Goal: Task Accomplishment & Management: Manage account settings

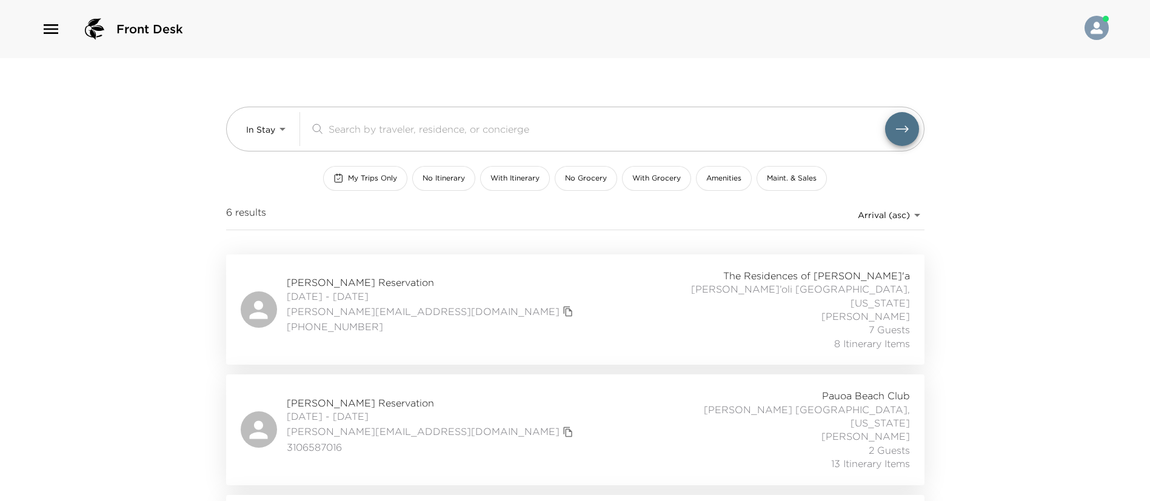
click at [48, 12] on div "Front Desk" at bounding box center [575, 29] width 1150 height 58
click at [49, 20] on icon "button" at bounding box center [50, 28] width 19 height 19
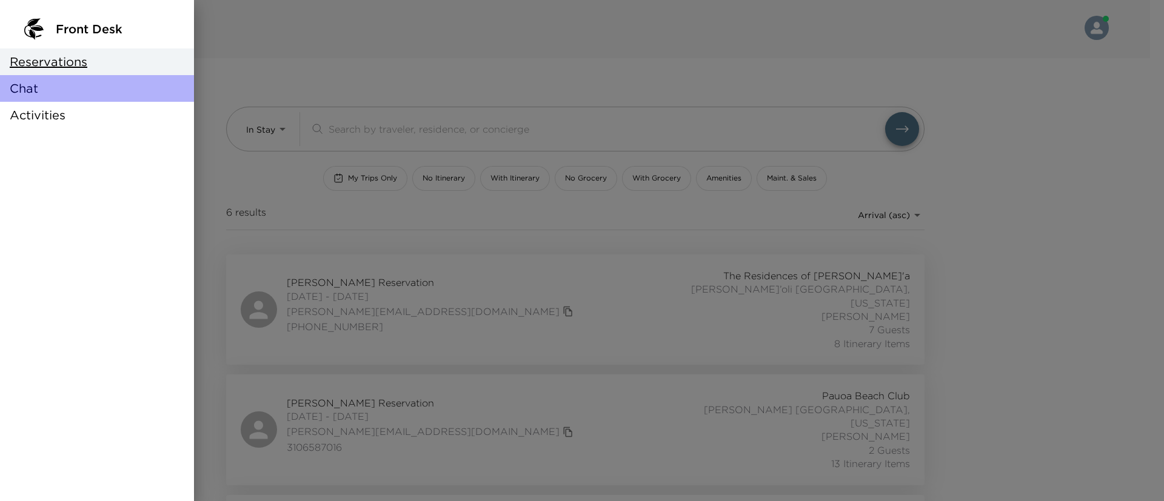
click at [53, 87] on div "Chat" at bounding box center [97, 88] width 194 height 27
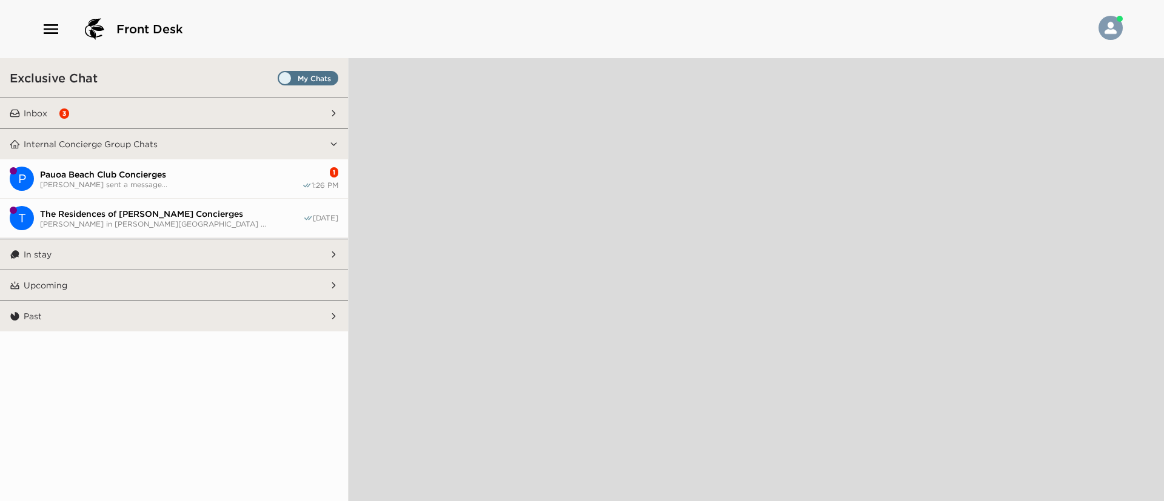
click at [230, 169] on span "Pauoa Beach Club Concierges" at bounding box center [171, 174] width 262 height 11
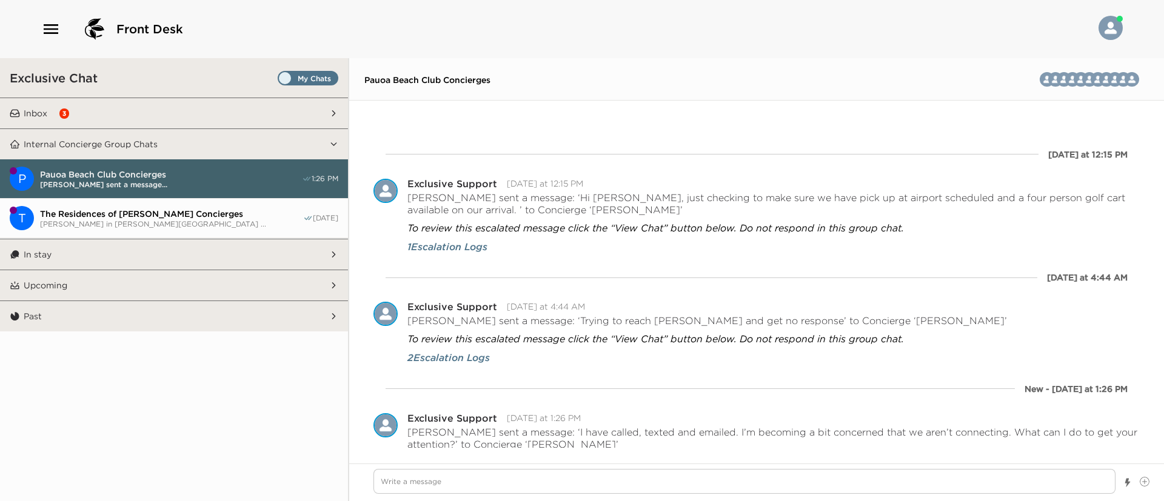
scroll to position [2963, 0]
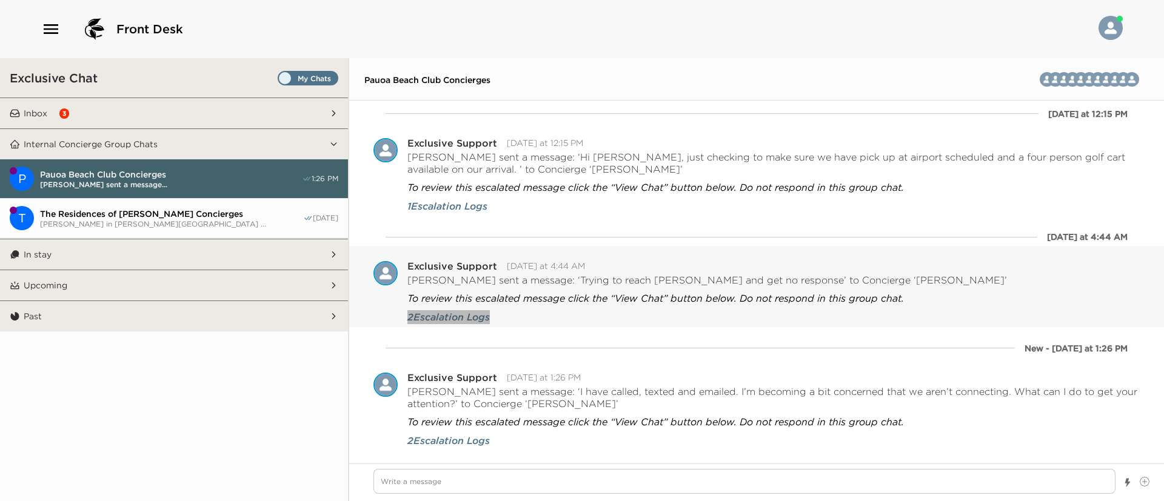
click at [484, 312] on span "2 Escalation Logs" at bounding box center [448, 316] width 82 height 13
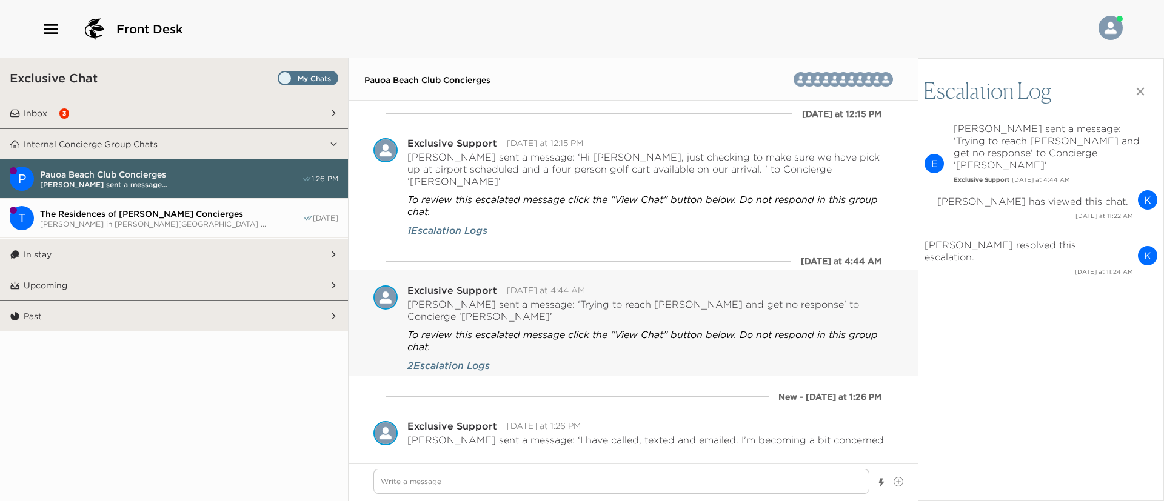
scroll to position [3009, 0]
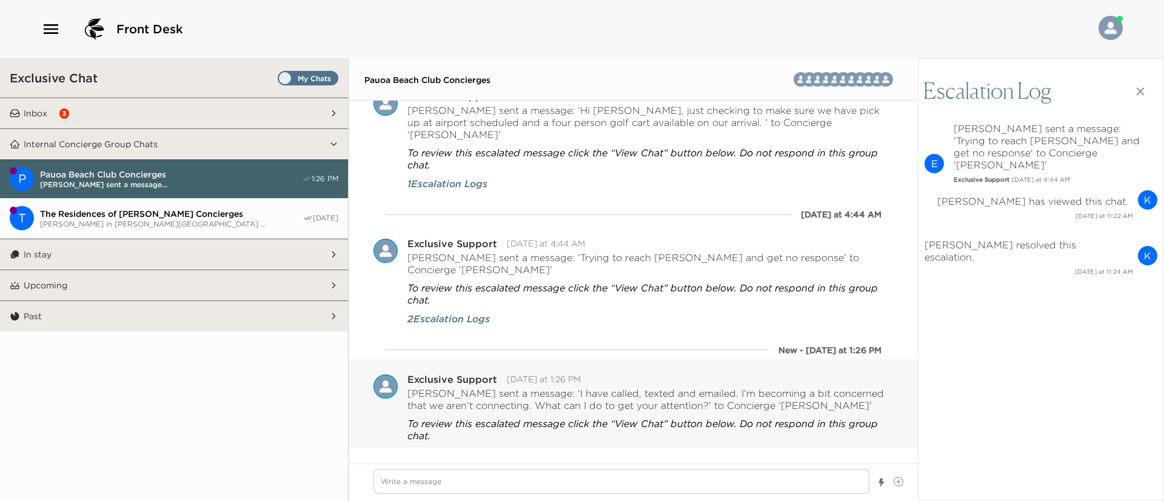
click at [438, 448] on span "2 Escalation Logs" at bounding box center [448, 454] width 82 height 13
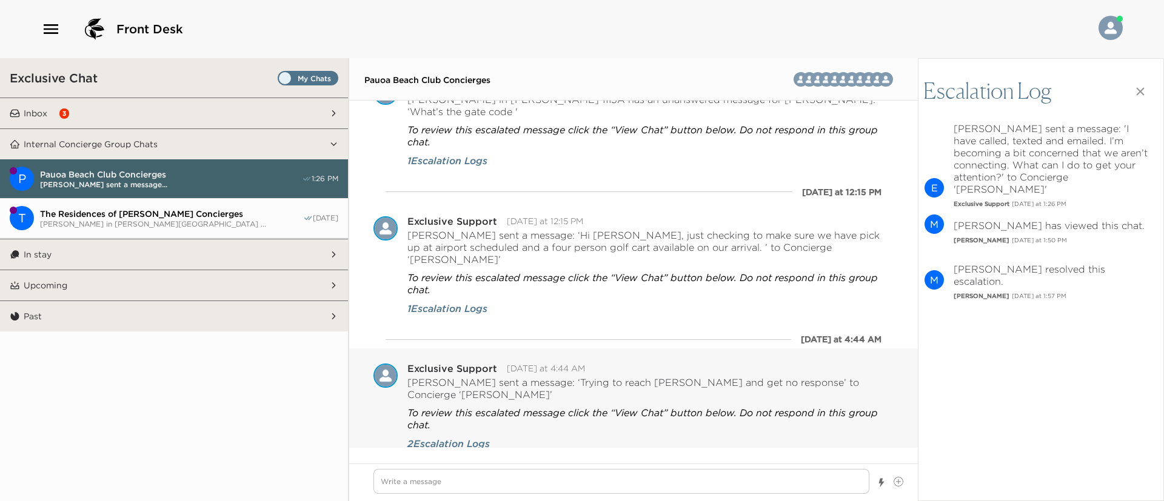
scroll to position [2907, 0]
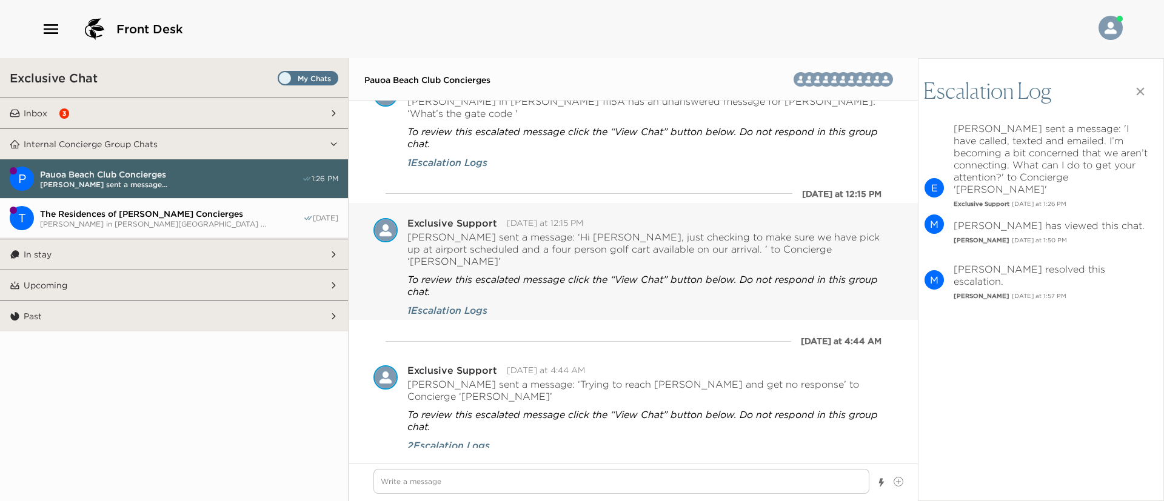
click at [466, 286] on div "To review this escalated message click the “View Chat” button below. Do not res…" at bounding box center [650, 292] width 486 height 50
click at [465, 304] on span "1 Escalation Logs" at bounding box center [447, 310] width 80 height 13
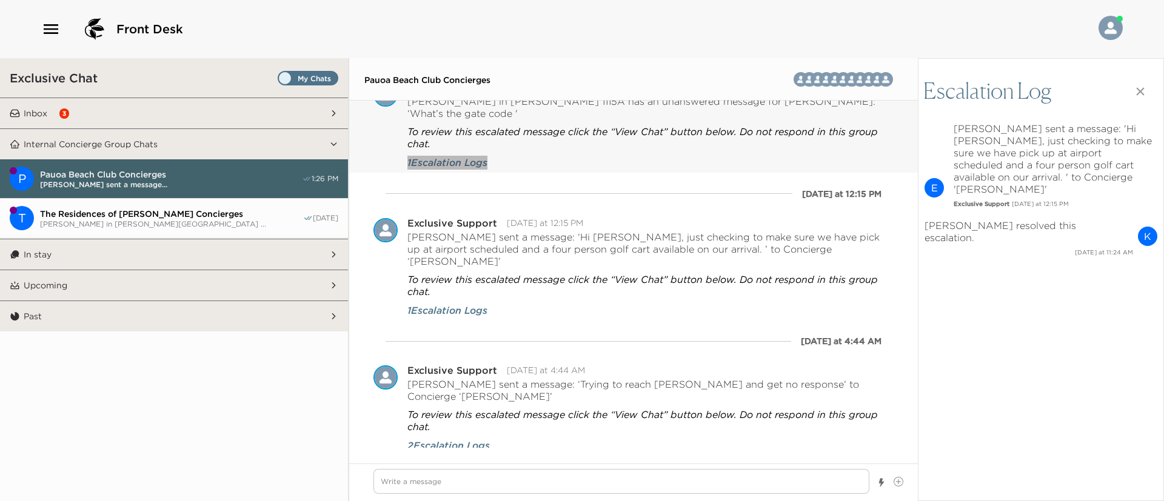
click at [474, 164] on span "1 Escalation Logs" at bounding box center [447, 162] width 80 height 13
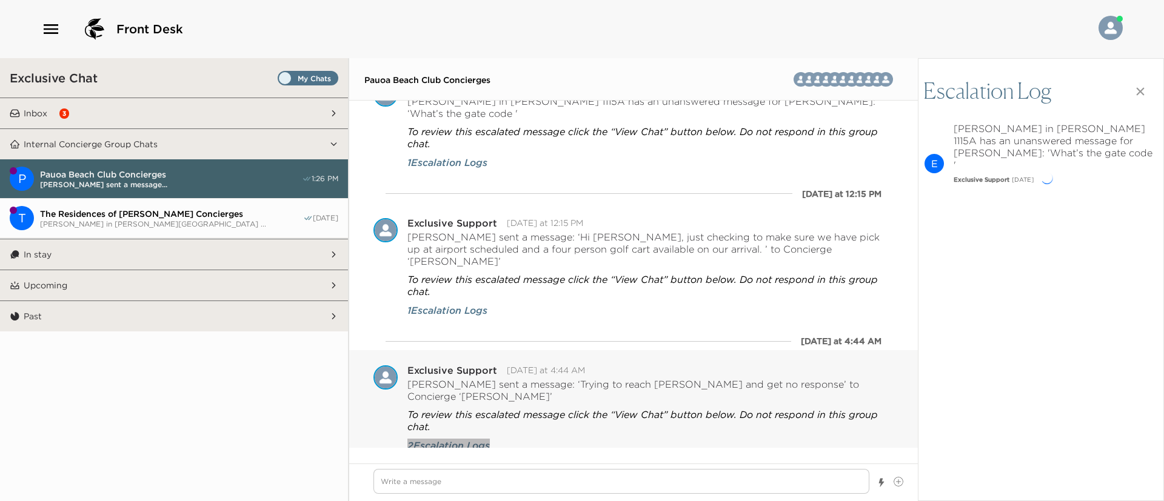
click at [454, 439] on span "2 Escalation Logs" at bounding box center [448, 445] width 82 height 13
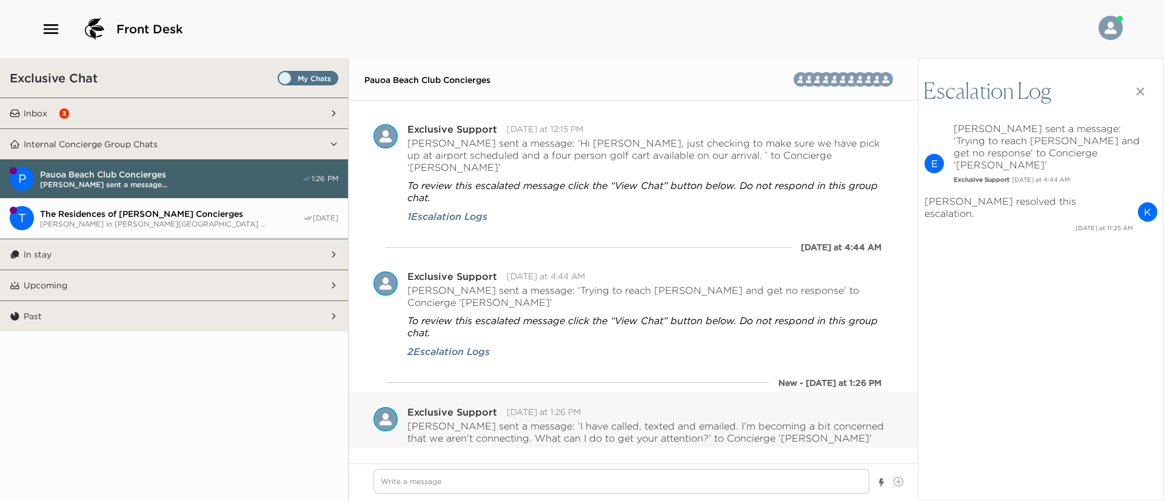
scroll to position [3033, 0]
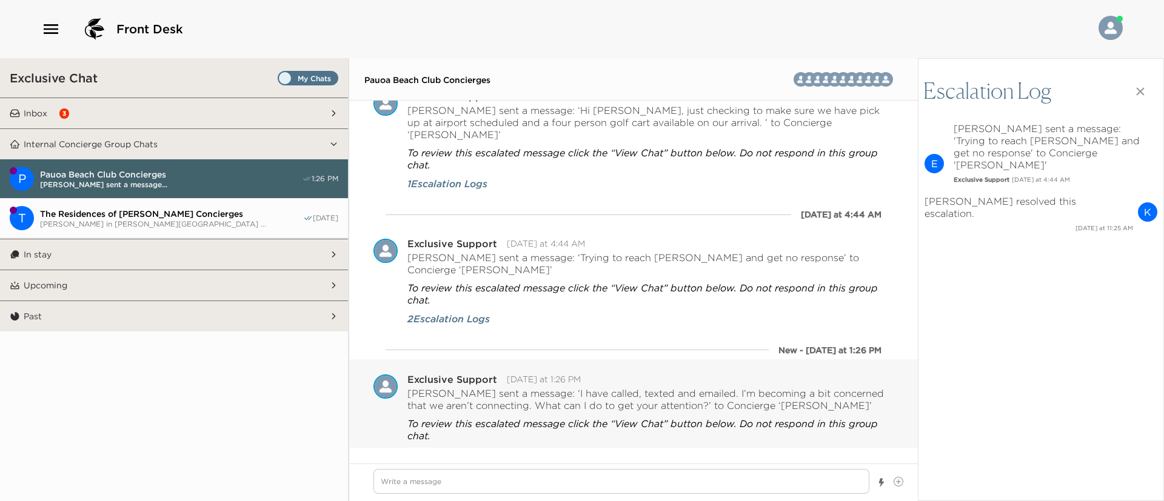
click at [484, 448] on span "2 Escalation Logs" at bounding box center [448, 454] width 82 height 13
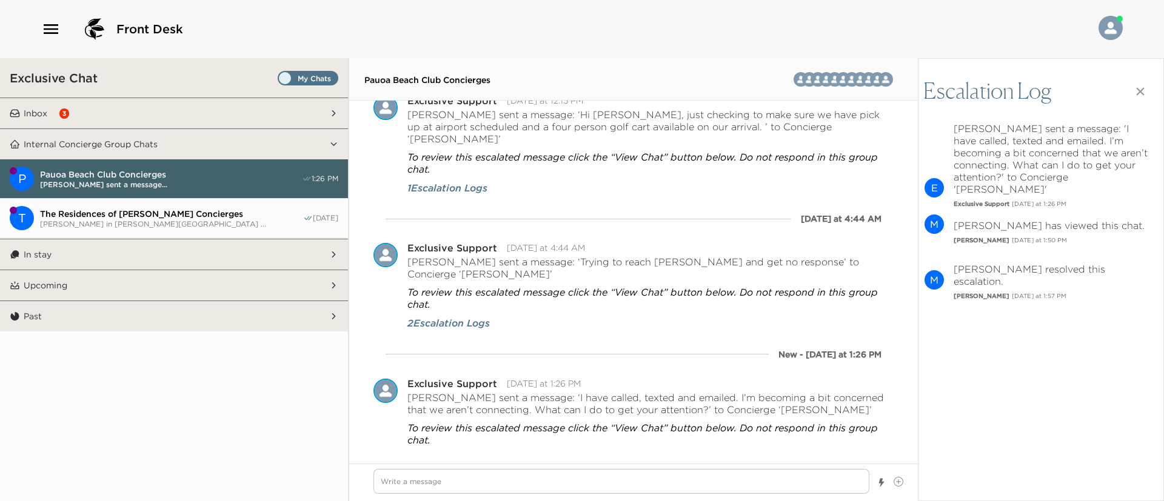
scroll to position [3092, 0]
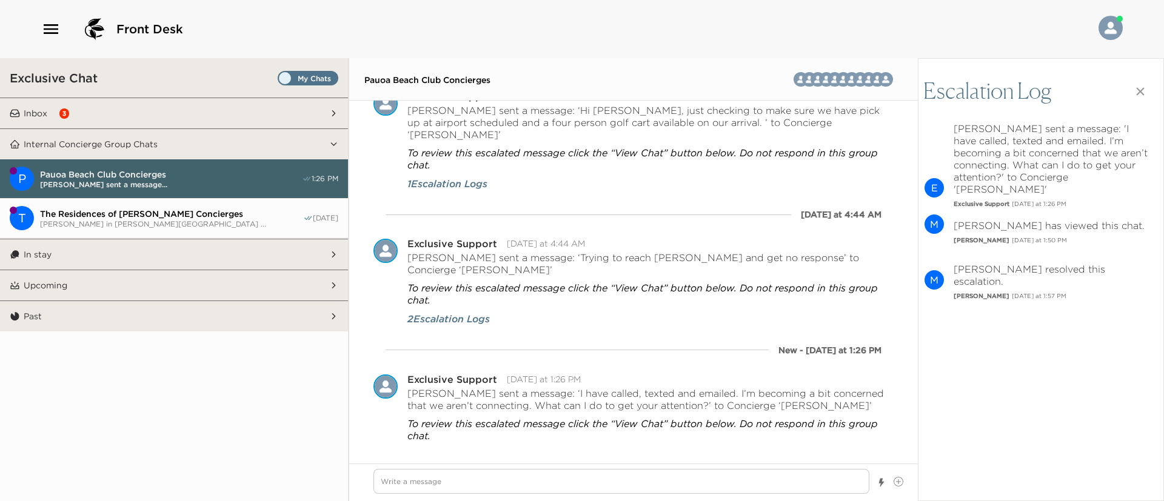
click at [239, 212] on span "The Residences of Laule'a Concierges" at bounding box center [171, 214] width 263 height 11
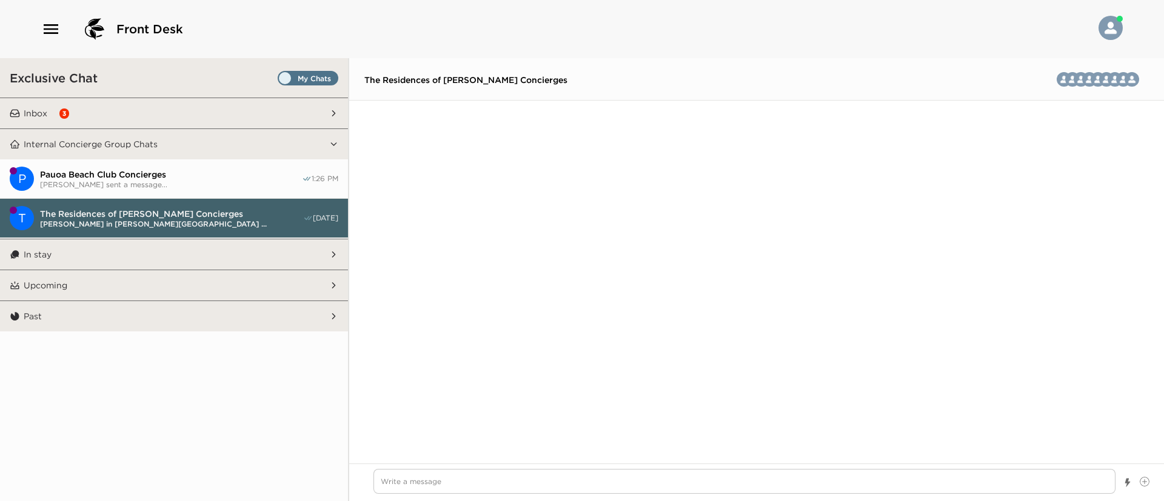
scroll to position [3451, 0]
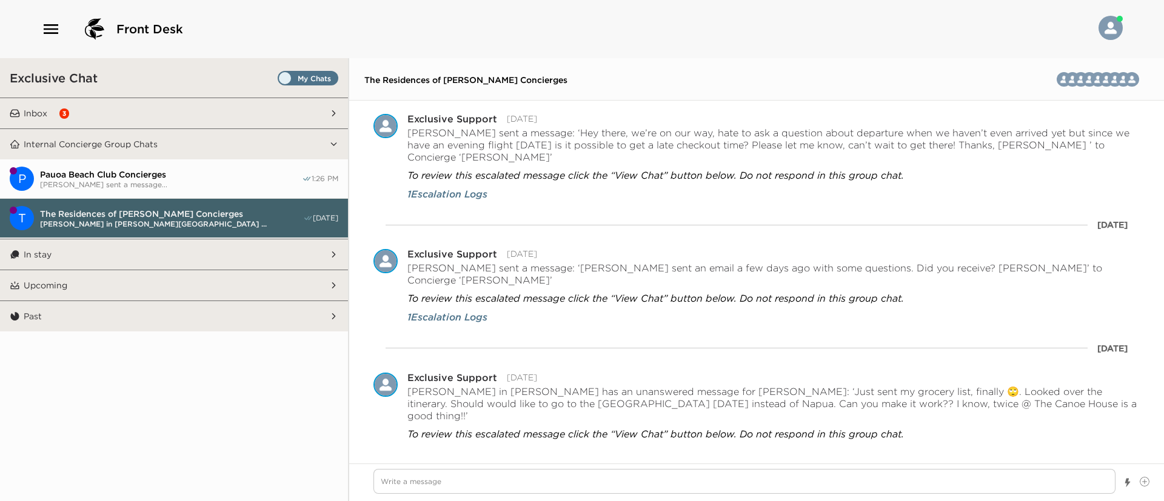
click at [159, 118] on button "Inbox 3" at bounding box center [174, 113] width 309 height 30
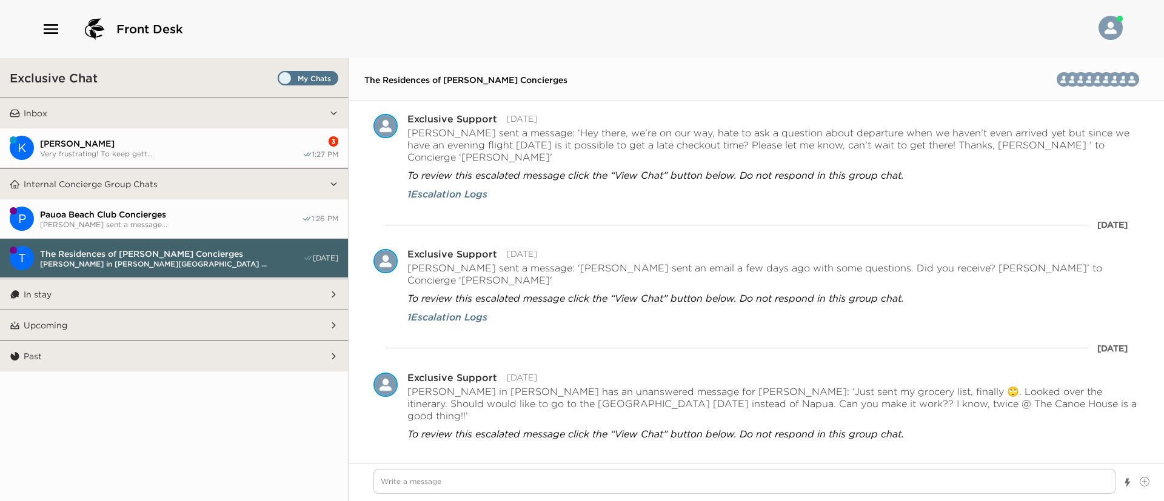
click at [169, 144] on span "Beverly Simpson" at bounding box center [171, 143] width 263 height 11
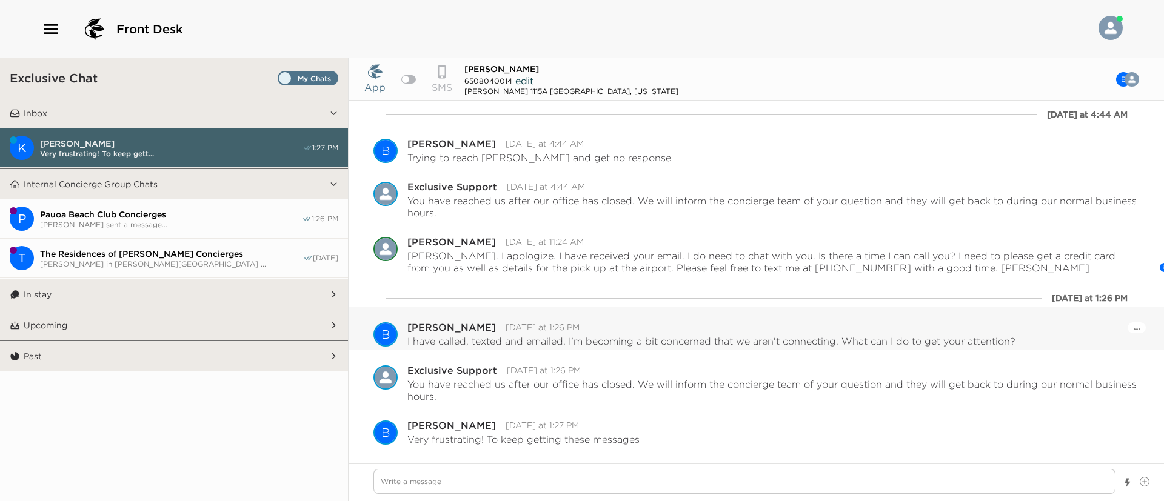
scroll to position [0, 0]
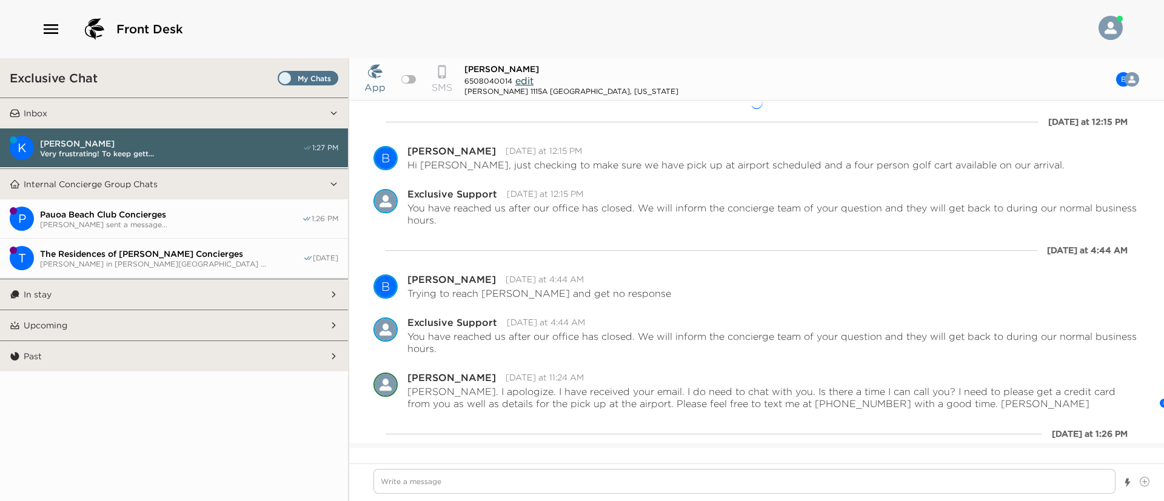
type textarea "x"
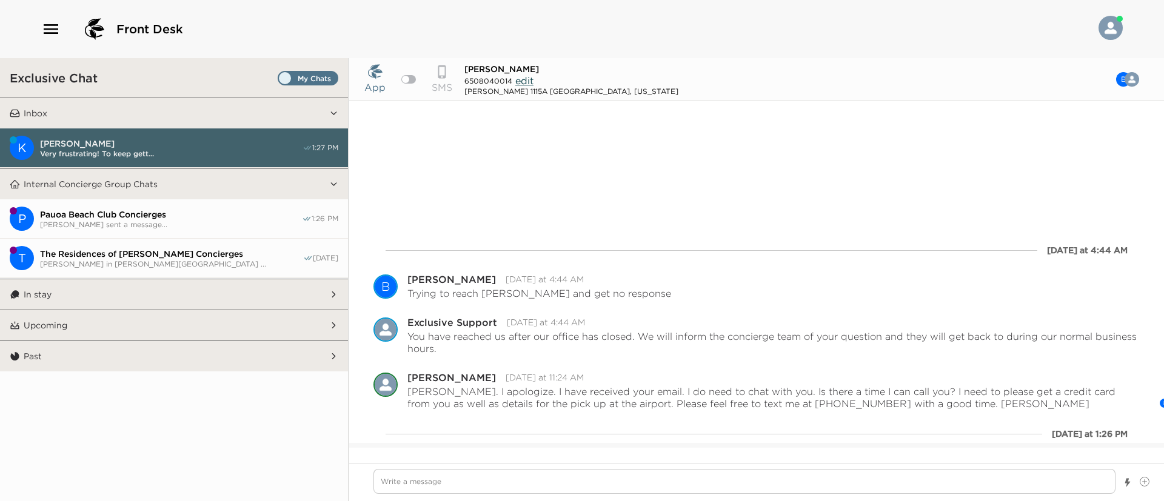
scroll to position [136, 0]
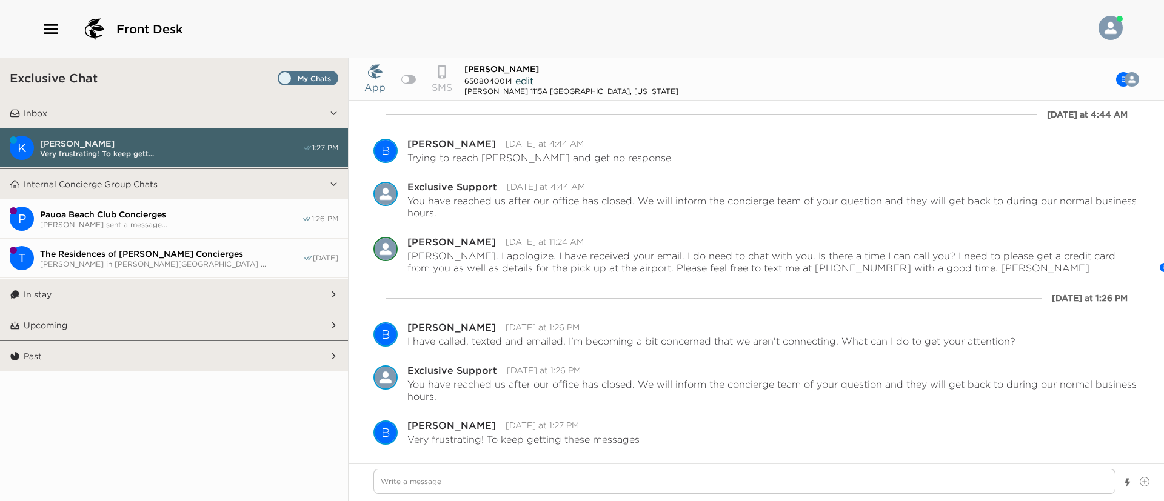
click at [408, 75] on div at bounding box center [408, 79] width 15 height 8
checkbox input "true"
type textarea "x"
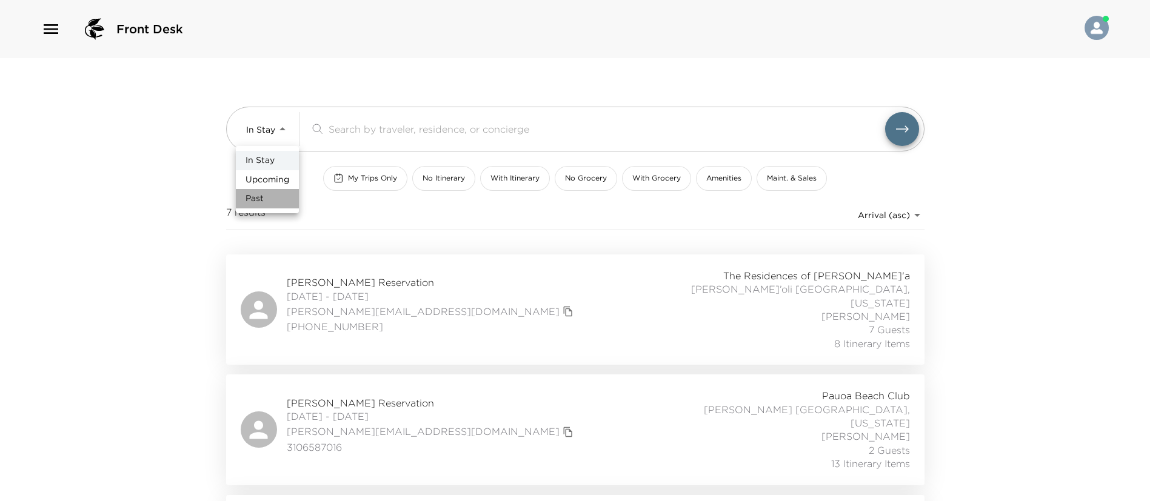
click at [273, 190] on li "Past" at bounding box center [267, 198] width 63 height 19
type input "Past"
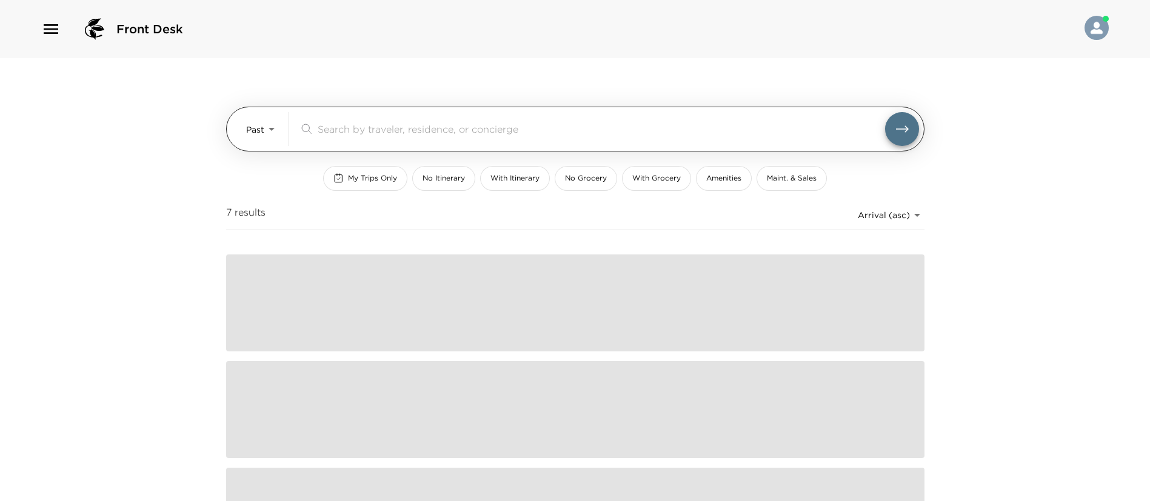
click at [358, 134] on input "search" at bounding box center [602, 129] width 568 height 14
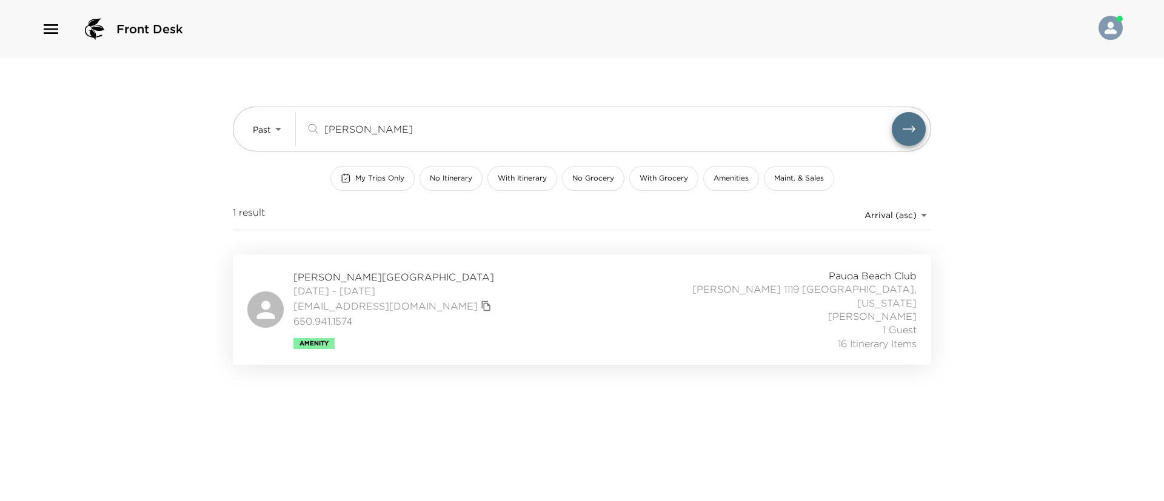
type input "beverly"
click at [499, 290] on div "Beverly Simpson Reservation 12/22/2024 - 12/29/2024 bevsimpson@comcast.net 650.…" at bounding box center [581, 309] width 669 height 81
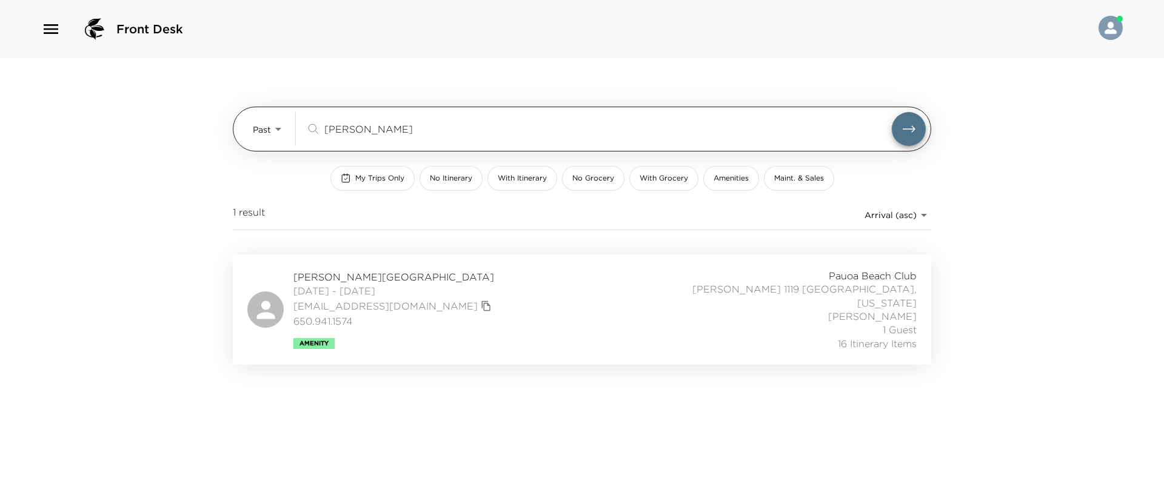
click at [284, 121] on body "Front Desk Past Past beverly ​ My Trips Only No Itinerary With Itinerary No Gro…" at bounding box center [582, 250] width 1164 height 501
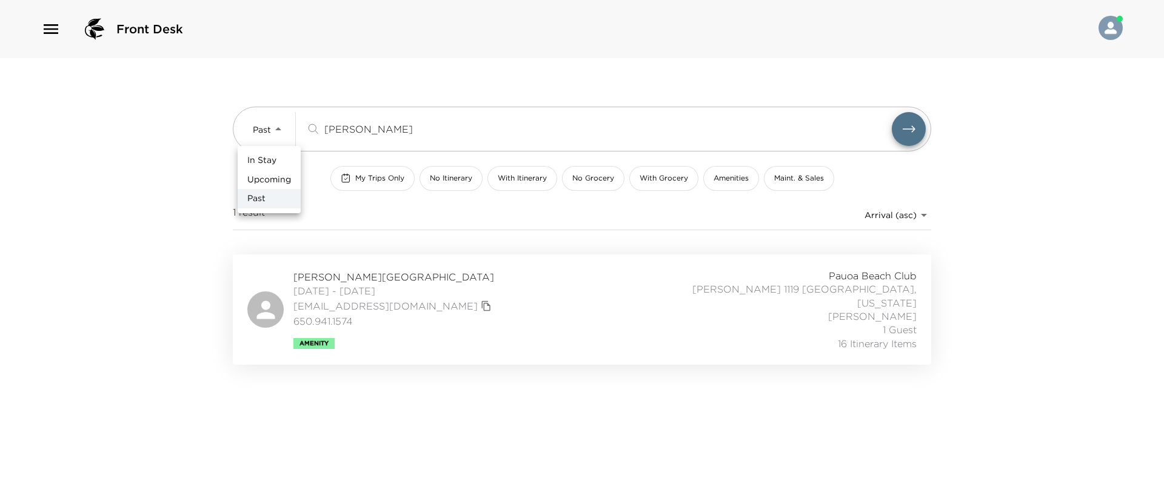
click at [281, 174] on span "Upcoming" at bounding box center [269, 180] width 44 height 12
type input "Upcoming"
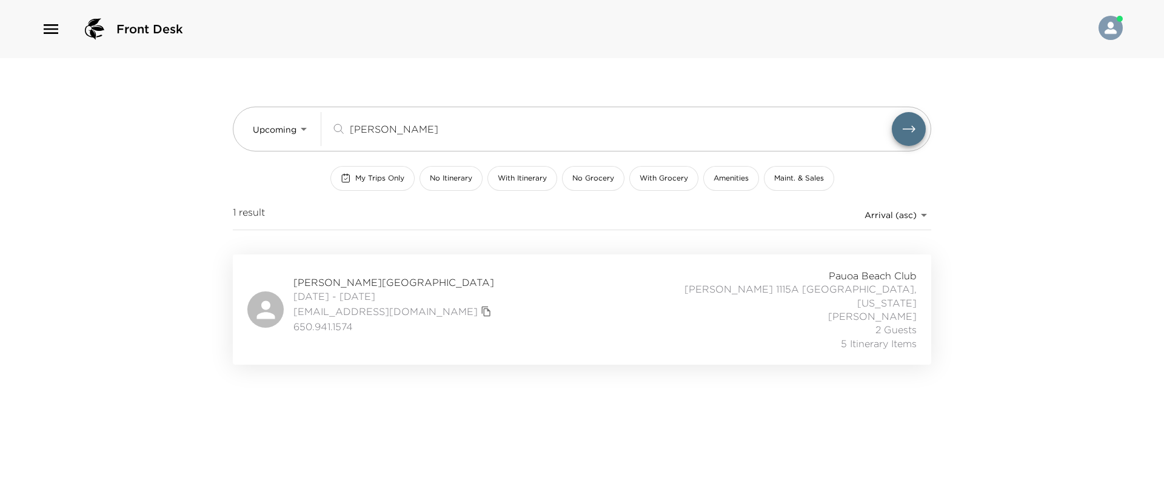
drag, startPoint x: 450, startPoint y: 260, endPoint x: 555, endPoint y: 312, distance: 118.0
click at [555, 312] on div "Beverly Simpson Reservation 09/08/2025 - 09/15/2025 bevsimpson@comcast.net 650.…" at bounding box center [581, 309] width 669 height 81
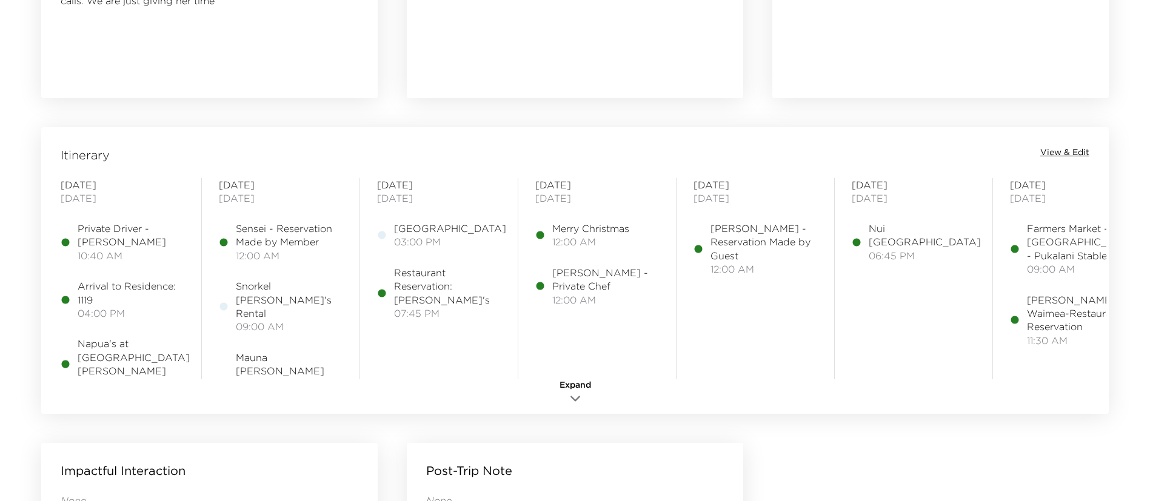
scroll to position [885, 0]
click at [577, 392] on icon "button" at bounding box center [575, 397] width 15 height 15
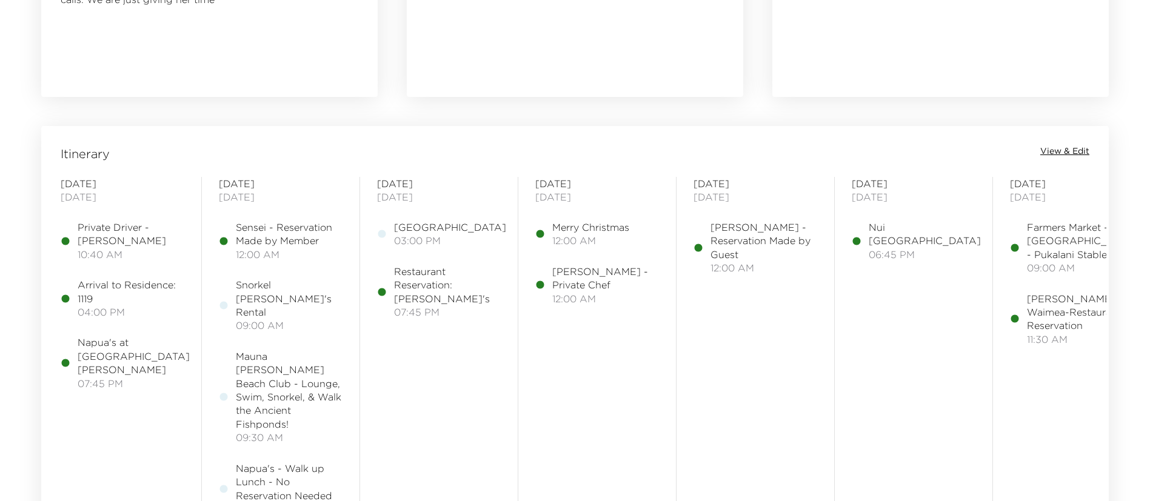
click at [1075, 148] on span "View & Edit" at bounding box center [1064, 152] width 49 height 12
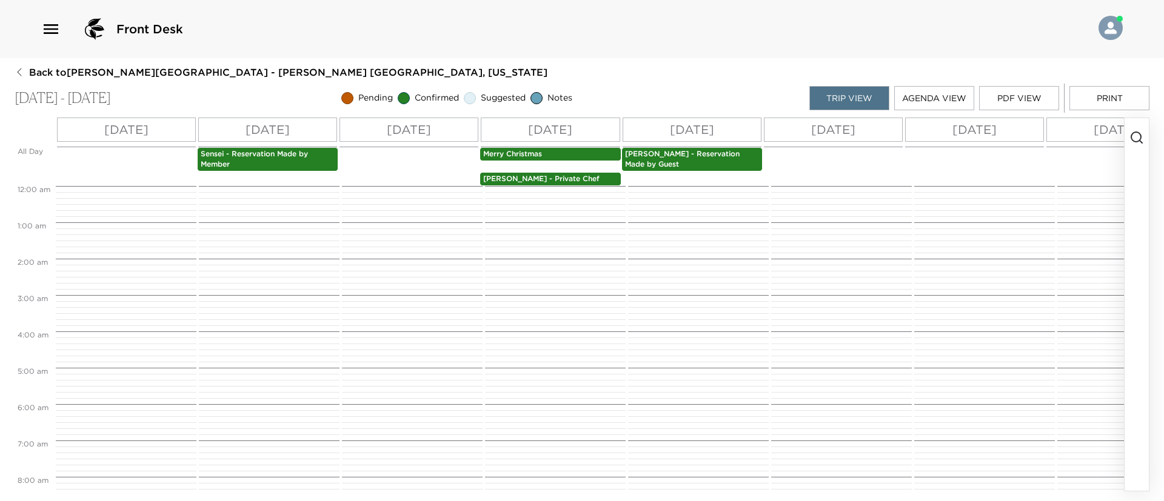
scroll to position [327, 0]
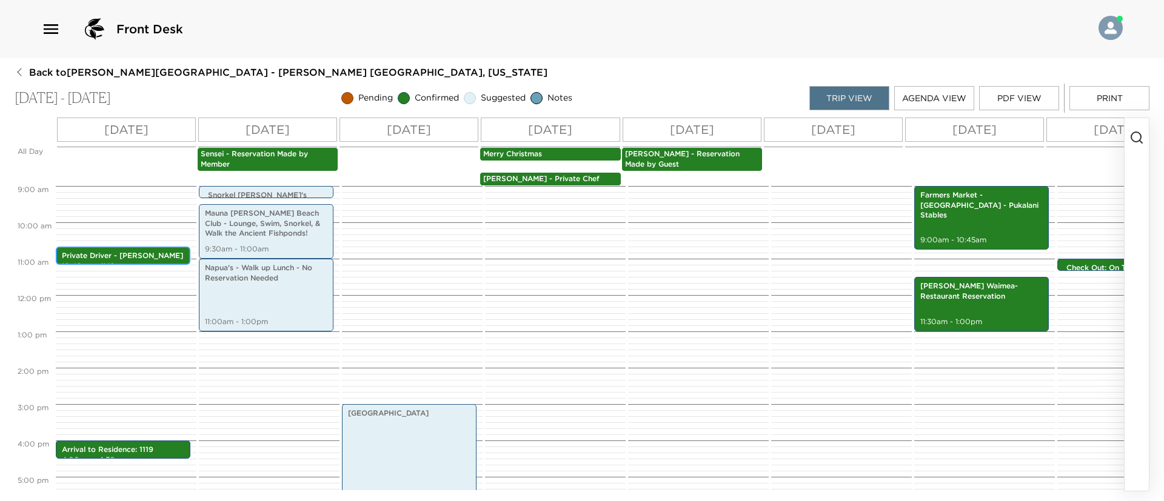
click at [122, 253] on p "Private Driver - Mateo" at bounding box center [123, 256] width 122 height 10
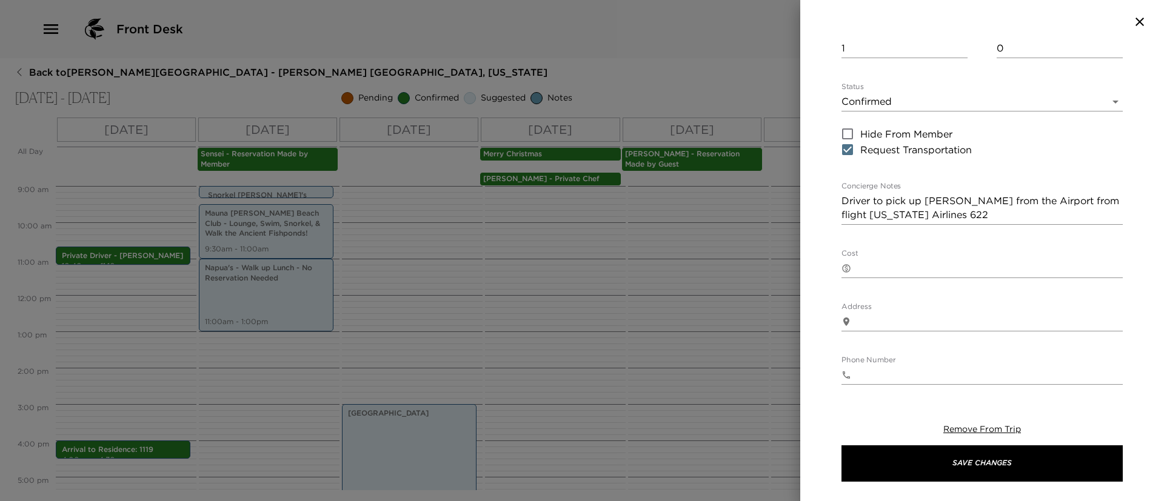
scroll to position [151, 0]
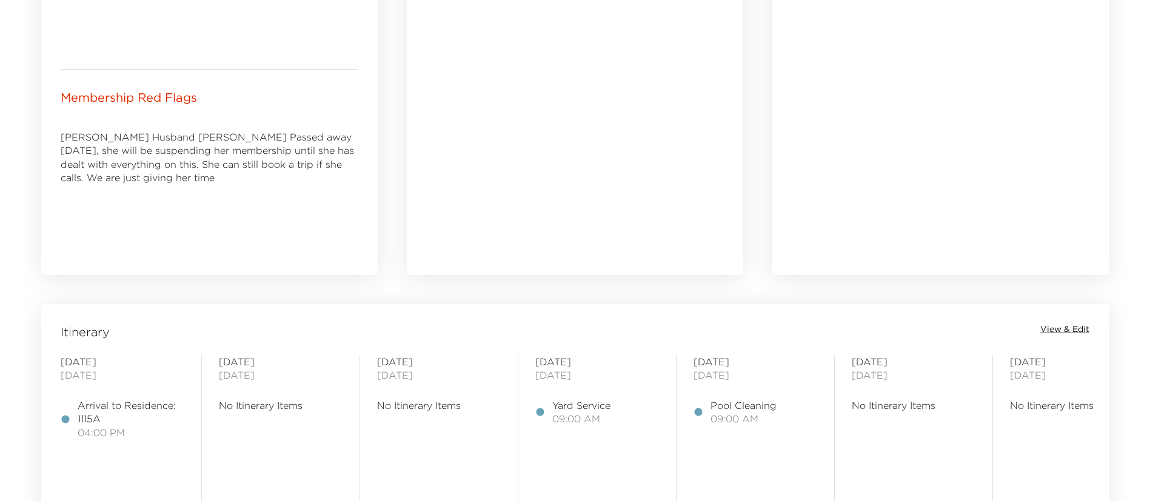
scroll to position [709, 0]
click at [1059, 329] on span "View & Edit" at bounding box center [1064, 327] width 49 height 12
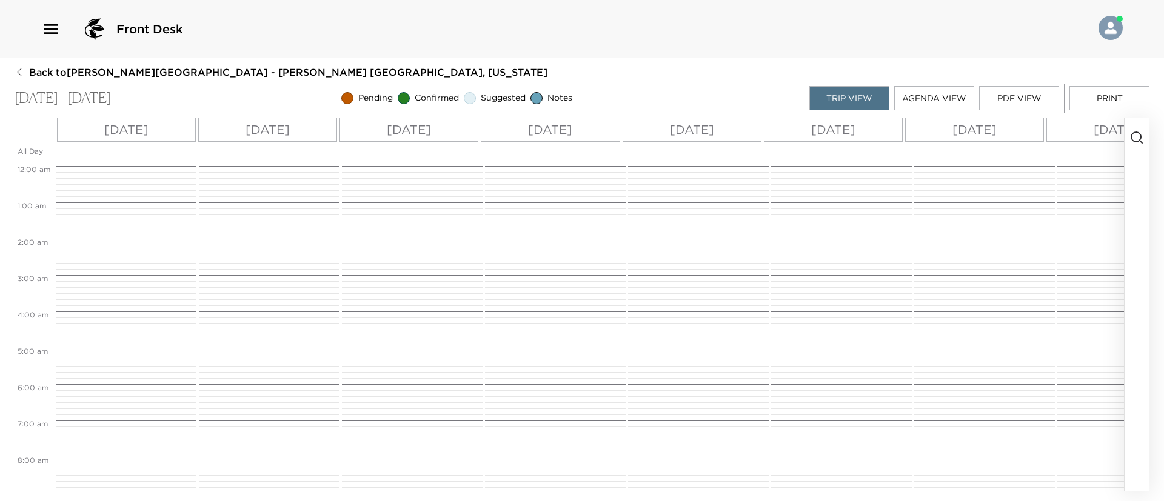
scroll to position [327, 0]
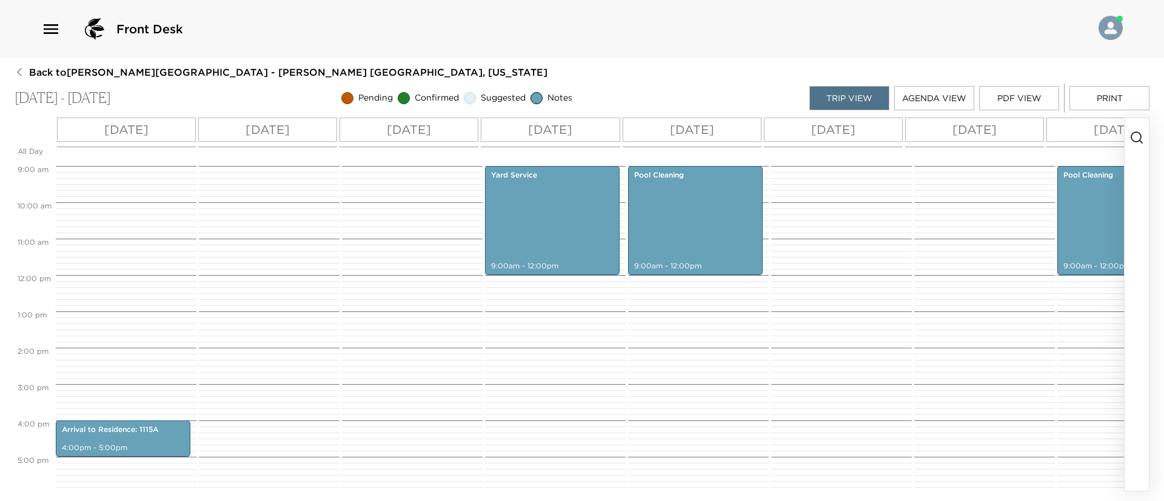
click at [1131, 130] on icon "button" at bounding box center [1137, 137] width 15 height 15
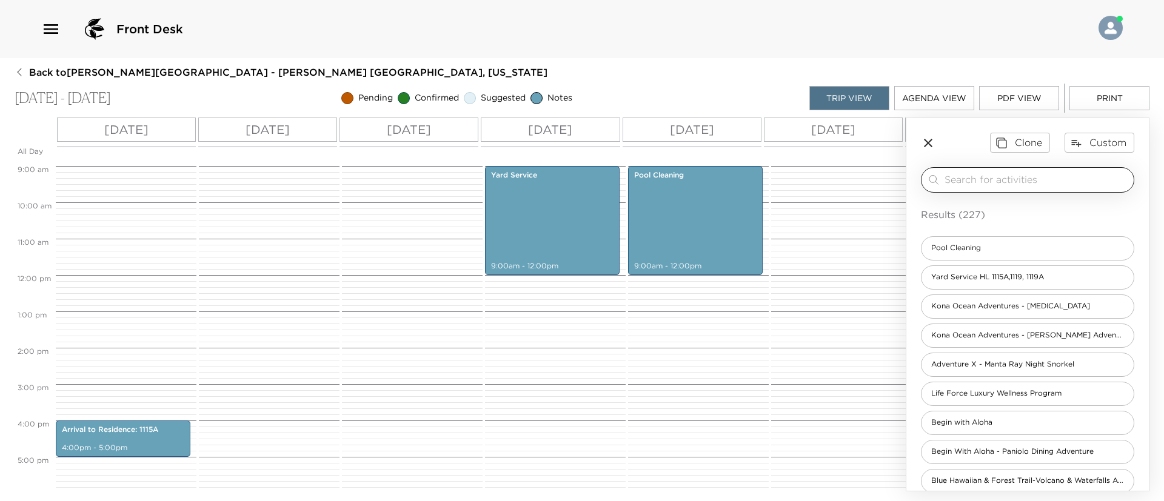
click at [1080, 175] on input "search" at bounding box center [1037, 180] width 184 height 14
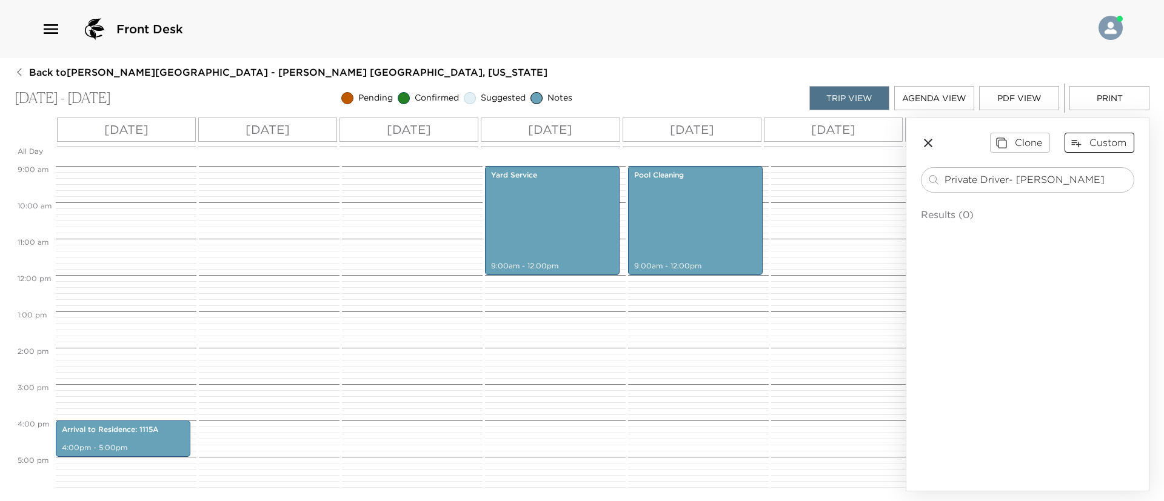
type input "Private Driver- [PERSON_NAME]"
click at [1101, 142] on button "Custom" at bounding box center [1100, 142] width 70 height 19
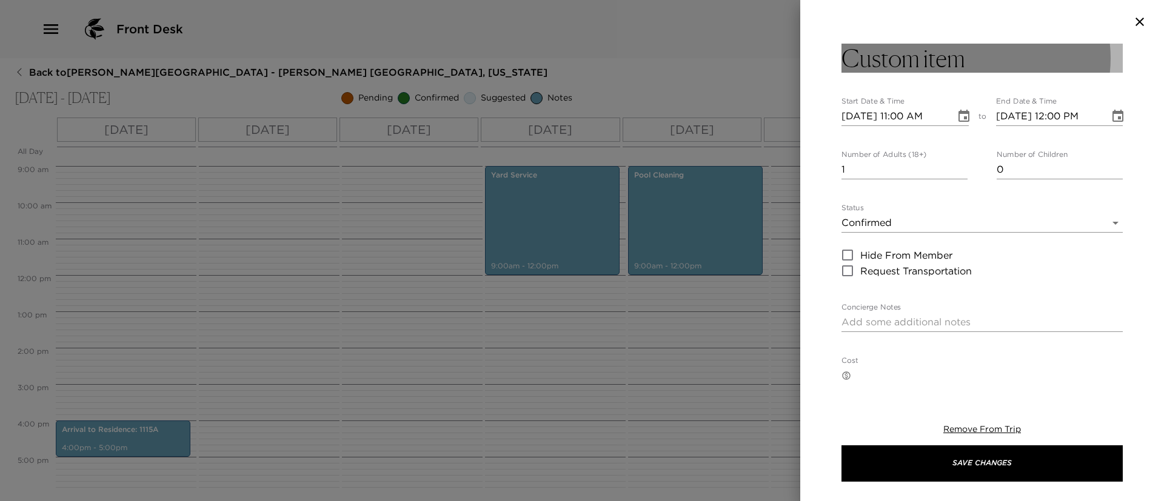
click at [1002, 49] on button "Custom item" at bounding box center [982, 58] width 281 height 29
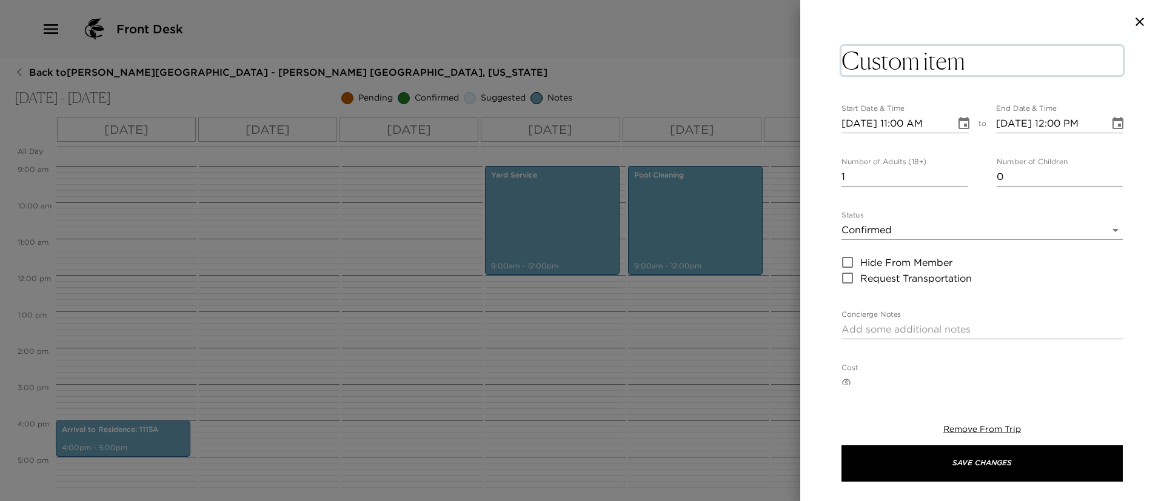
drag, startPoint x: 999, startPoint y: 56, endPoint x: 771, endPoint y: 57, distance: 228.0
click at [771, 57] on div "Custom item x Start Date & Time 09/08/2025 11:00 AM to End Date & Time 09/08/20…" at bounding box center [582, 250] width 1164 height 501
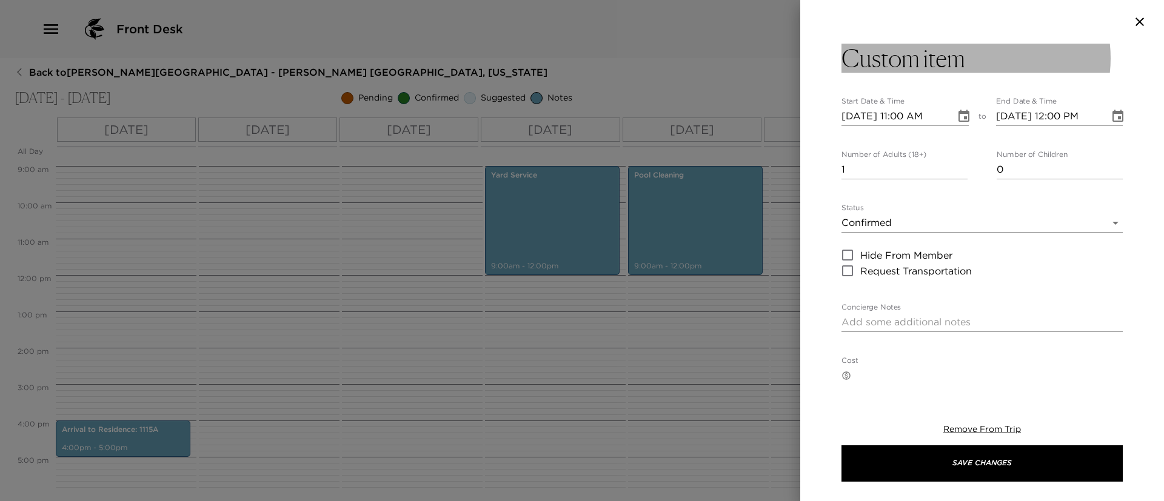
click at [977, 47] on button "Custom item" at bounding box center [982, 58] width 281 height 29
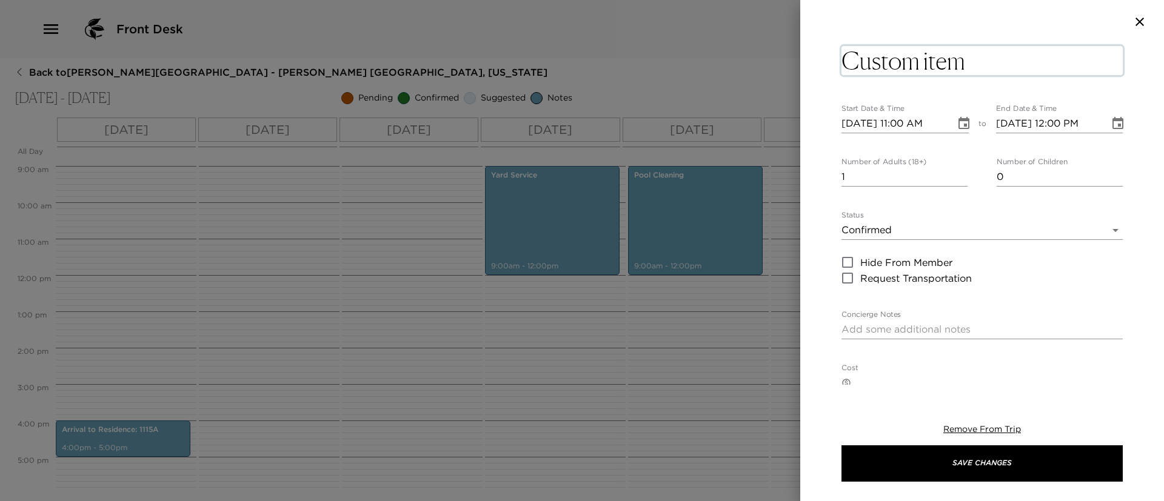
drag, startPoint x: 978, startPoint y: 59, endPoint x: 842, endPoint y: 61, distance: 135.8
click at [842, 61] on textarea "Custom item" at bounding box center [982, 60] width 281 height 29
type textarea "Private Driver- Mateo"
click at [907, 124] on input "09/08/2025 11:00 AM" at bounding box center [895, 123] width 106 height 19
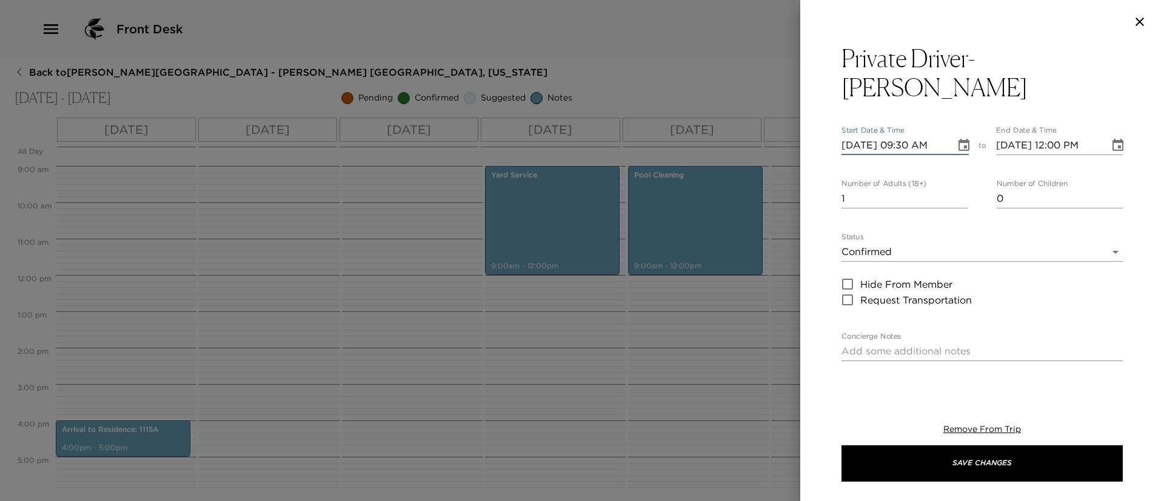
type input "09/08/2025 09:30 AM"
click at [954, 189] on input "2" at bounding box center [905, 198] width 126 height 19
click at [954, 189] on input "3" at bounding box center [905, 198] width 126 height 19
type input "4"
click at [954, 189] on input "4" at bounding box center [905, 198] width 126 height 19
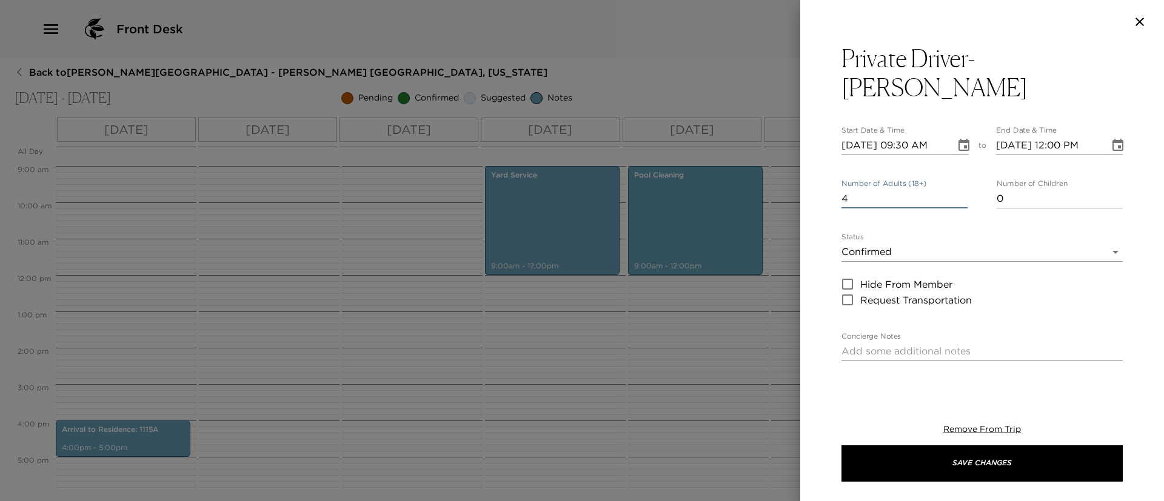
click at [1056, 136] on input "09/08/2025 12:00 PM" at bounding box center [1049, 145] width 106 height 19
type input "09/08/2025 11:00 AM"
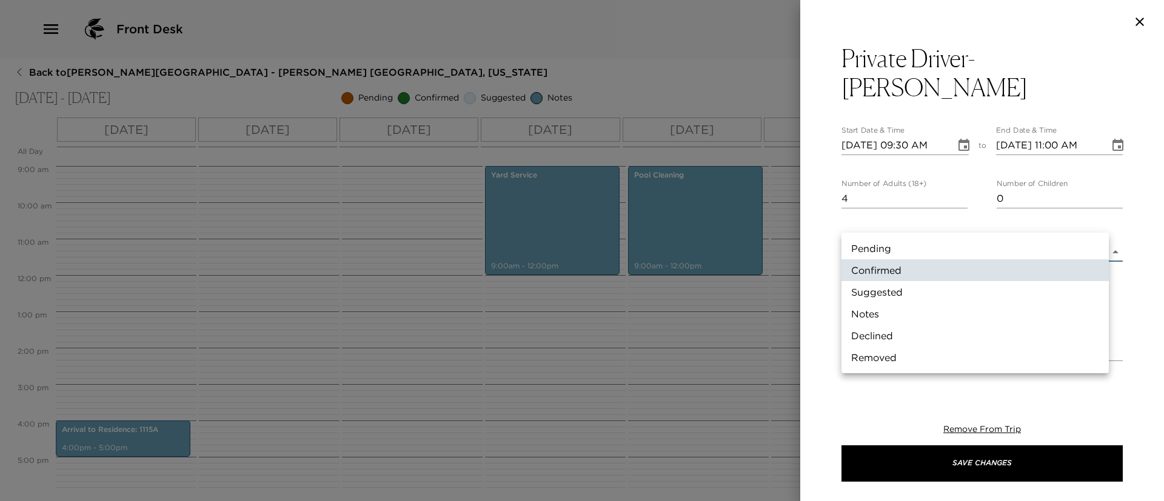
click at [1007, 228] on body "Front Desk Back to Beverly Simpson Reservation - Hale Luana 1115A Kohala Coast,…" at bounding box center [582, 250] width 1164 height 501
click at [999, 249] on li "Pending" at bounding box center [975, 249] width 267 height 22
type input "Pending"
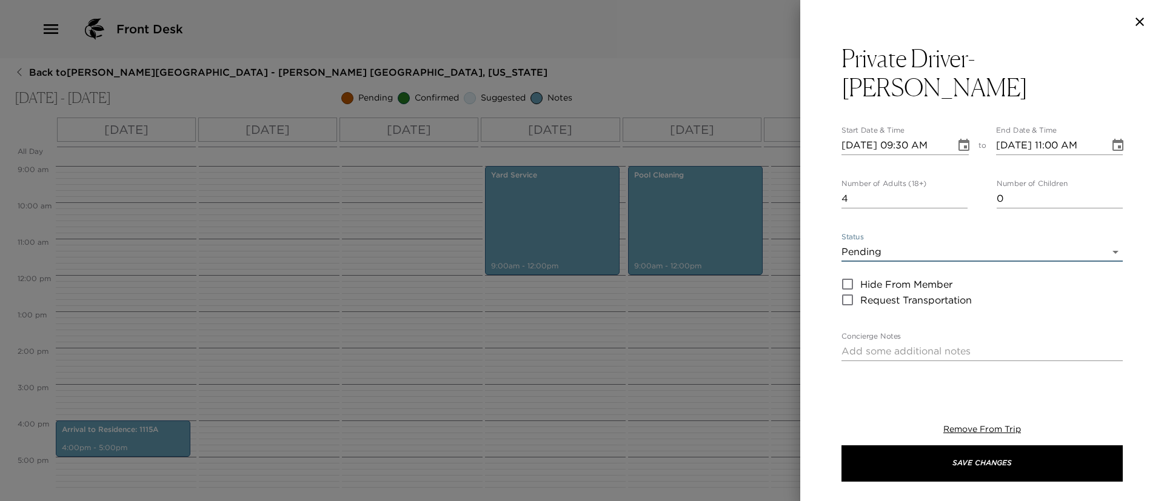
click at [897, 344] on textarea "Concierge Notes" at bounding box center [982, 351] width 281 height 14
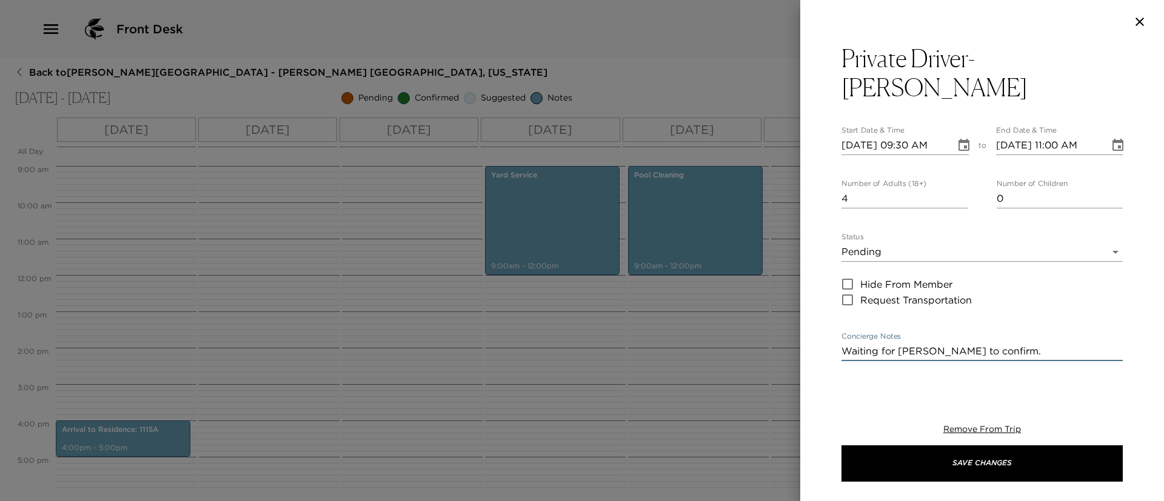
scroll to position [109, 0]
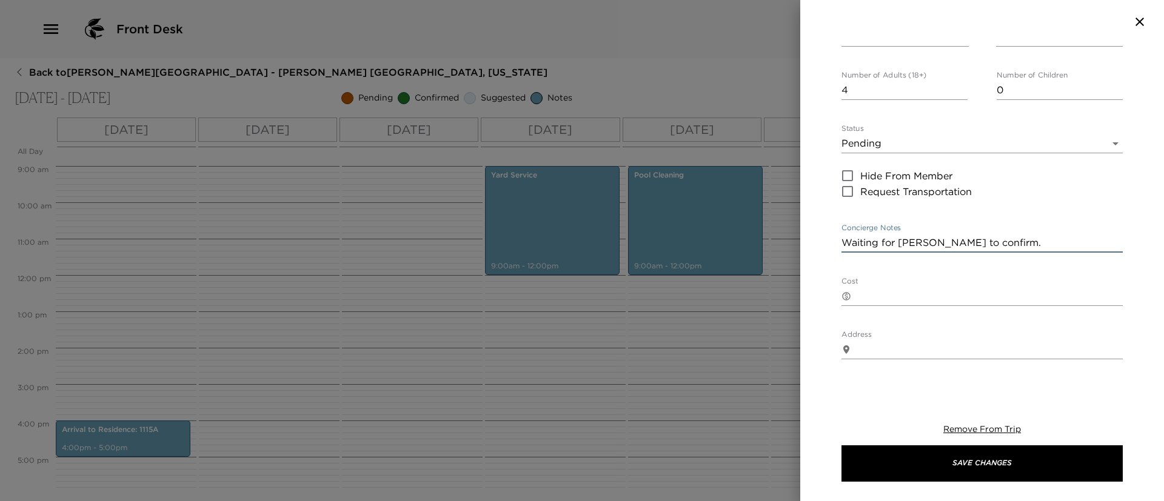
type textarea "Waiting for Mateo to confirm."
click at [891, 394] on input "Phone Number" at bounding box center [989, 403] width 267 height 19
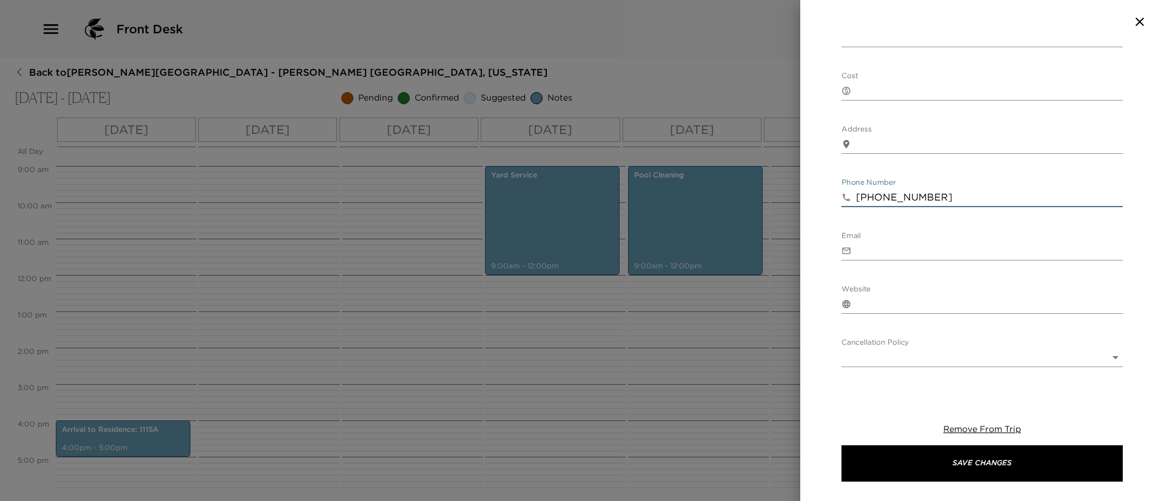
scroll to position [374, 0]
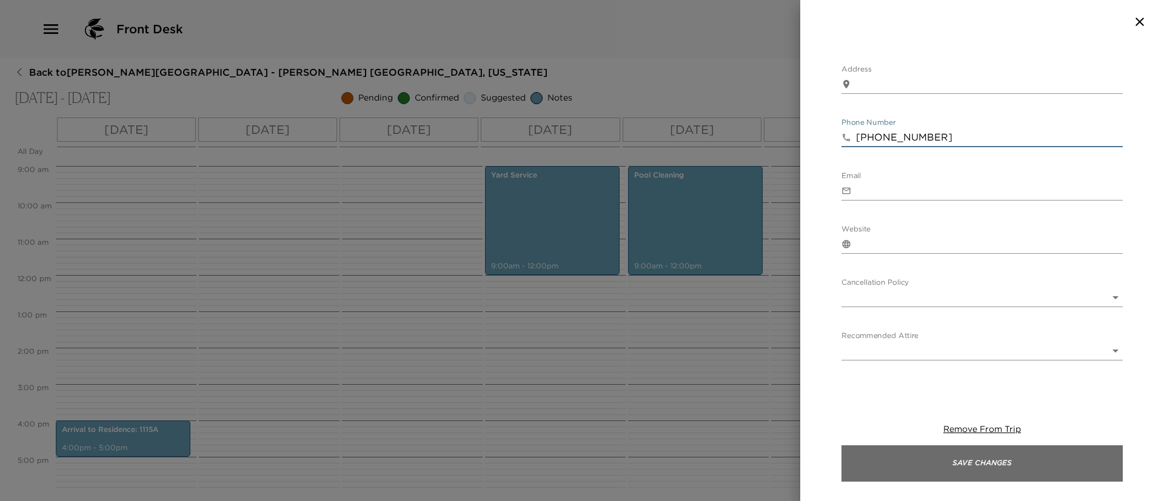
type input "808-443-6198"
click at [956, 461] on button "Save Changes" at bounding box center [982, 464] width 281 height 36
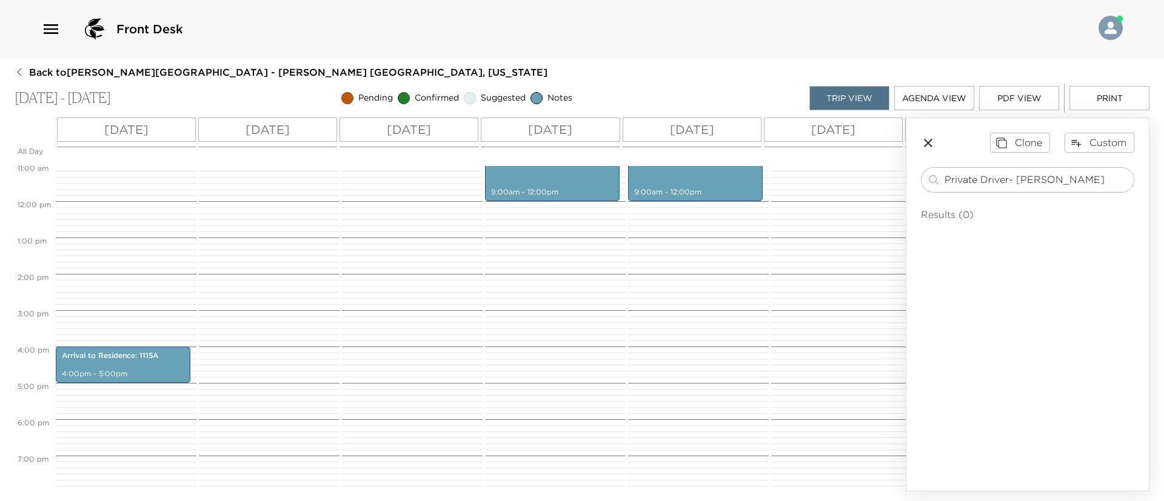
scroll to position [402, 0]
drag, startPoint x: 1065, startPoint y: 178, endPoint x: 906, endPoint y: 201, distance: 161.0
click at [906, 201] on aside "Clone Custom Private Driver- Mateo ​ Results (0)" at bounding box center [1028, 305] width 244 height 374
type input "Napua"
click at [996, 240] on div "Restaurant - Napua at [GEOGRAPHIC_DATA][PERSON_NAME]" at bounding box center [1027, 248] width 213 height 24
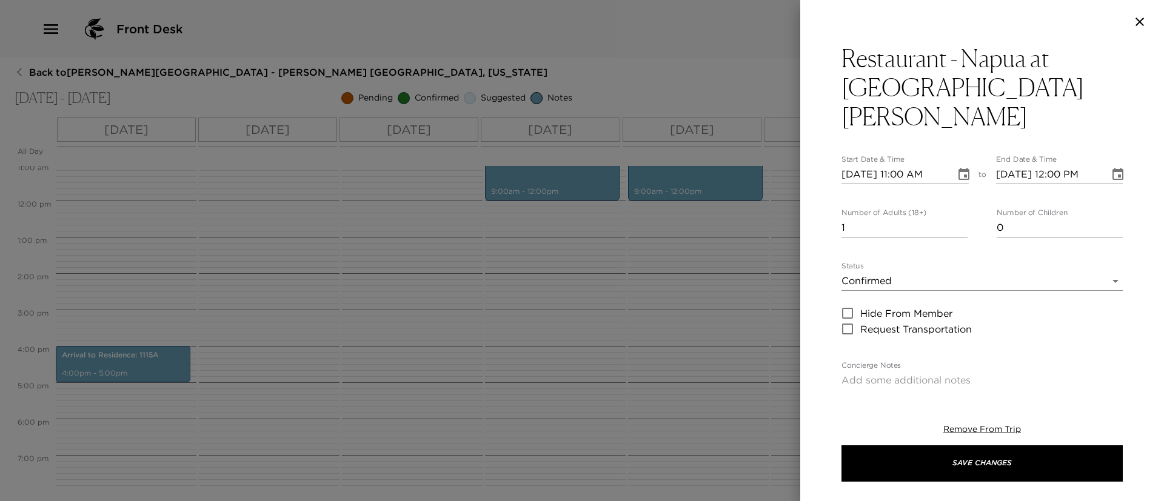
type textarea "Your reservation at Napua at Mauna Lani Beach Club is confirmed. Drive Time: 5 …"
click at [908, 165] on input "09/08/2025 11:00 AM" at bounding box center [895, 174] width 106 height 19
type input "09/08/2025 06:15 PM"
type input "09/08/2025 07:15 PM"
type input "09/08/2025 06:15 PM"
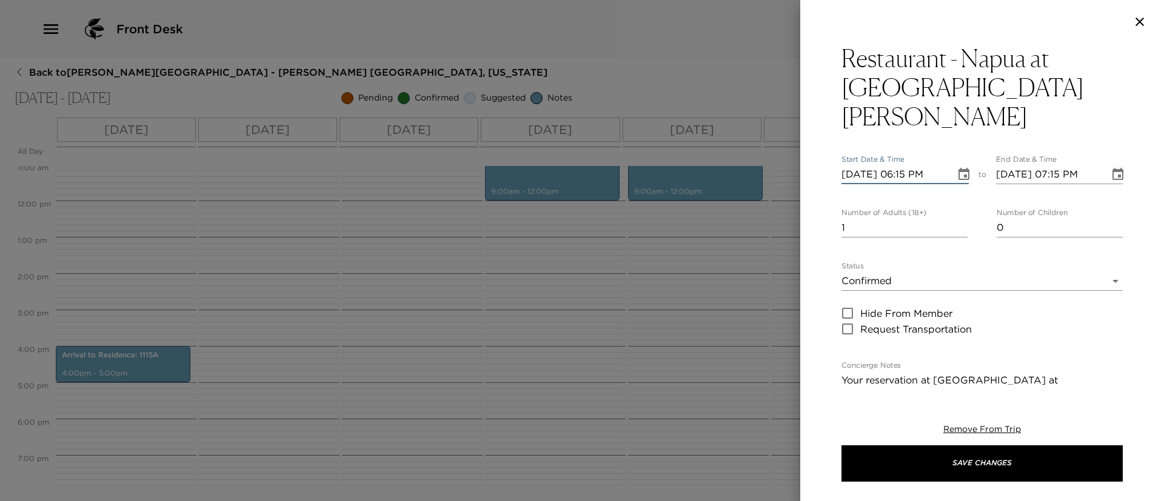
click at [957, 218] on input "1" at bounding box center [905, 227] width 126 height 19
click at [956, 218] on input "2" at bounding box center [905, 227] width 126 height 19
click at [956, 218] on input "3" at bounding box center [905, 227] width 126 height 19
type input "4"
click at [956, 218] on input "4" at bounding box center [905, 227] width 126 height 19
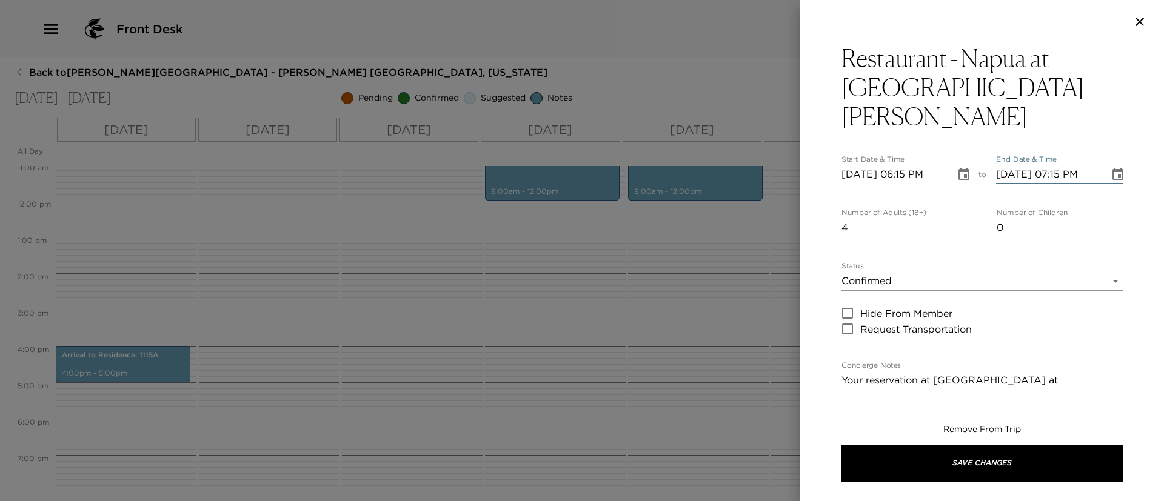
click at [1056, 165] on input "09/08/2025 07:15 PM" at bounding box center [1049, 174] width 106 height 19
click at [1057, 165] on input "09/08/2025 07:45 PM" at bounding box center [1049, 174] width 106 height 19
click at [1058, 165] on input "09/08/2025 08:45 PM" at bounding box center [1049, 174] width 106 height 19
click at [1073, 165] on input "09/08/2025 08:45 PM" at bounding box center [1049, 174] width 106 height 19
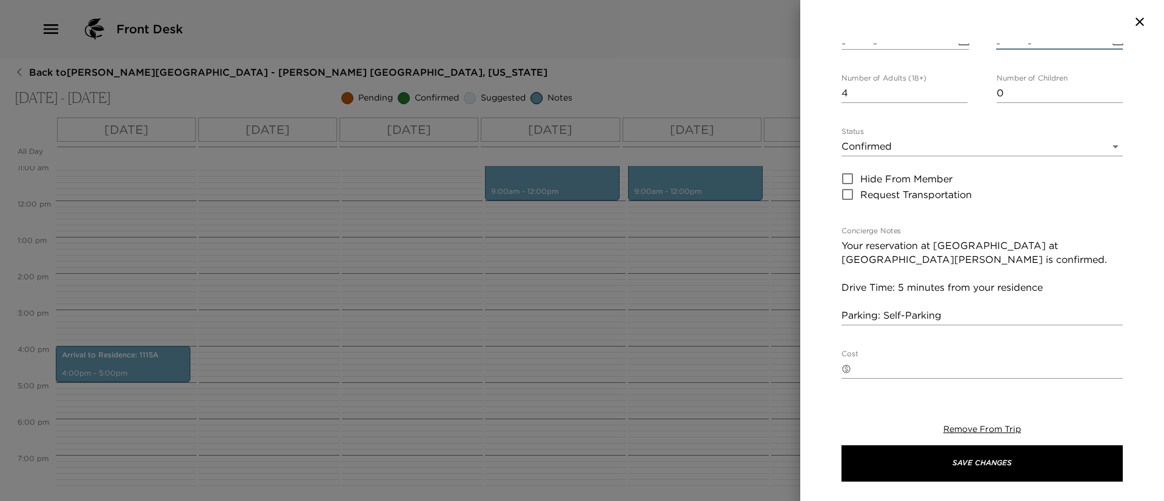
type input "09/08/2025 08:15 PM"
click at [963, 287] on textarea "Your reservation at Napua at Mauna Lani Beach Club is confirmed. Drive Time: 5 …" at bounding box center [982, 281] width 281 height 84
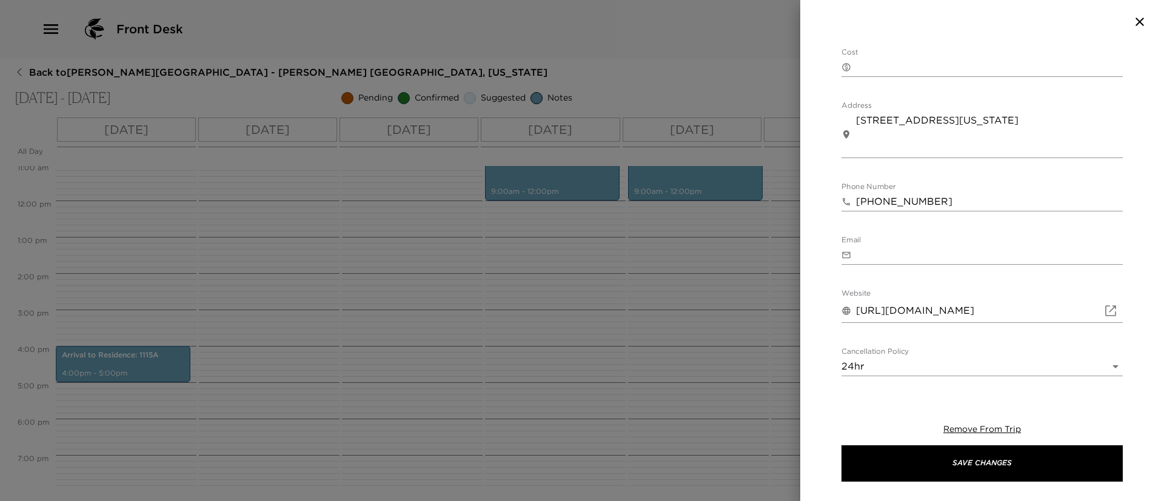
scroll to position [534, 0]
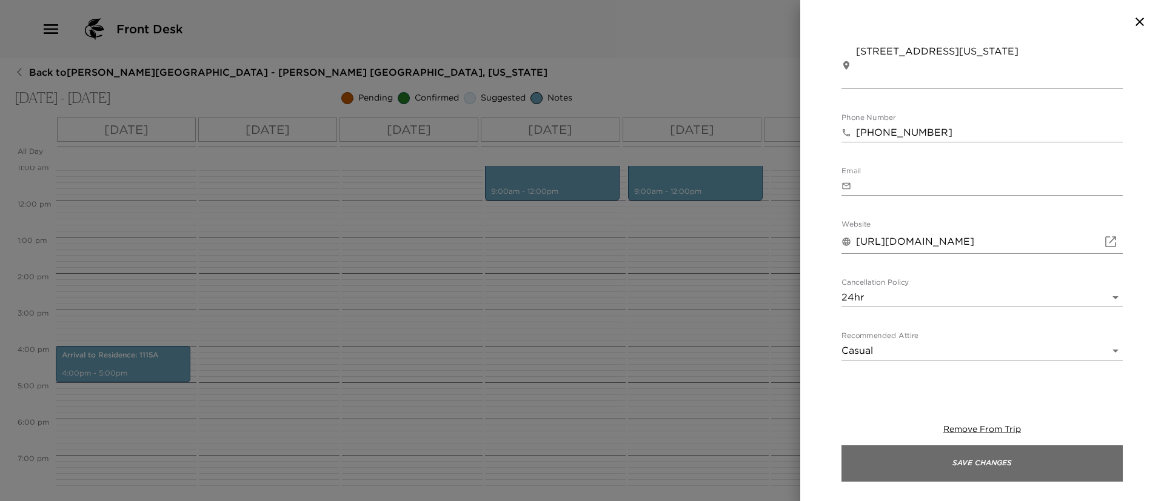
type textarea "Your reservation at Napua at Mauna Lani Beach Club is confirmed. Drive Time: 5 …"
click at [942, 465] on button "Save Changes" at bounding box center [982, 464] width 281 height 36
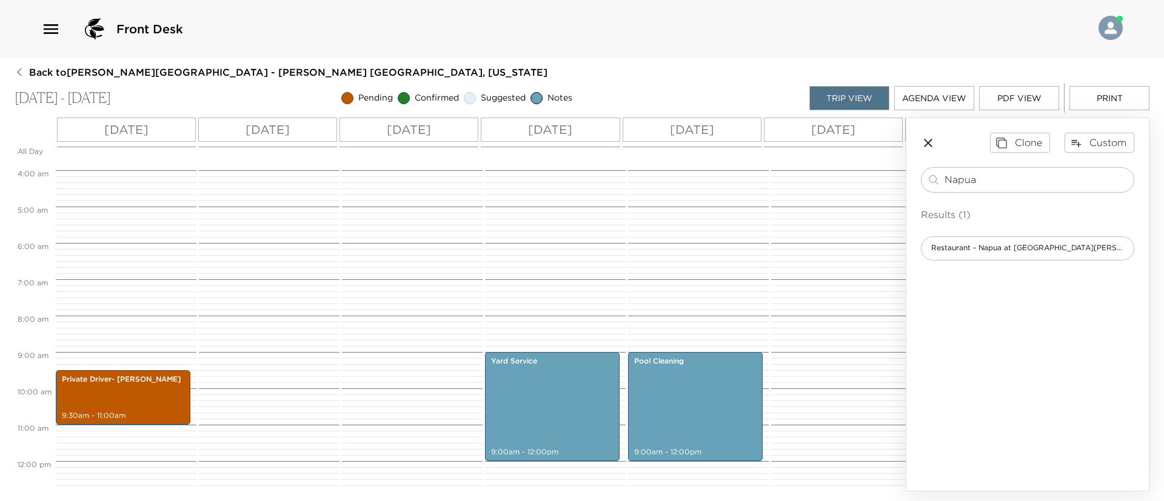
scroll to position [139, 0]
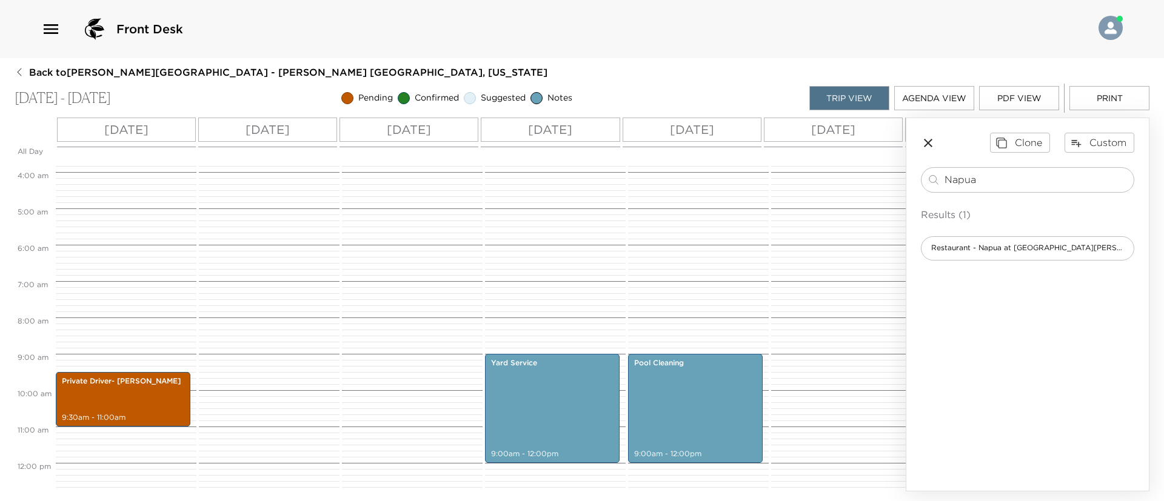
drag, startPoint x: 1032, startPoint y: 176, endPoint x: 885, endPoint y: 185, distance: 147.6
click at [885, 185] on div "All Day Mon 09/08 Tue 09/09 Wed 09/10 Thu 09/11 Fri 09/12 Sat 09/13 Sun 09/14 M…" at bounding box center [582, 305] width 1135 height 374
type input "Tommy"
click at [960, 249] on span "Restaurant - [PERSON_NAME] Restaurant & Bar" at bounding box center [1019, 248] width 195 height 10
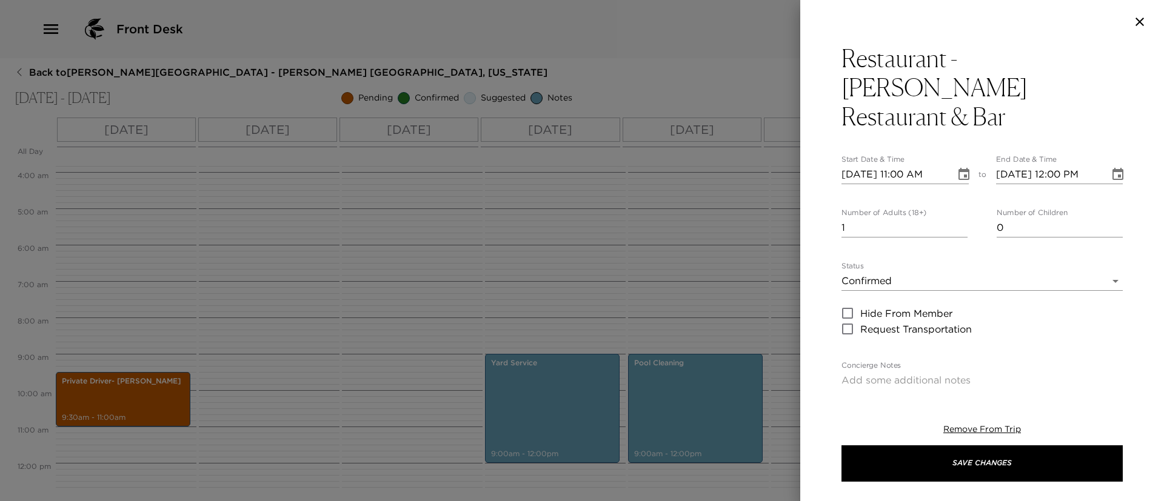
type textarea "Your reservation at Tommy Bahama is confirmed. Drive Time: 3 minutes from your …"
click at [863, 165] on input "09/08/2025 11:00 AM" at bounding box center [895, 174] width 106 height 19
type input "09/01/2025 11:00 AM"
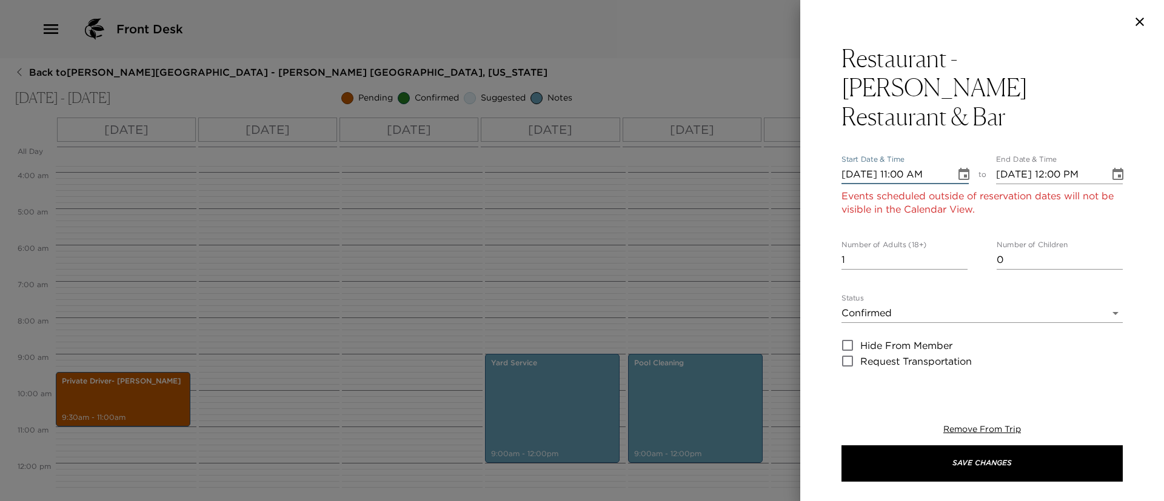
type input "09/01/2025 12:00 PM"
type input "09/10/2025 11:00 AM"
type input "09/10/2025 12:00 PM"
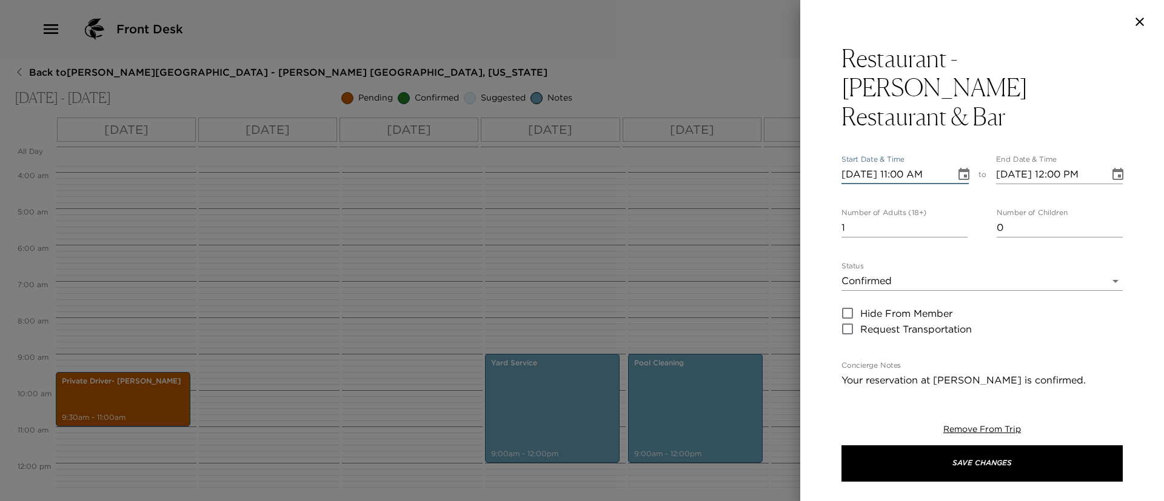
click at [903, 165] on input "09/10/2025 11:00 AM" at bounding box center [895, 174] width 106 height 19
type input "09/10/2025 06:15 PM"
type input "09/10/2025 07:15 PM"
type input "09/10/2025 06:15 PM"
click at [1056, 165] on input "09/10/2025 07:15 PM" at bounding box center [1049, 174] width 106 height 19
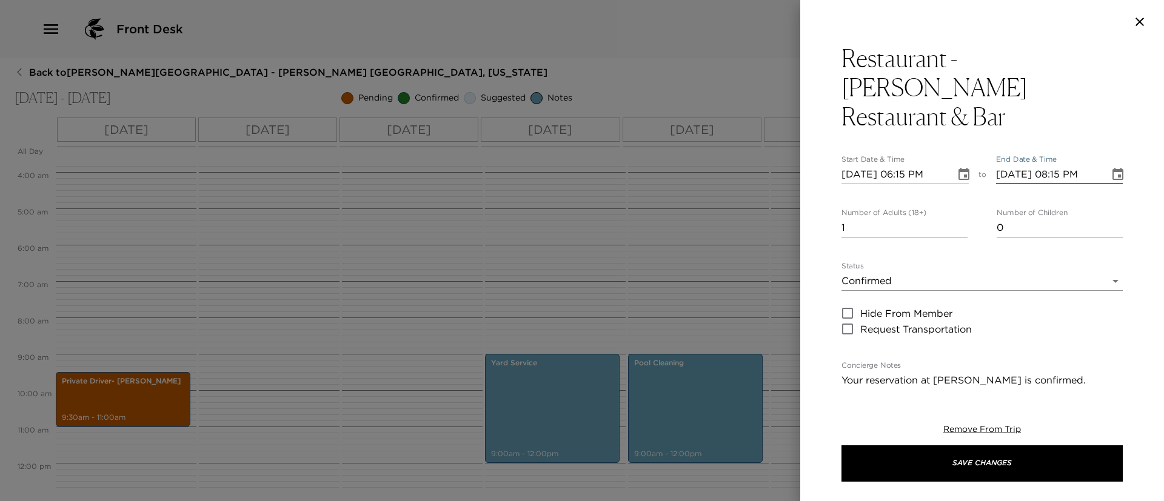
type input "09/10/2025 08:15 PM"
click at [954, 218] on input "1" at bounding box center [905, 227] width 126 height 19
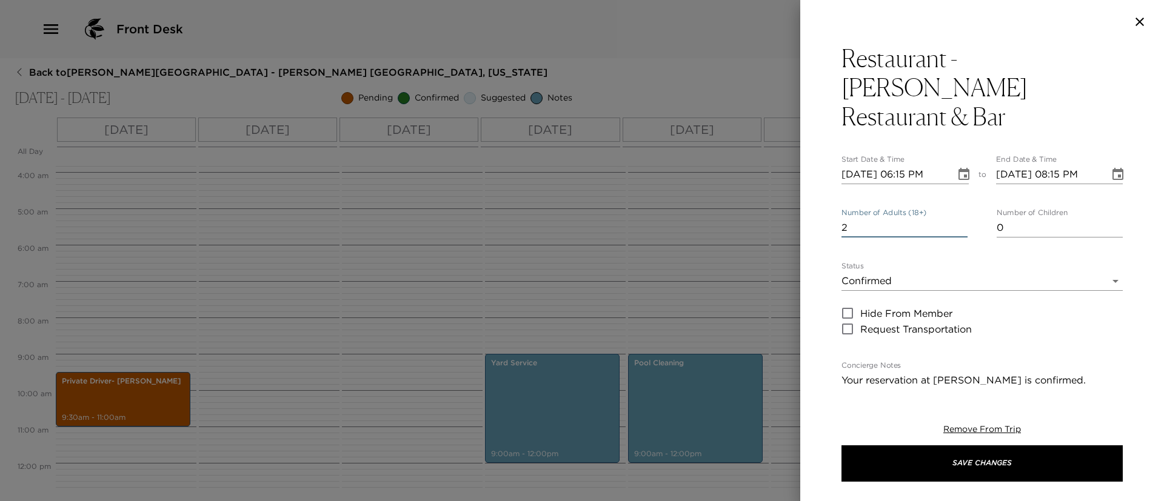
click at [957, 218] on input "2" at bounding box center [905, 227] width 126 height 19
click at [957, 218] on input "3" at bounding box center [905, 227] width 126 height 19
click at [957, 218] on input "4" at bounding box center [905, 227] width 126 height 19
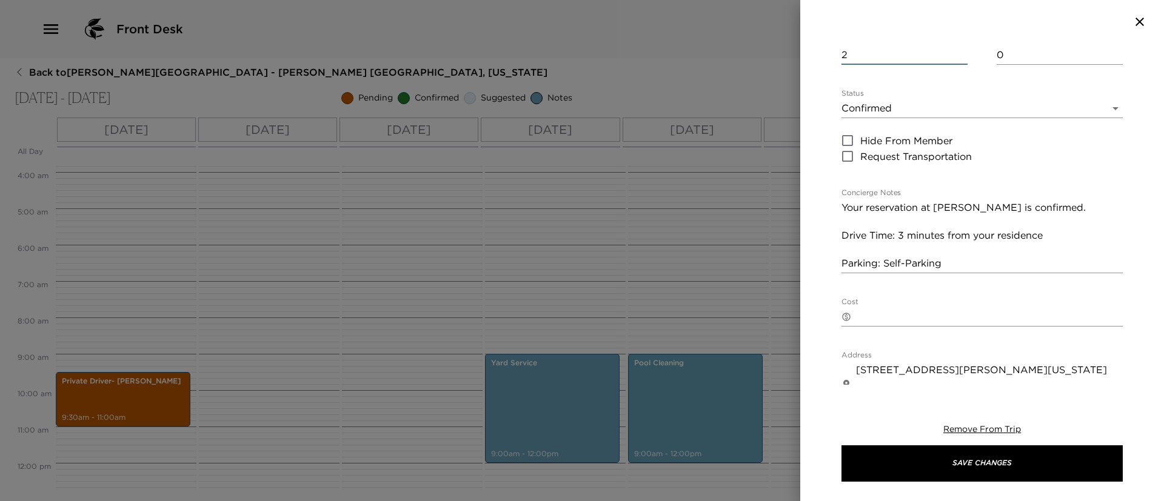
scroll to position [178, 0]
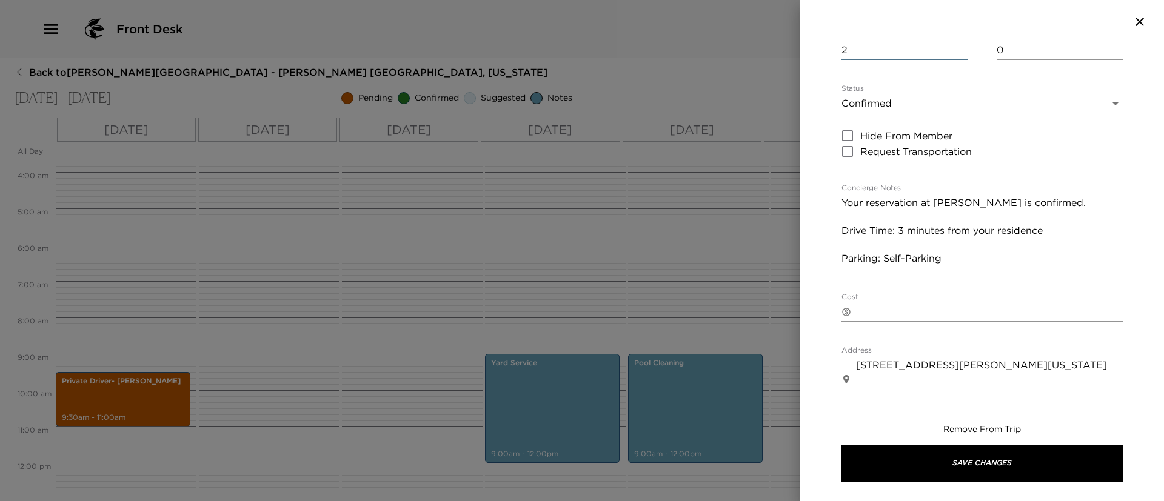
type input "2"
click at [986, 196] on textarea "Your reservation at Tommy Bahama is confirmed. Drive Time: 3 minutes from your …" at bounding box center [982, 231] width 281 height 70
click at [979, 237] on div "Your reservation at Tommy Bahama is confirmed. Drive Time: 3 minutes from your …" at bounding box center [982, 230] width 281 height 75
click at [979, 233] on textarea "Your reservation at Tommy Bahama is confirmed. Drive Time: 3 minutes from your …" at bounding box center [982, 231] width 281 height 70
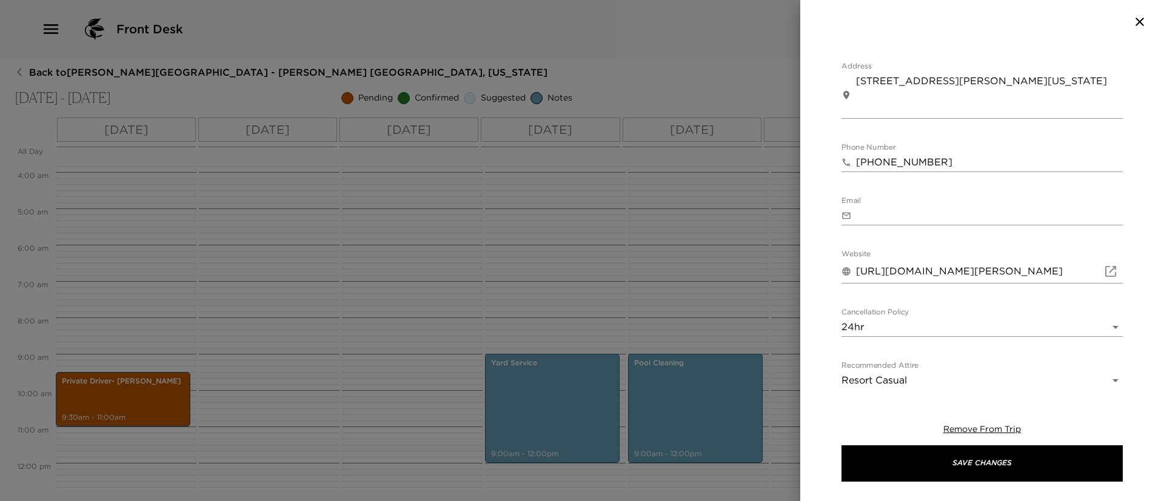
scroll to position [520, 0]
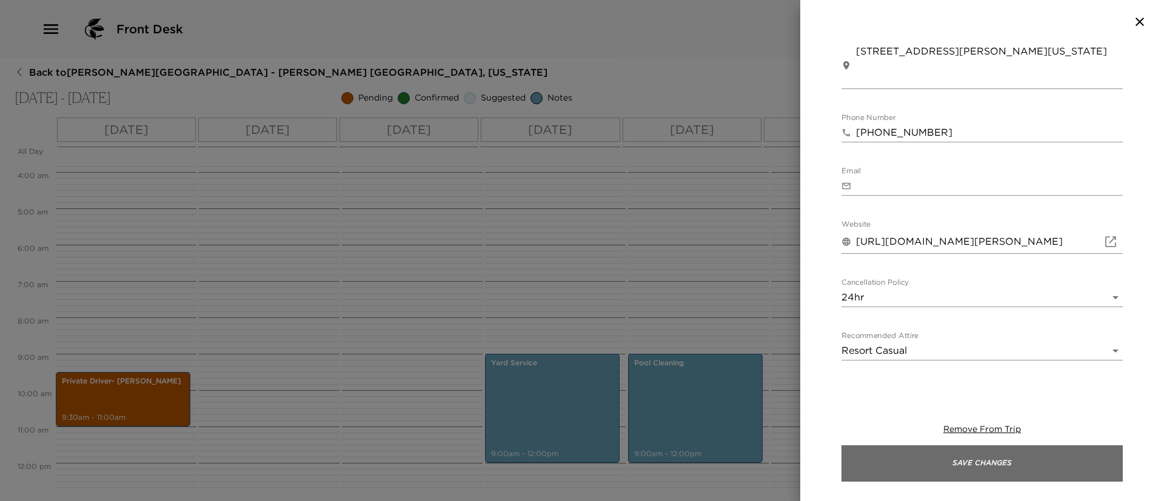
type textarea "Your reservation at Tommy Bahama is confirmed. Drive Time: 3 minutes from your …"
click at [986, 473] on button "Save Changes" at bounding box center [982, 464] width 281 height 36
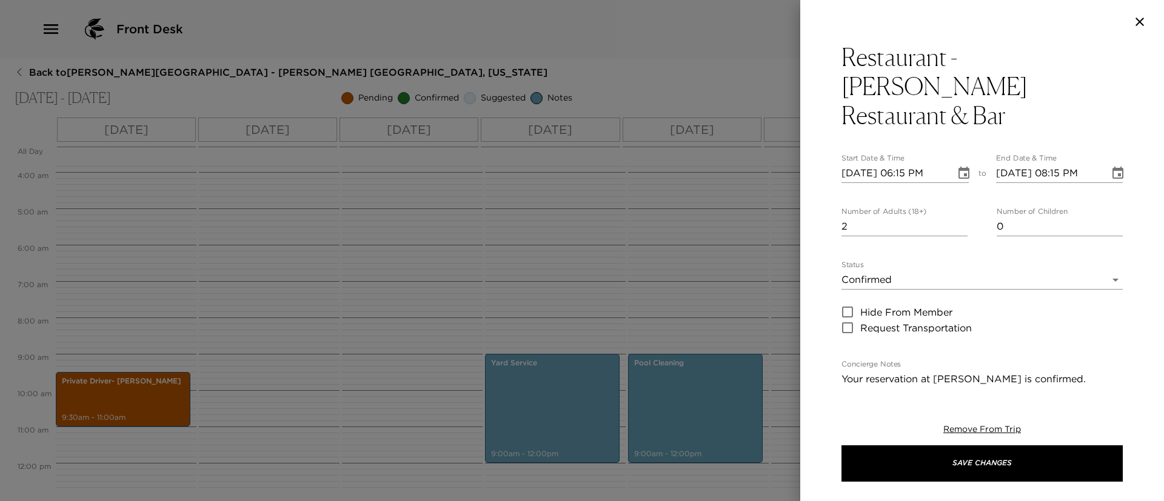
scroll to position [11, 0]
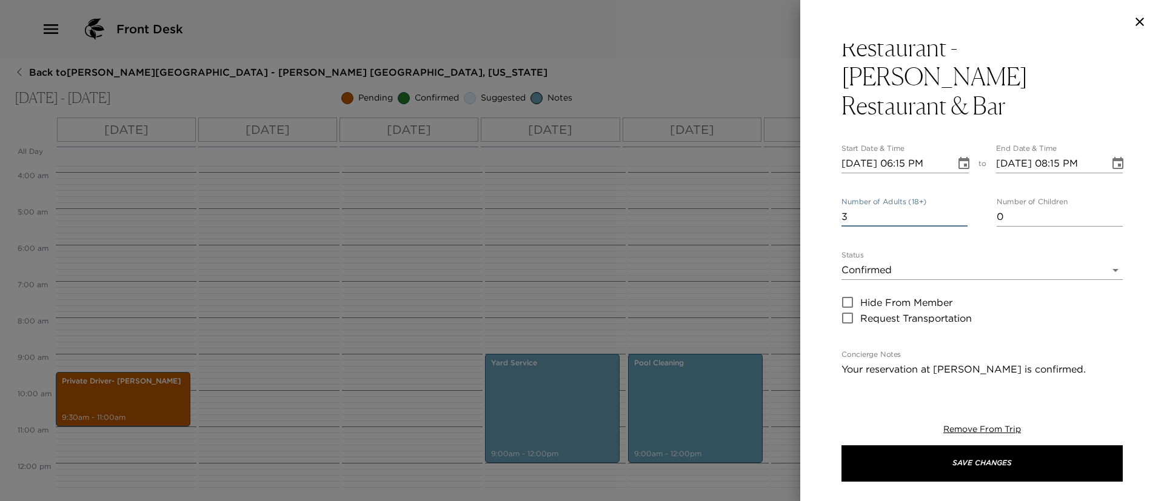
click at [957, 207] on input "3" at bounding box center [905, 216] width 126 height 19
type input "4"
click at [957, 207] on input "4" at bounding box center [905, 216] width 126 height 19
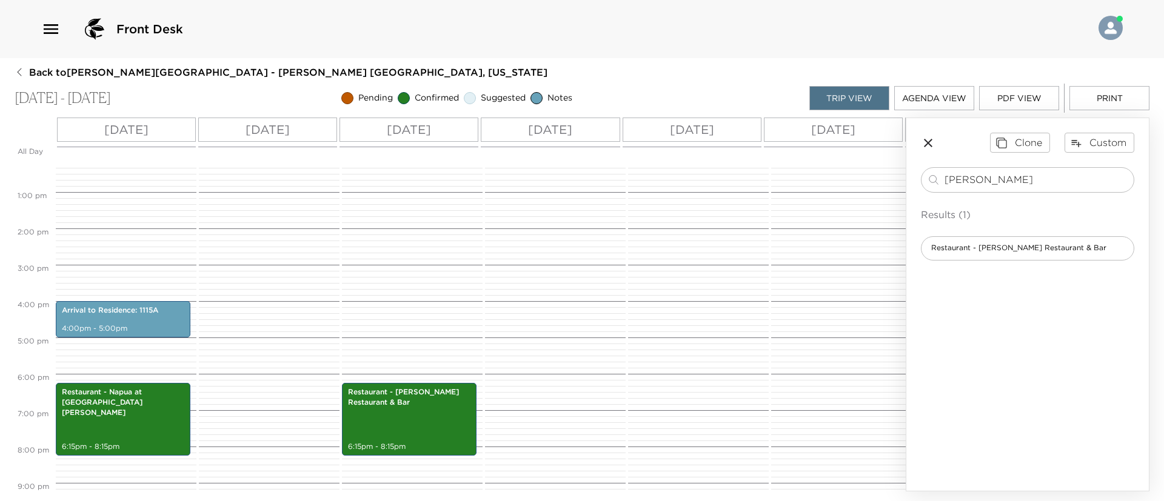
scroll to position [473, 0]
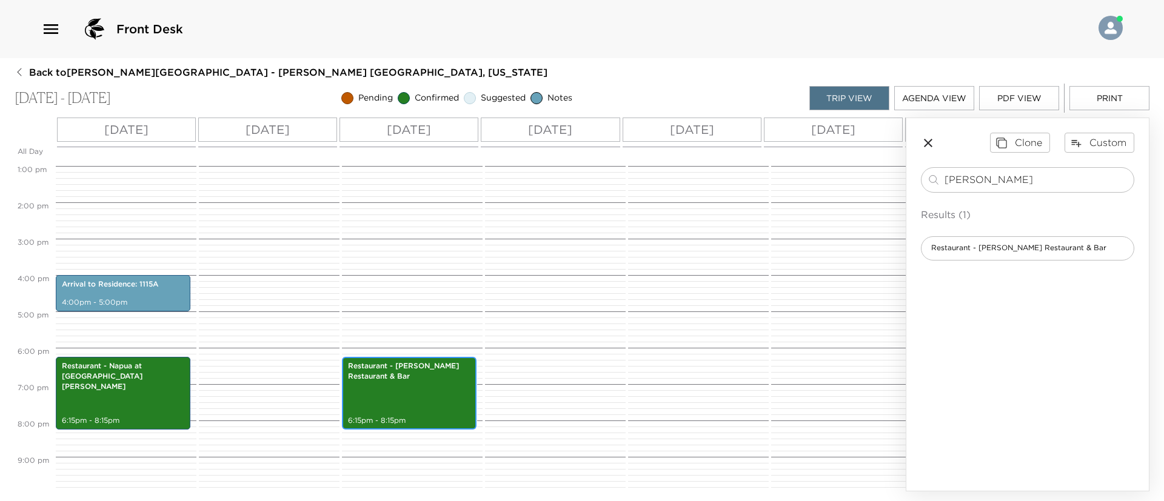
click at [427, 409] on div "Restaurant - Tommy Bahama Restaurant & Bar 6:15pm - 8:15pm" at bounding box center [409, 393] width 127 height 69
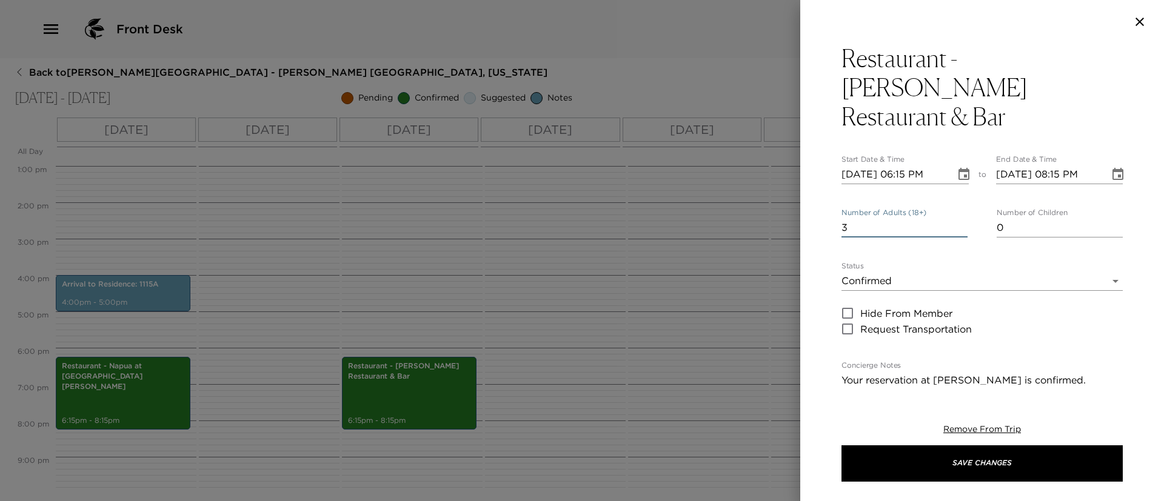
click at [954, 218] on input "3" at bounding box center [905, 227] width 126 height 19
type input "4"
click at [954, 218] on input "4" at bounding box center [905, 227] width 126 height 19
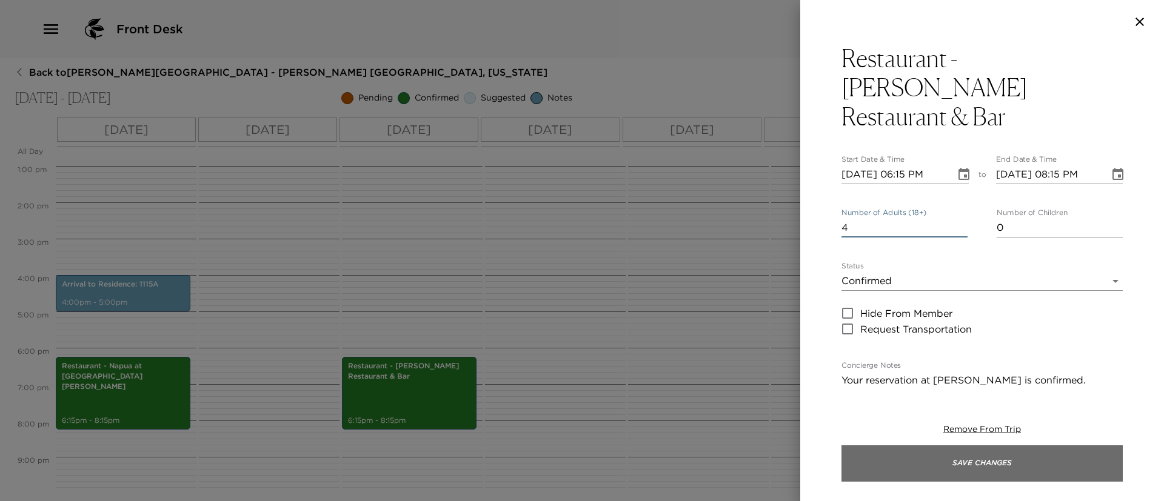
click at [954, 463] on button "Save Changes" at bounding box center [982, 464] width 281 height 36
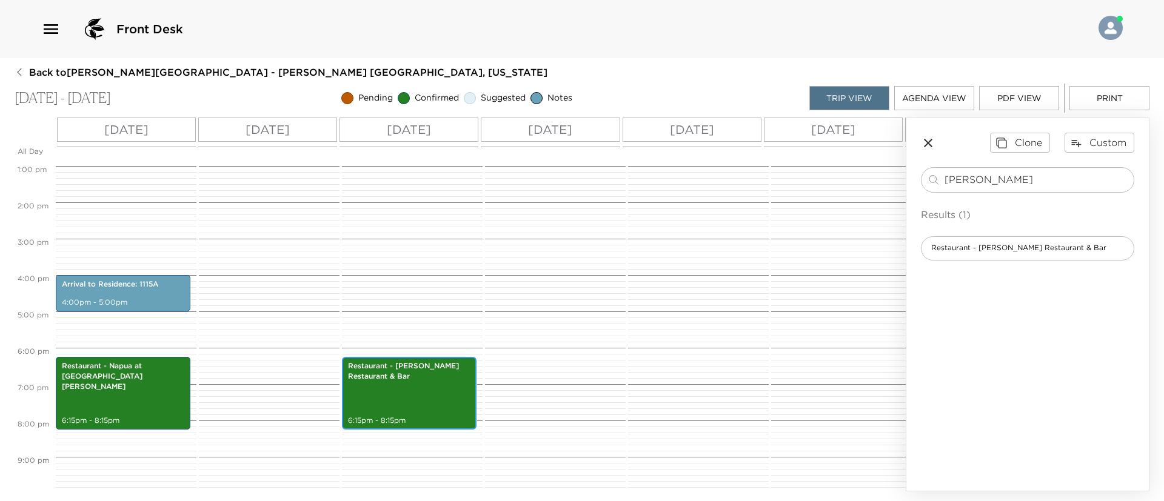
click at [388, 415] on div "Restaurant - Tommy Bahama Restaurant & Bar 6:15pm - 8:15pm" at bounding box center [409, 393] width 127 height 69
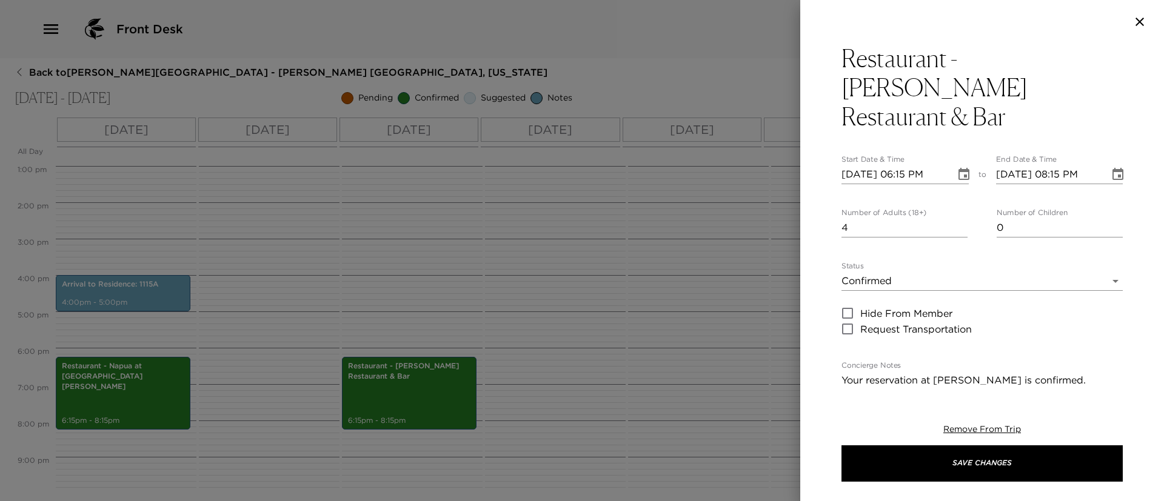
click at [112, 404] on div at bounding box center [582, 250] width 1164 height 501
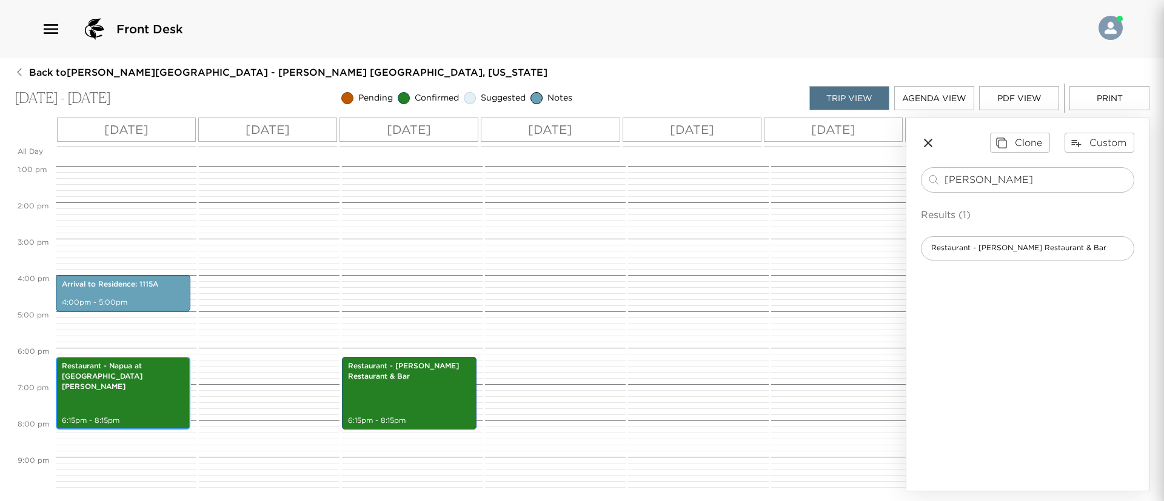
click at [112, 404] on div "Restaurant - Napua at Mauna Lani Beach Club 6:15pm - 8:15pm" at bounding box center [122, 393] width 127 height 69
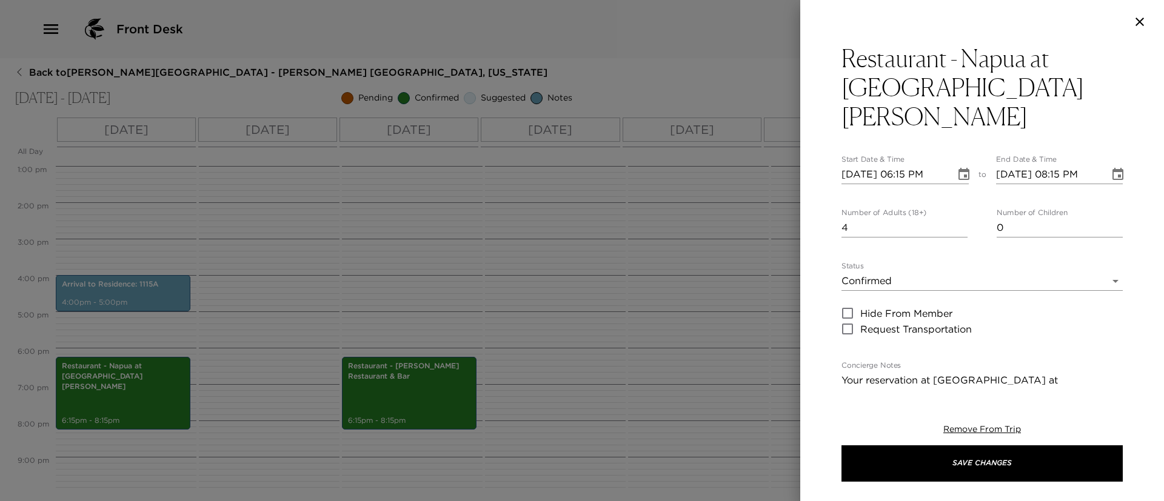
click at [1136, 18] on icon "button" at bounding box center [1140, 22] width 8 height 8
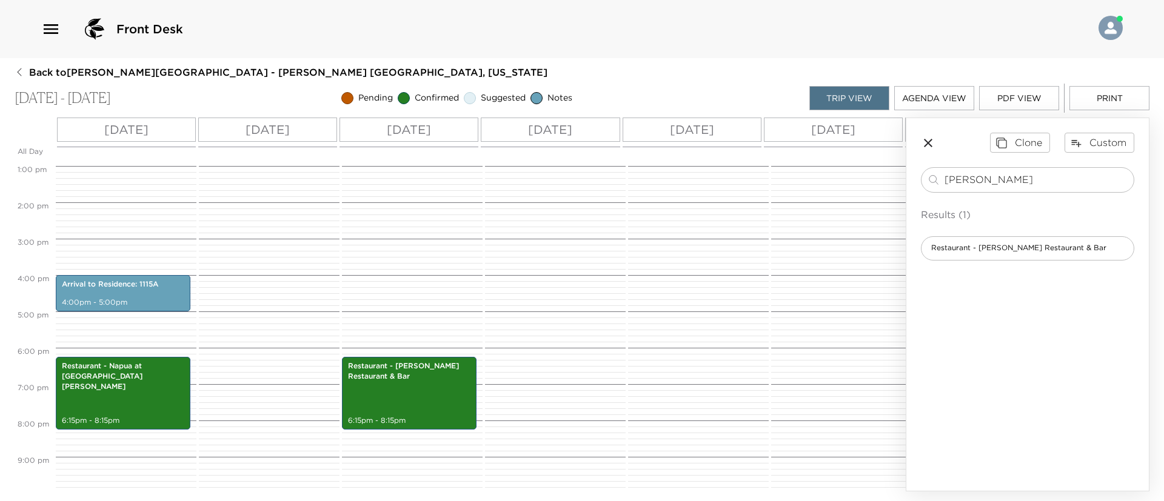
drag, startPoint x: 1034, startPoint y: 184, endPoint x: 804, endPoint y: 177, distance: 229.9
click at [804, 177] on div "All Day Mon 09/08 Tue 09/09 Wed 09/10 Thu 09/11 Fri 09/12 Sat 09/13 Sun 09/14 M…" at bounding box center [582, 305] width 1135 height 374
type input "HaLani"
click at [985, 235] on div "Results (1) Restaurant - HāLani at Mauna Lani Auberge" at bounding box center [1027, 233] width 213 height 53
click at [983, 249] on span "Restaurant - [PERSON_NAME] at [GEOGRAPHIC_DATA][PERSON_NAME]" at bounding box center [1028, 248] width 212 height 10
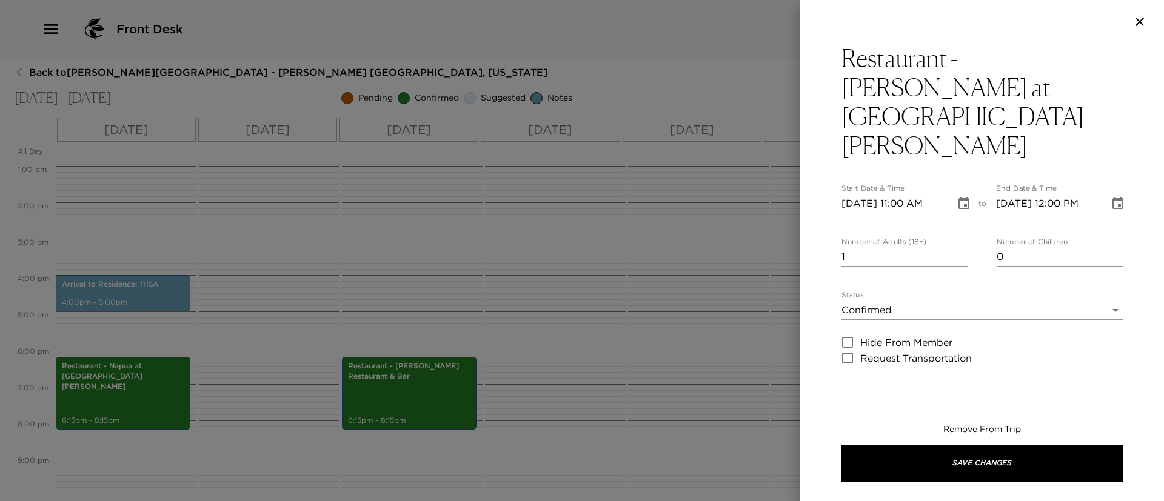
type textarea "Your reservation at HāLani is confirmed. Drive Time: 3 minutes from your reside…"
click at [869, 194] on input "09/08/2025 11:00 AM" at bounding box center [895, 203] width 106 height 19
type input "09/01/2025 11:00 AM"
type input "09/01/2025 12:00 PM"
type input "09/12/2025 11:00 AM"
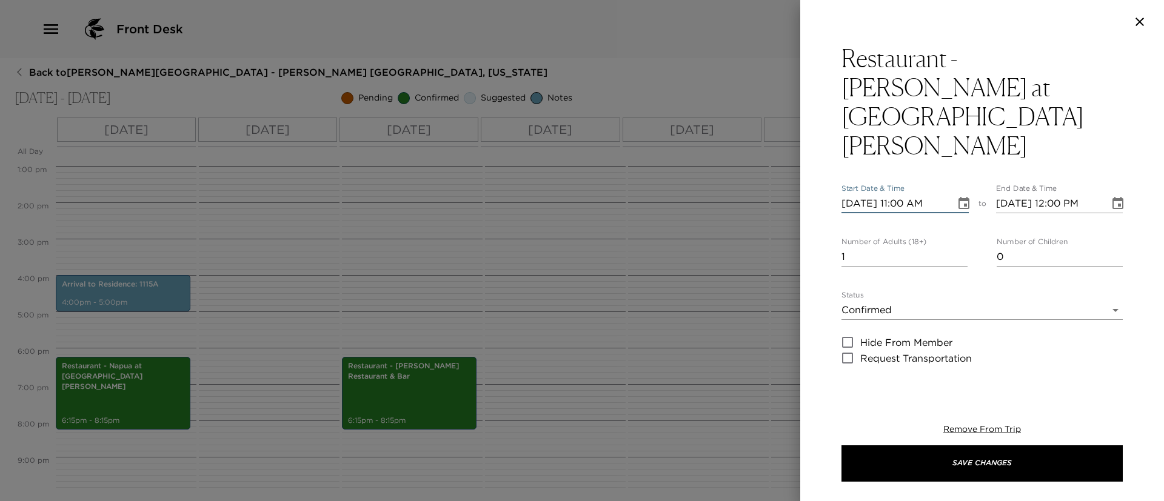
type input "09/12/2025 12:00 PM"
click at [902, 194] on input "09/12/2025 11:00 AM" at bounding box center [895, 203] width 106 height 19
type input "09/12/2025 06:15 PM"
type input "09/12/2025 07:15 PM"
type input "09/12/2025 06:15 PM"
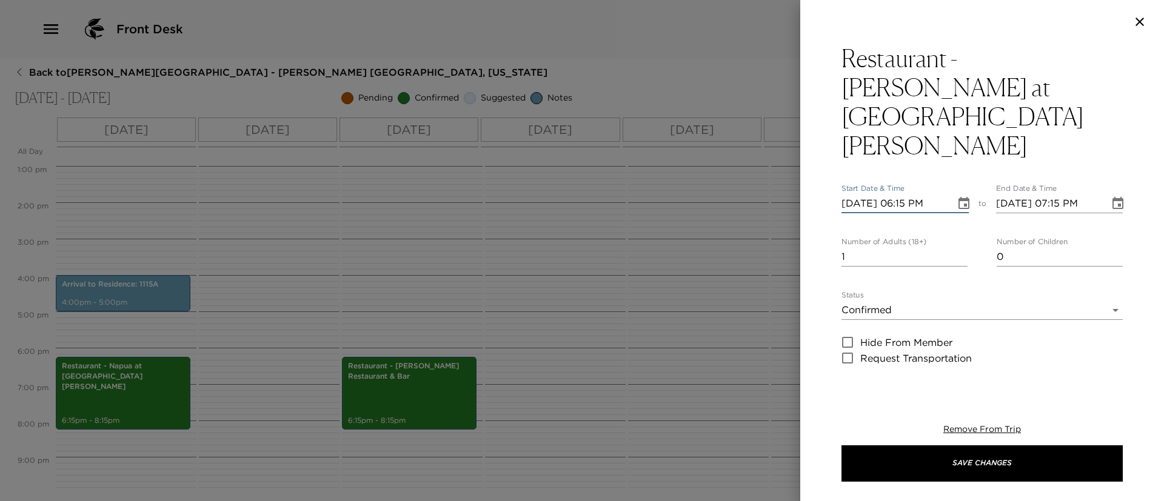
click at [1053, 194] on input "09/12/2025 07:15 PM" at bounding box center [1049, 203] width 106 height 19
type input "09/12/2025 08:15 PM"
click at [957, 247] on input "2" at bounding box center [905, 256] width 126 height 19
click at [957, 247] on input "3" at bounding box center [905, 256] width 126 height 19
type input "4"
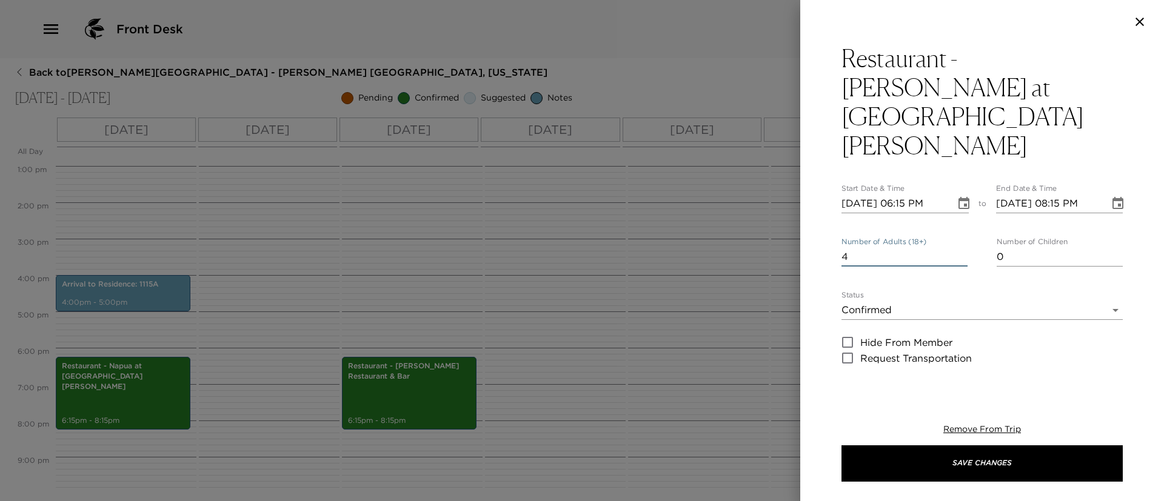
click at [957, 247] on input "4" at bounding box center [905, 256] width 126 height 19
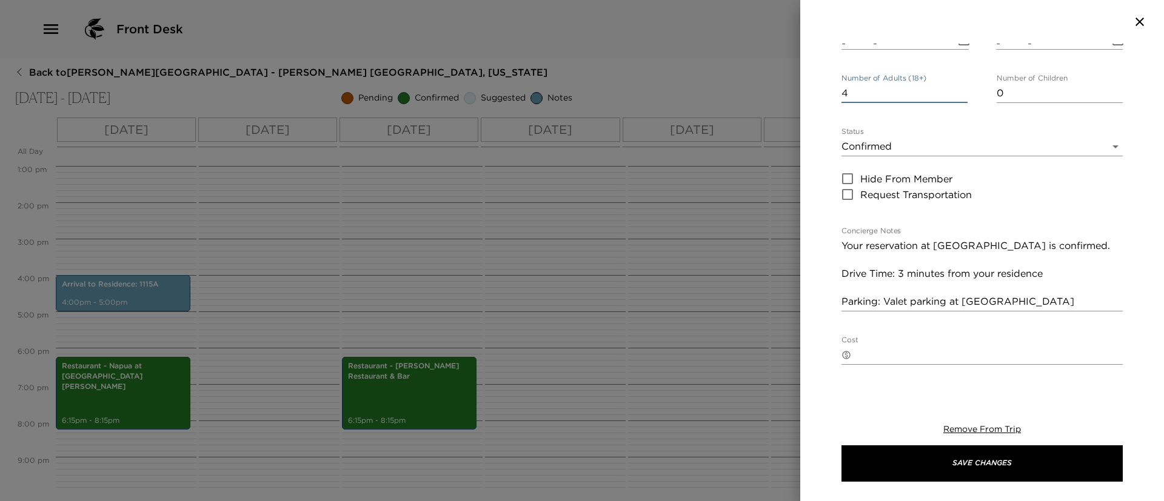
scroll to position [172, 0]
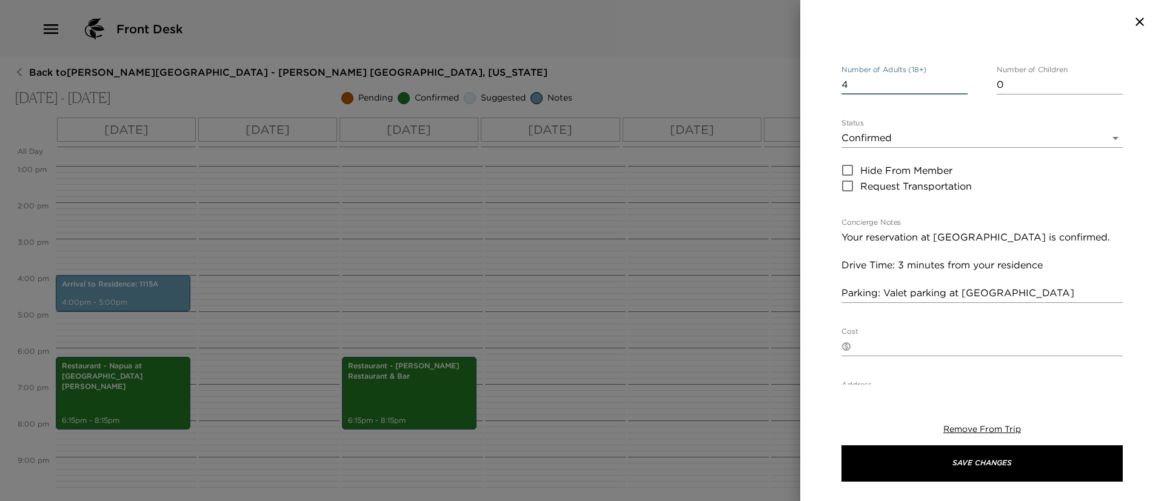
click at [1083, 237] on textarea "Your reservation at HāLani is confirmed. Drive Time: 3 minutes from your reside…" at bounding box center [982, 265] width 281 height 70
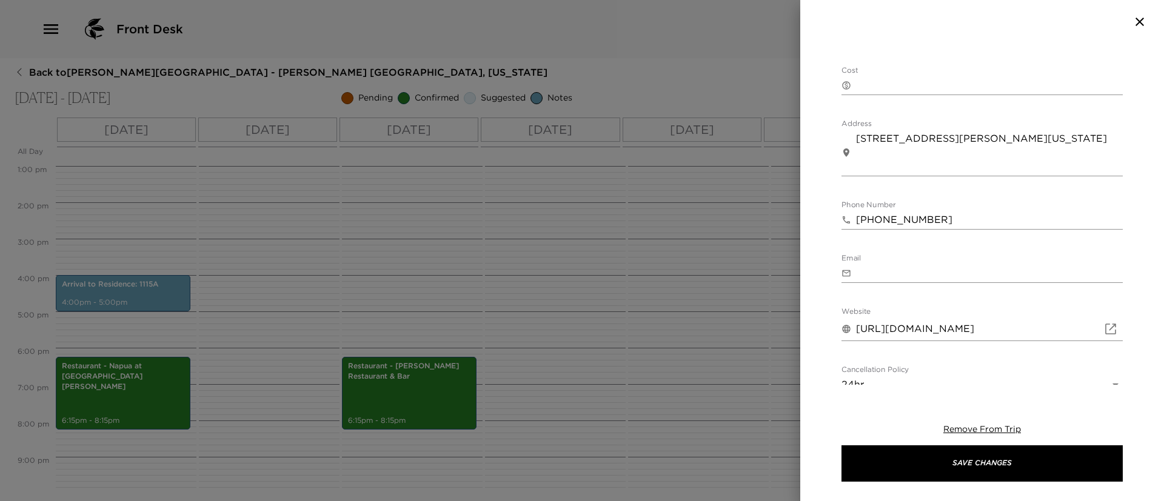
scroll to position [520, 0]
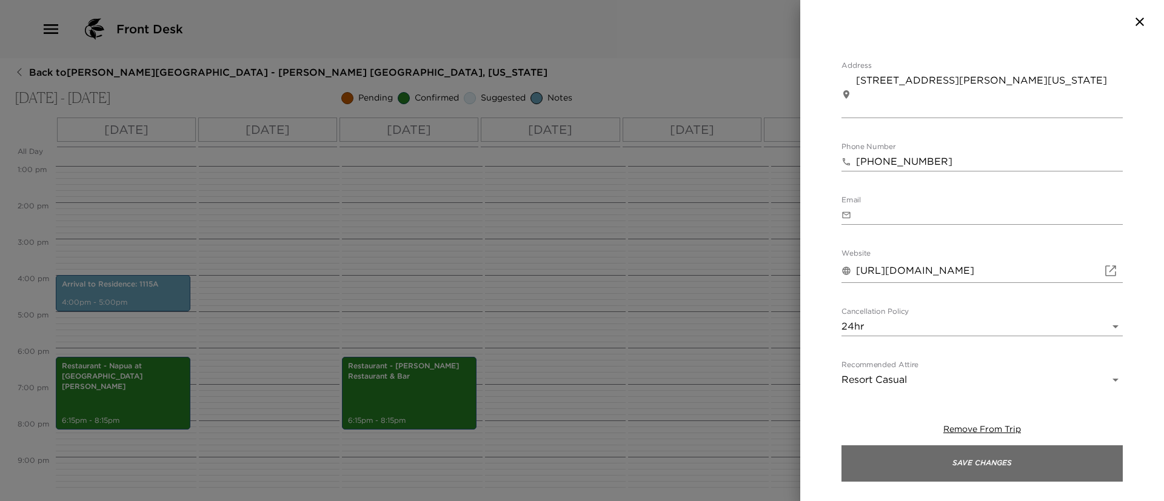
type textarea "Your reservation at HāLani is confirmed. Drive Time: 3 minutes from your reside…"
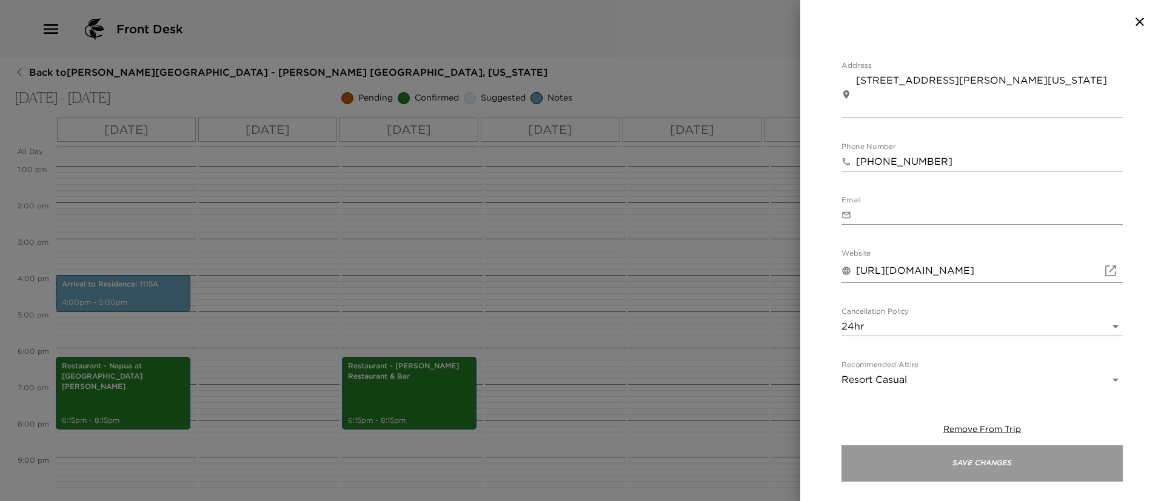
click at [1022, 454] on button "Save Changes" at bounding box center [982, 464] width 281 height 36
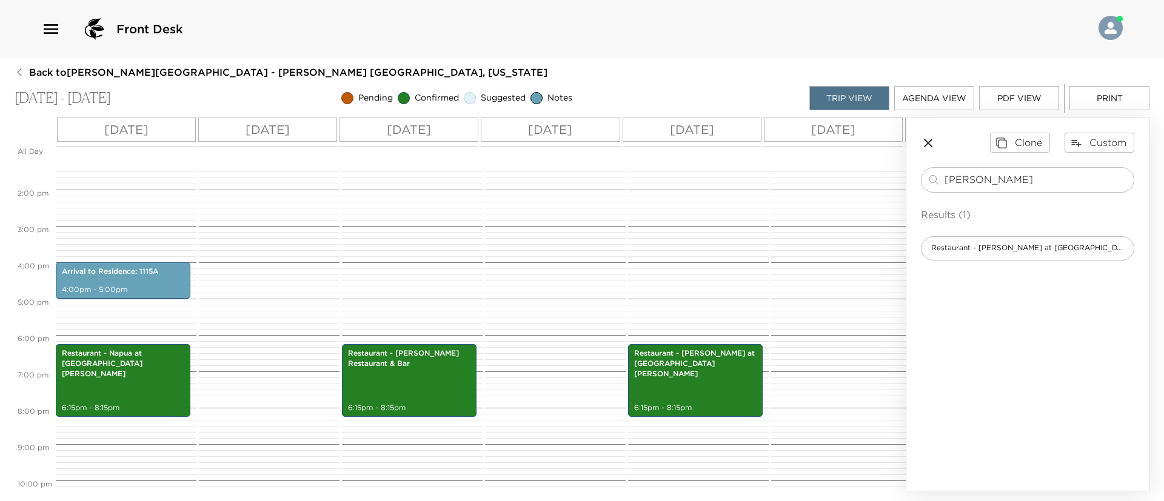
scroll to position [487, 0]
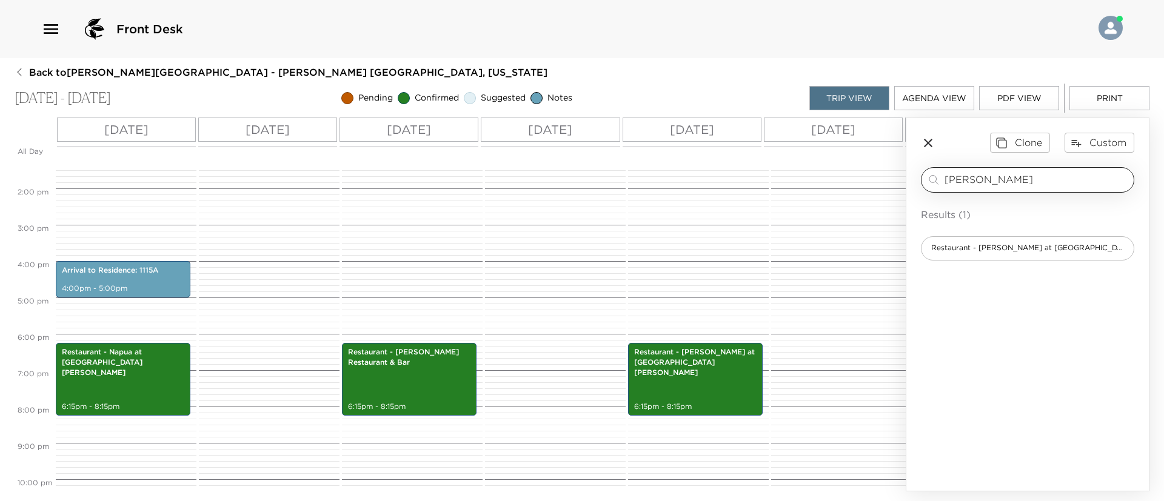
drag, startPoint x: 992, startPoint y: 173, endPoint x: 926, endPoint y: 176, distance: 65.6
click at [926, 176] on div "HaLani ​" at bounding box center [1027, 180] width 203 height 15
type input "Browns"
click at [968, 246] on span "Restaurant - [PERSON_NAME][GEOGRAPHIC_DATA] at the [GEOGRAPHIC_DATA]" at bounding box center [1028, 248] width 212 height 10
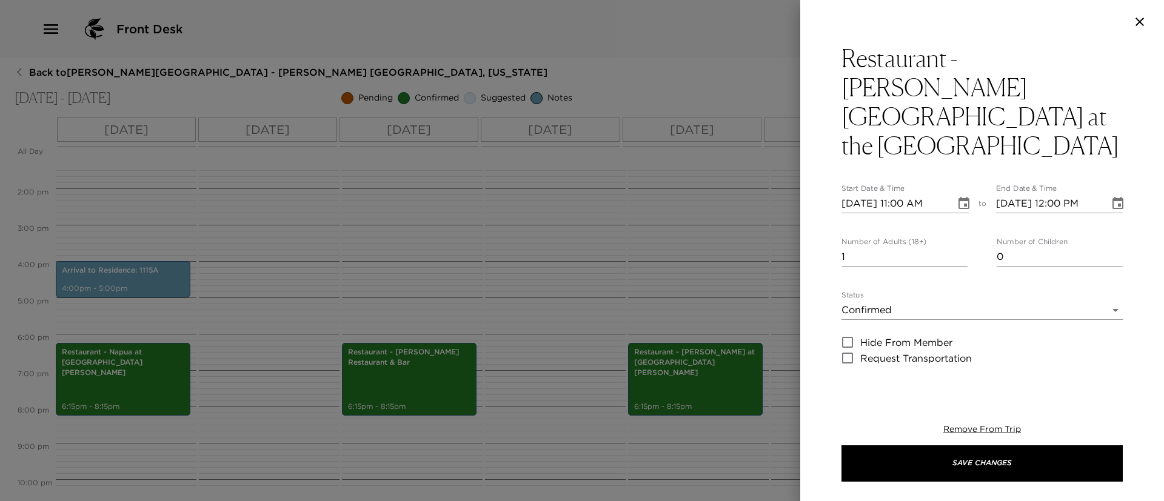
click at [968, 246] on div "Restaurant - Brown's Beach House at the Fairmont Orchid Start Date & Time 09/08…" at bounding box center [582, 250] width 1164 height 501
type textarea "Your reservation at Brown's Beach House is confirmed. Drive Time: 5-minute walk…"
click at [868, 194] on input "09/08/2025 11:00 AM" at bounding box center [895, 203] width 106 height 19
type input "09/01/2025 11:00 AM"
type input "09/01/2025 12:00 PM"
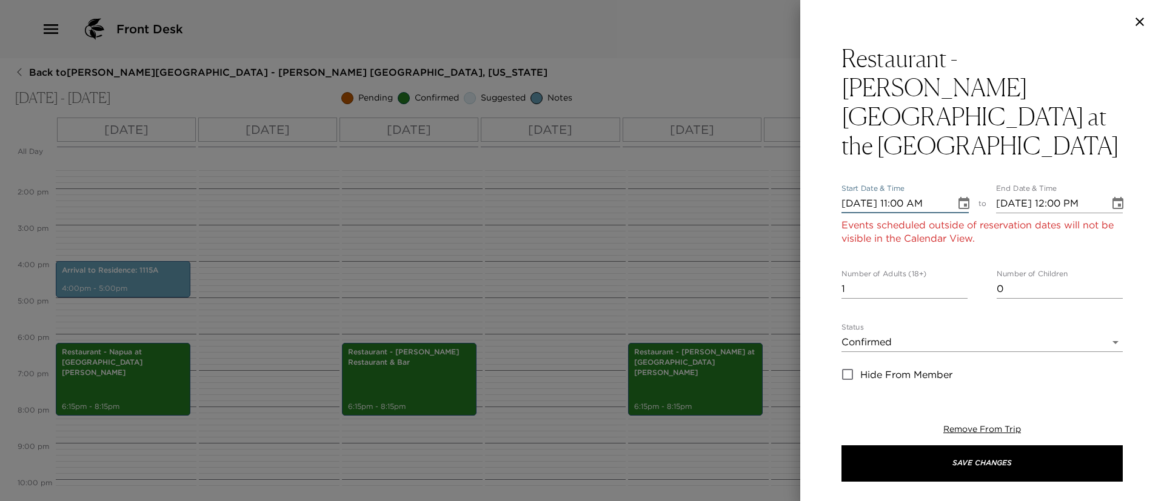
type input "09/12/2025 11:00 AM"
type input "09/12/2025 12:00 PM"
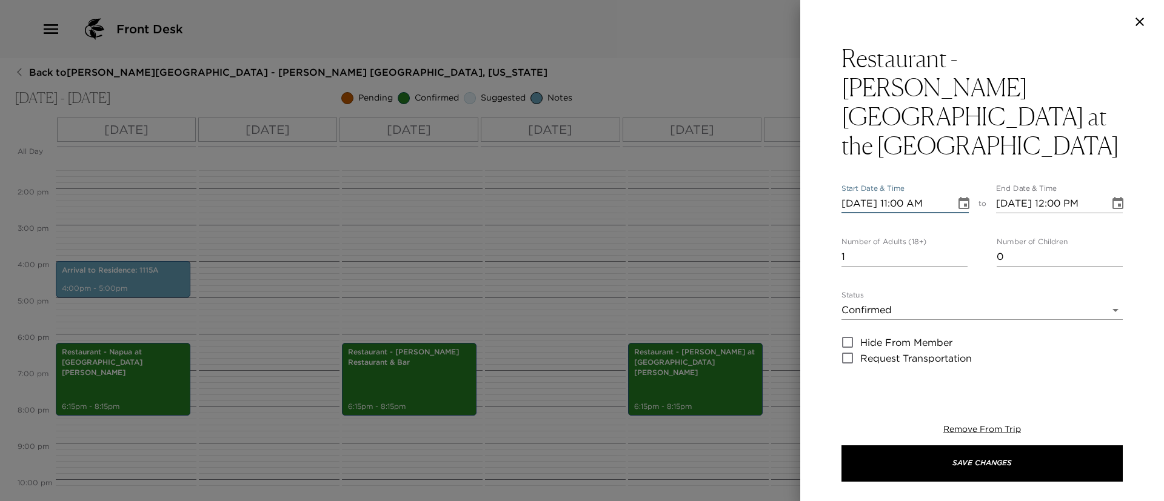
click at [865, 194] on input "09/12/2025 11:00 AM" at bounding box center [895, 203] width 106 height 19
type input "09/01/2025 11:00 AM"
type input "09/01/2025 12:00 PM"
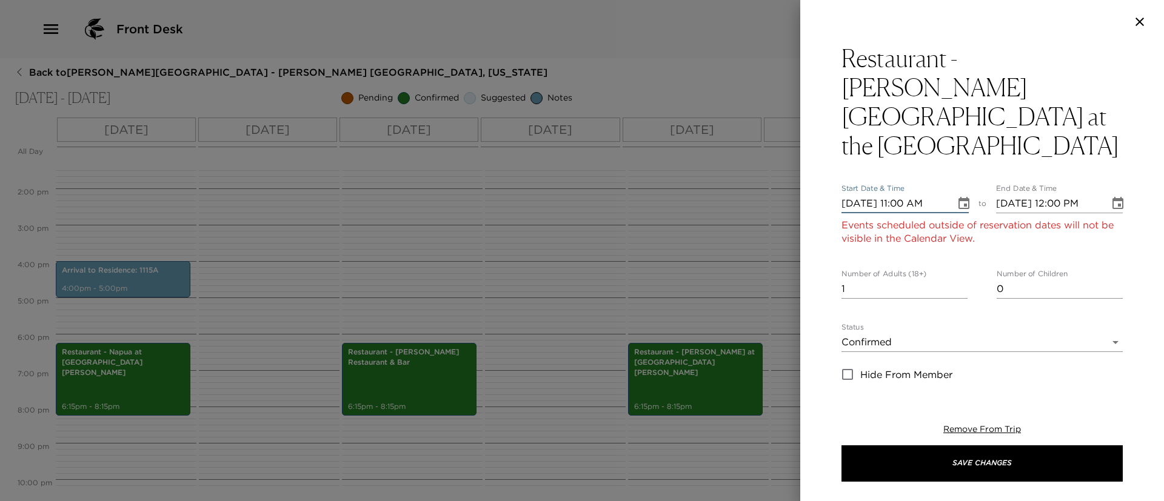
type input "09/13/2025 11:00 AM"
type input "09/13/2025 12:00 PM"
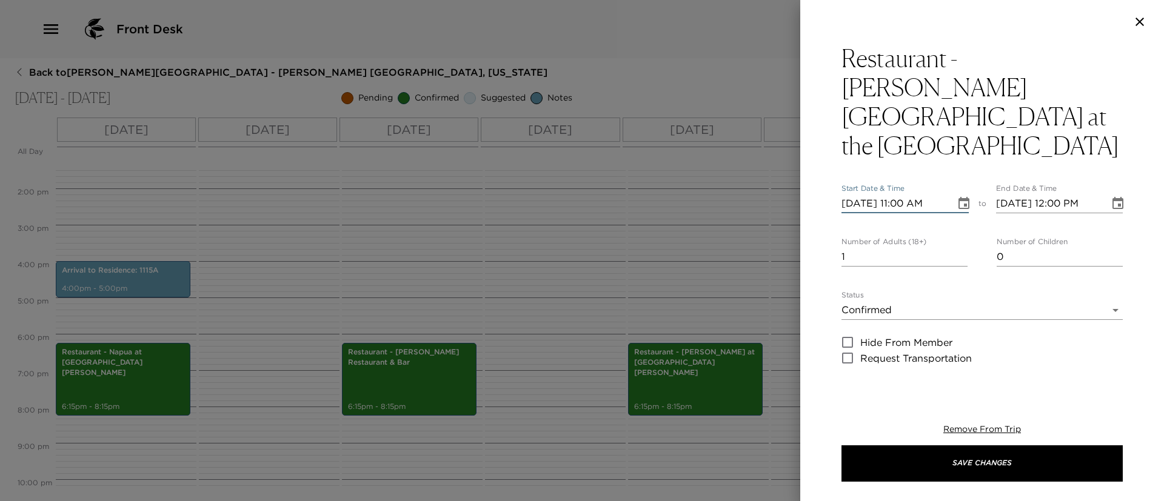
click at [905, 194] on input "09/13/2025 11:00 AM" at bounding box center [895, 203] width 106 height 19
click at [940, 194] on input "09/13/2025 06:00 AM" at bounding box center [895, 203] width 106 height 19
type input "09/13/2025 06:00 PM"
type input "09/13/2025 07:00 PM"
type input "09/13/2025 06:00 PM"
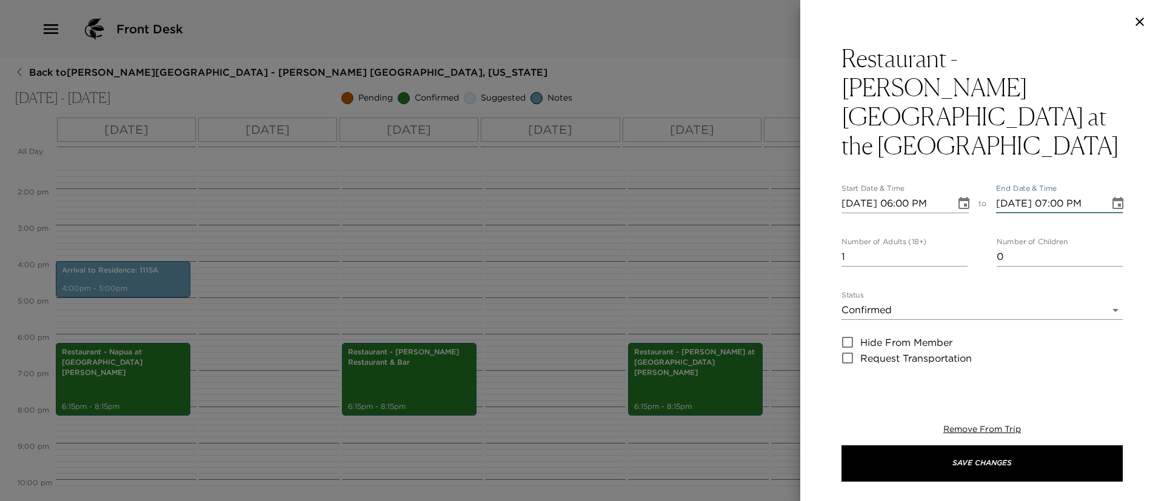
click at [1055, 194] on input "09/13/2025 07:00 PM" at bounding box center [1049, 203] width 106 height 19
type input "09/13/2025 08:00 PM"
click at [956, 247] on input "2" at bounding box center [905, 256] width 126 height 19
click at [956, 247] on input "3" at bounding box center [905, 256] width 126 height 19
type input "4"
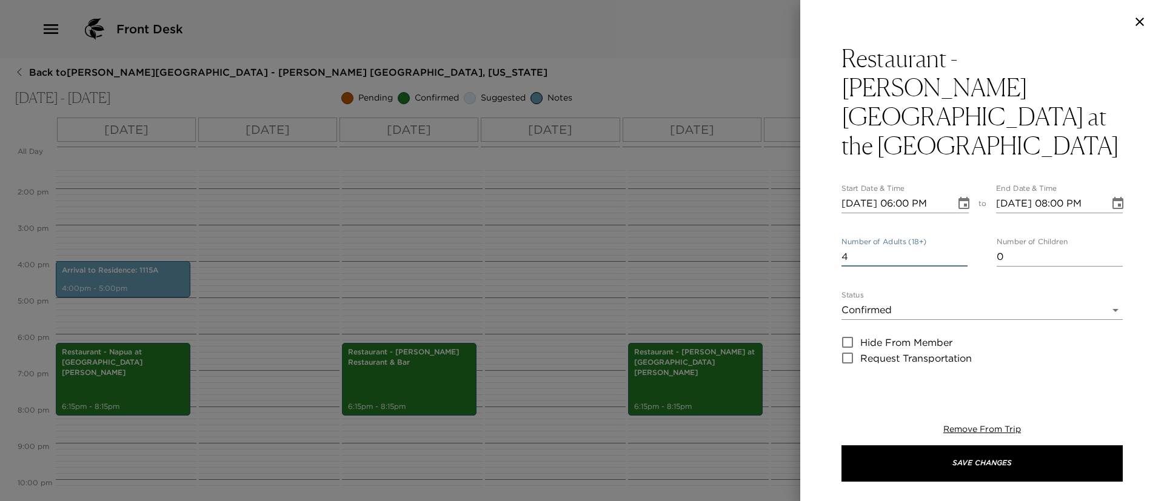
click at [956, 247] on input "4" at bounding box center [905, 256] width 126 height 19
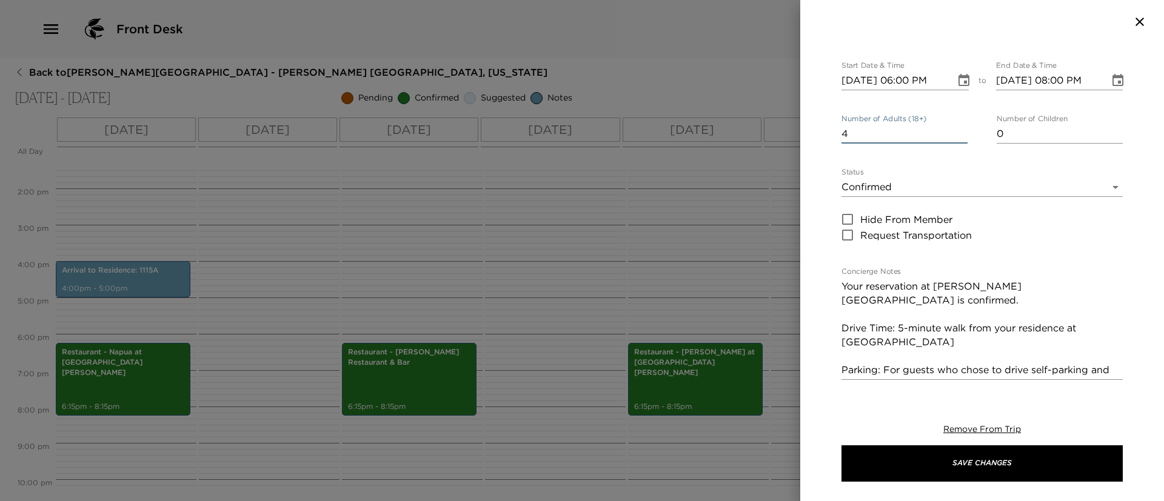
scroll to position [147, 0]
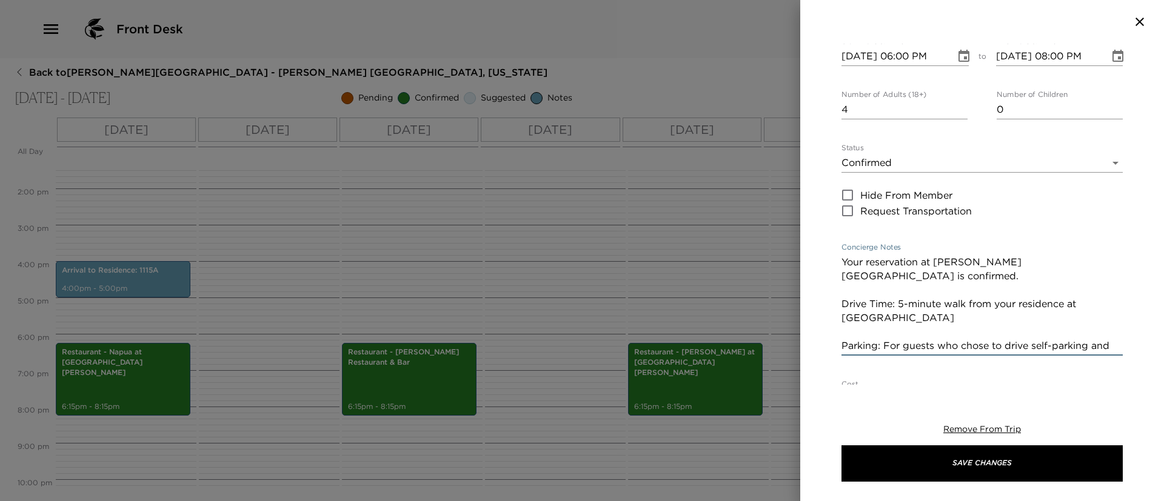
click at [980, 315] on textarea "Your reservation at Brown's Beach House is confirmed. Drive Time: 5-minute walk…" at bounding box center [982, 304] width 281 height 98
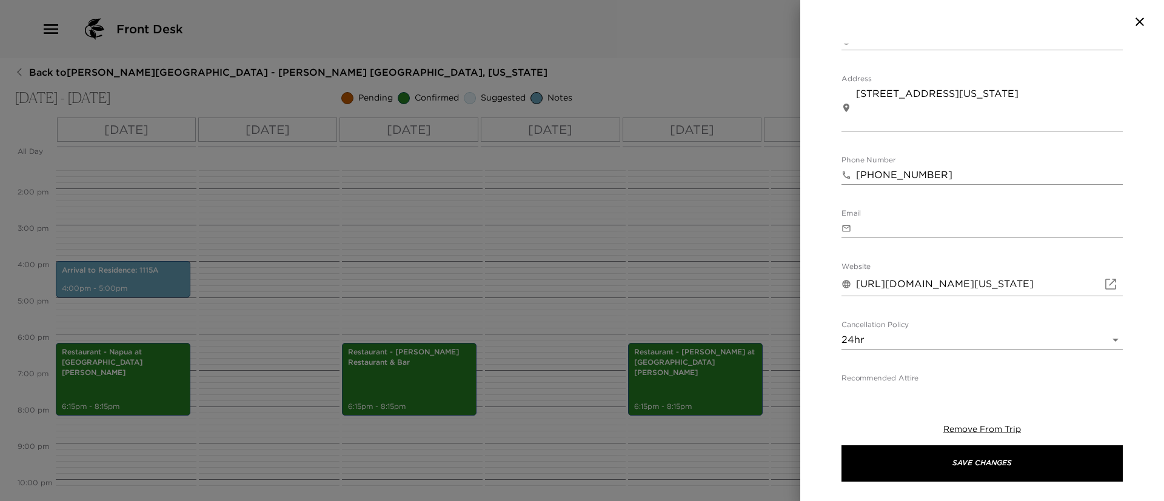
scroll to position [535, 0]
type textarea "Your reservation at Brown's Beach House is confirmed. Drive Time: 5-minute walk…"
click at [984, 309] on body "Front Desk Back to Beverly Simpson Reservation - Hale Luana 1115A Kohala Coast,…" at bounding box center [582, 250] width 1164 height 501
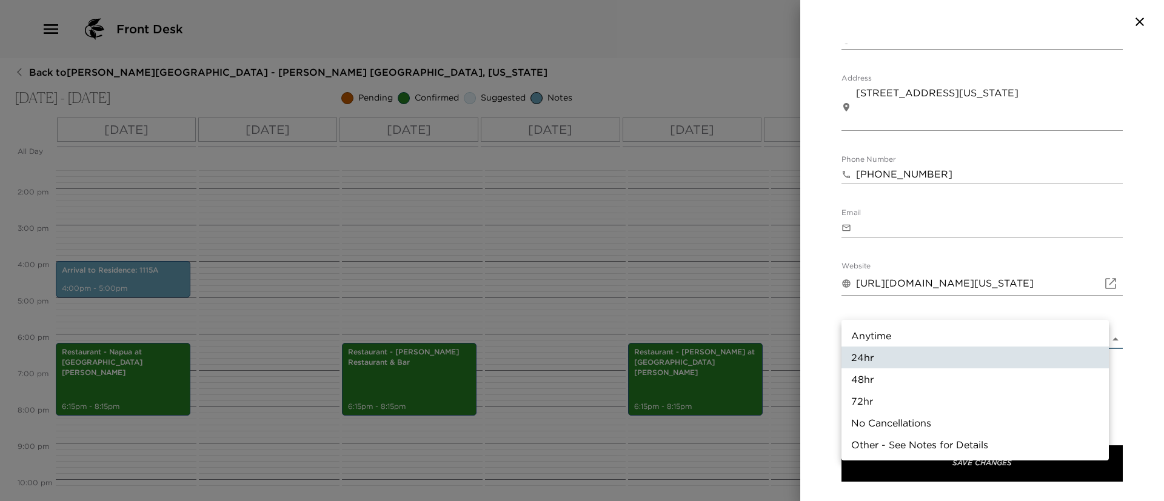
click at [975, 377] on li "48hr" at bounding box center [975, 380] width 267 height 22
type input "48hr"
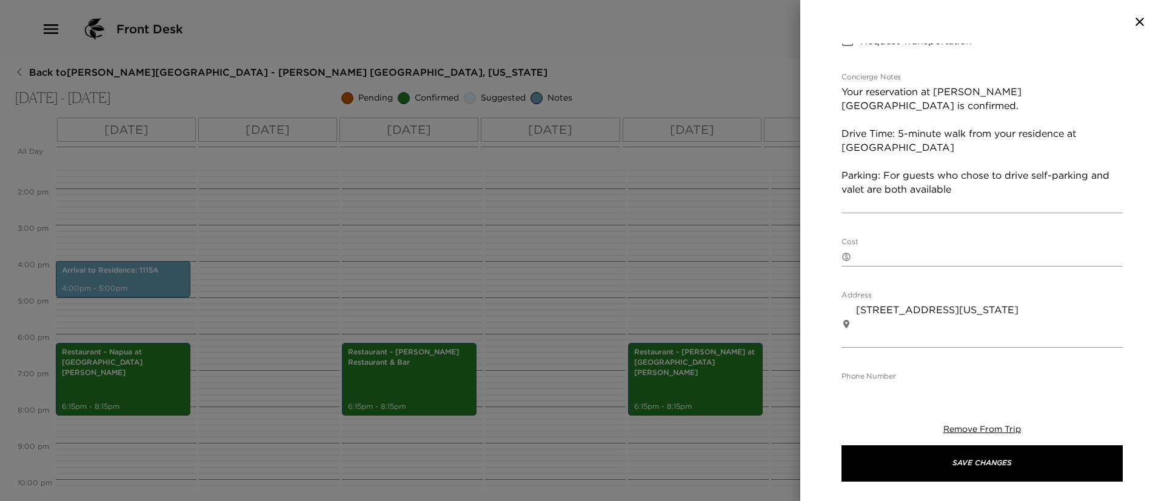
scroll to position [317, 0]
click at [1032, 176] on textarea "Your reservation at Brown's Beach House is confirmed. Drive Time: 5-minute walk…" at bounding box center [982, 149] width 281 height 126
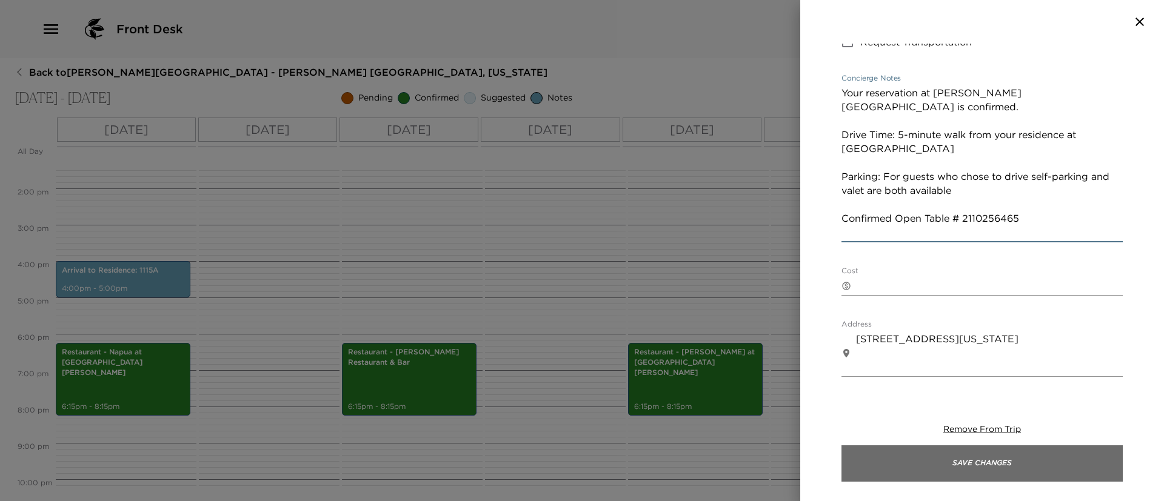
type textarea "Your reservation at Brown's Beach House is confirmed. Drive Time: 5-minute walk…"
click at [980, 468] on button "Save Changes" at bounding box center [982, 464] width 281 height 36
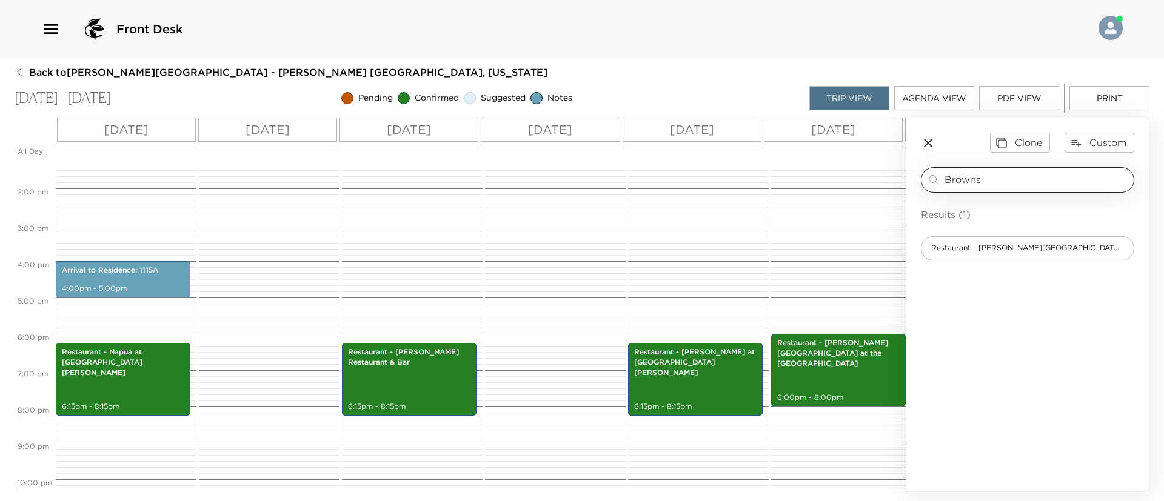
drag, startPoint x: 878, startPoint y: 357, endPoint x: 1045, endPoint y: 181, distance: 242.3
click at [1045, 181] on input "Browns" at bounding box center [1037, 180] width 184 height 14
type input "B"
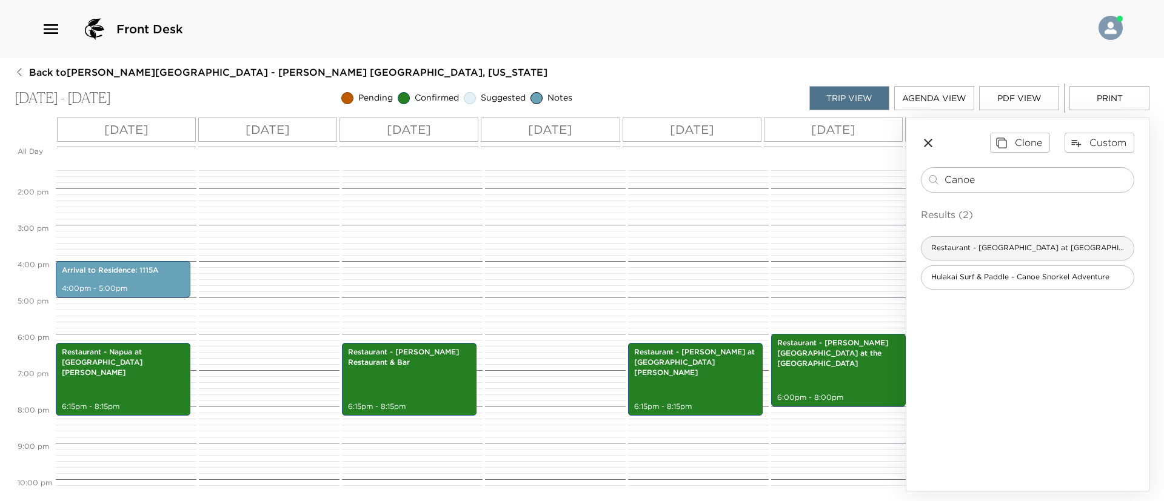
type input "Canoe"
click at [1037, 250] on span "Restaurant - [GEOGRAPHIC_DATA] at [GEOGRAPHIC_DATA][PERSON_NAME]" at bounding box center [1028, 248] width 212 height 10
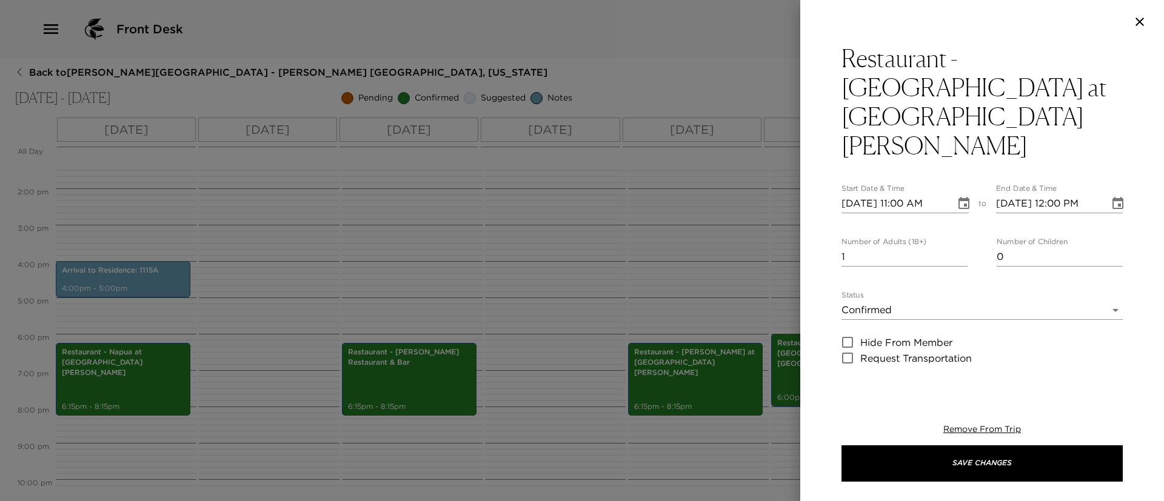
type textarea "Your reservation at Canoe House is confirmed. Drive Time: 3 minutes from your r…"
click at [865, 194] on input "09/08/2025 11:00 AM" at bounding box center [895, 203] width 106 height 19
type input "09/01/2025 11:00 AM"
type input "09/01/2025 12:00 PM"
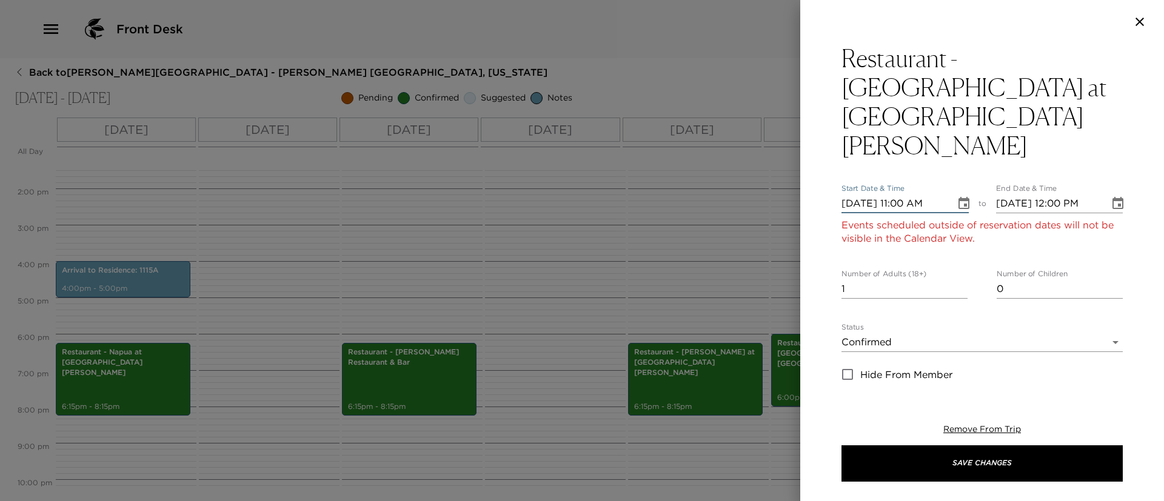
type input "09/14/2025 11:00 AM"
type input "09/14/2025 12:00 PM"
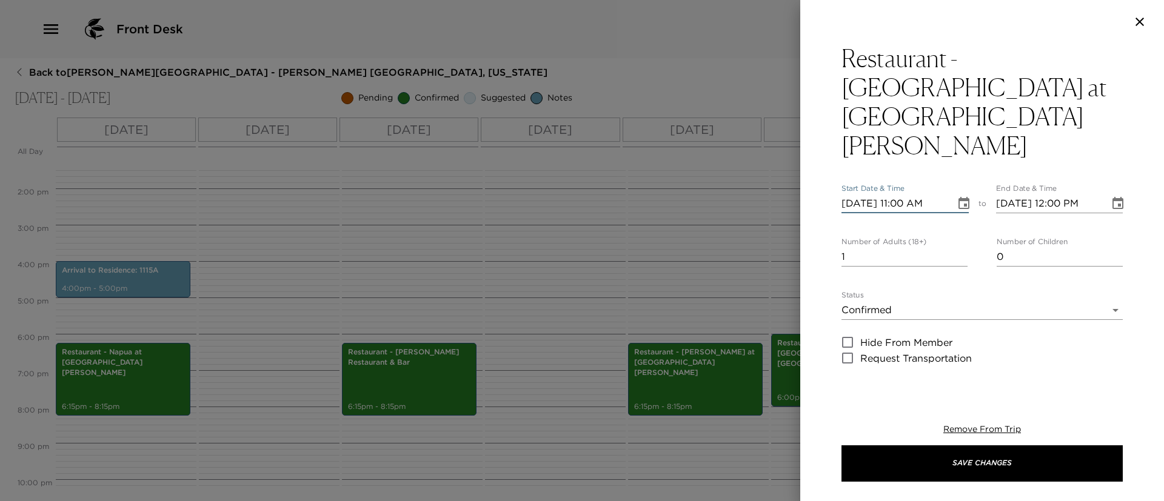
click at [903, 194] on input "09/14/2025 11:00 AM" at bounding box center [895, 203] width 106 height 19
type input "09/14/2025 06:15 PM"
type input "09/14/2025 07:15 PM"
type input "09/14/2025 06:15 PM"
click at [1050, 194] on input "09/14/2025 07:15 PM" at bounding box center [1049, 203] width 106 height 19
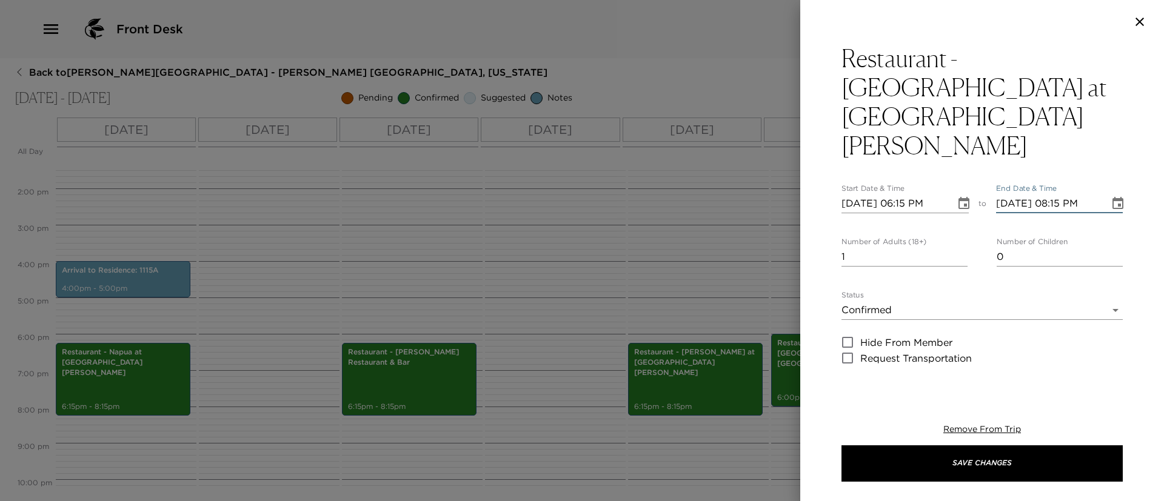
type input "09/14/2025 08:15 PM"
click at [956, 247] on input "1" at bounding box center [905, 256] width 126 height 19
click at [955, 247] on input "2" at bounding box center [905, 256] width 126 height 19
click at [955, 247] on input "3" at bounding box center [905, 256] width 126 height 19
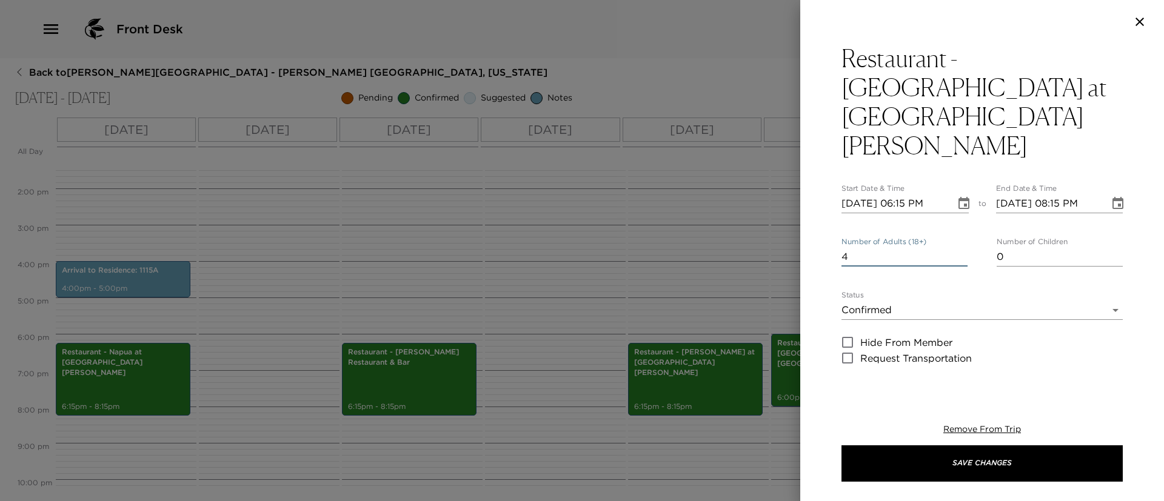
type input "4"
click at [955, 247] on input "4" at bounding box center [905, 256] width 126 height 19
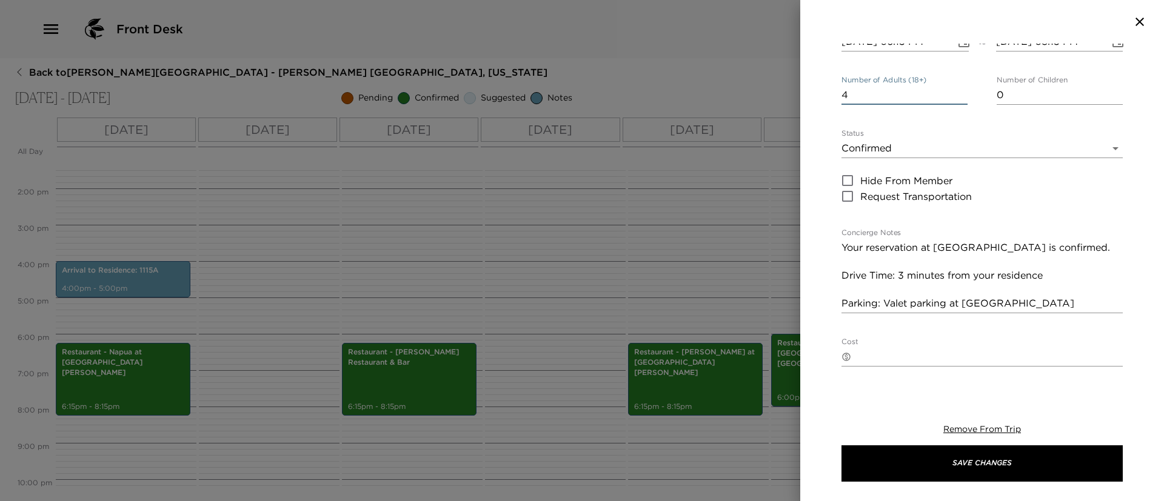
scroll to position [176, 0]
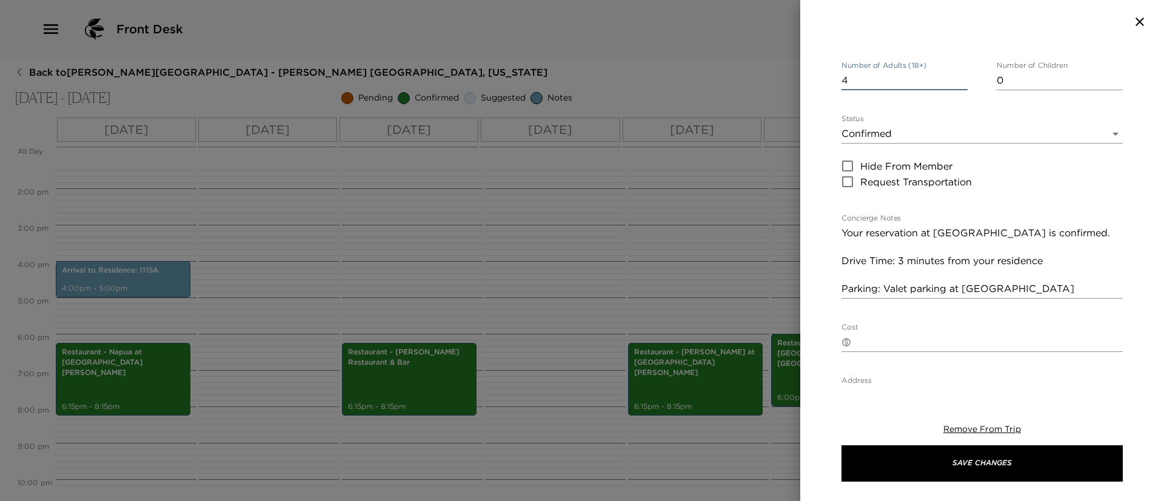
click at [1076, 227] on textarea "Your reservation at Canoe House is confirmed. Drive Time: 3 minutes from your r…" at bounding box center [982, 261] width 281 height 70
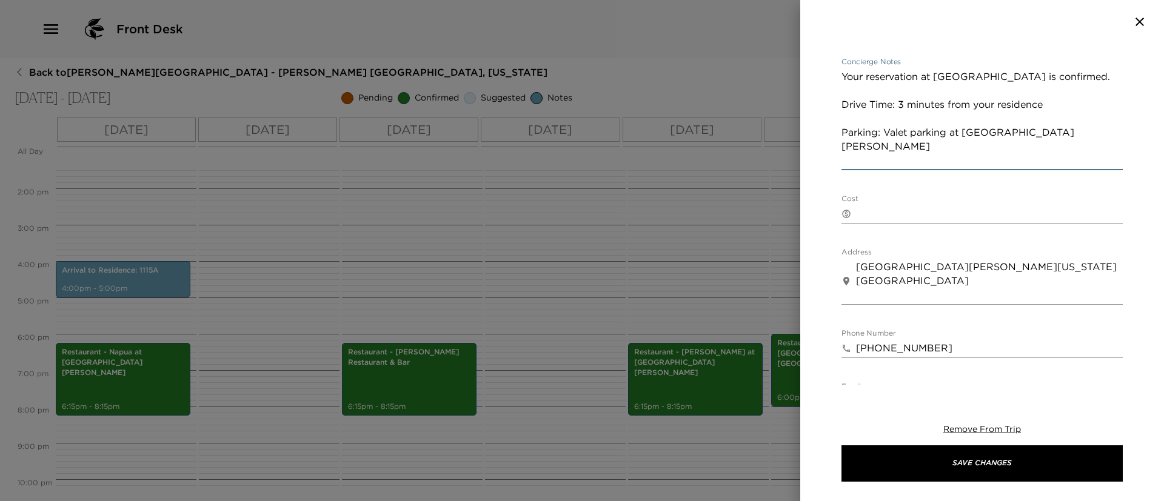
scroll to position [520, 0]
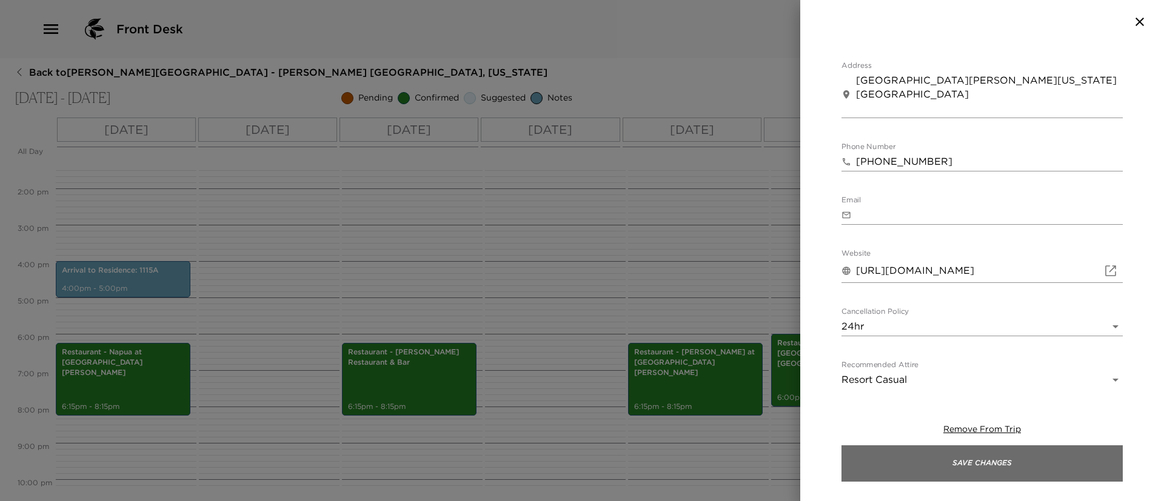
type textarea "Your reservation at Canoe House is confirmed. Drive Time: 3 minutes from your r…"
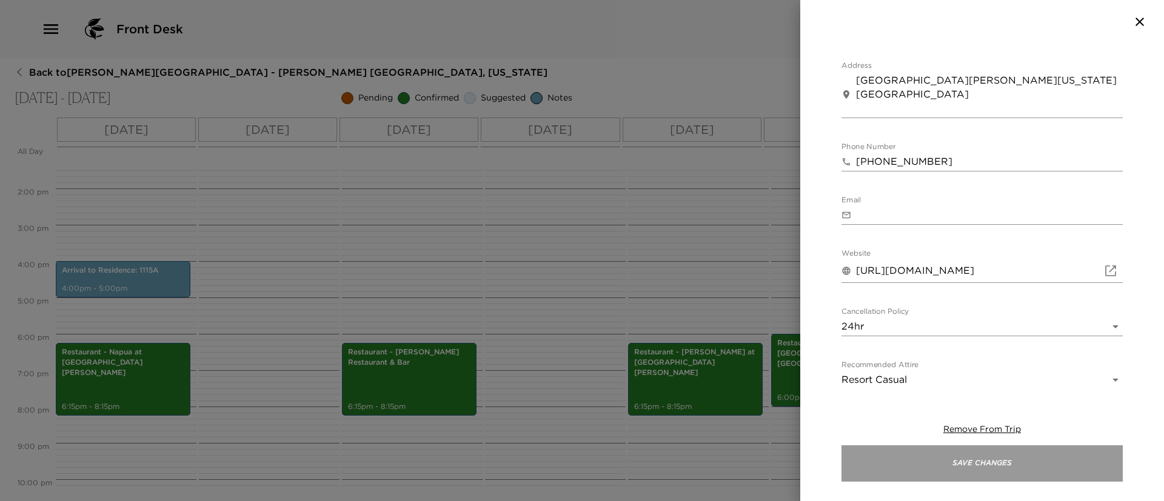
click at [1030, 457] on button "Save Changes" at bounding box center [982, 464] width 281 height 36
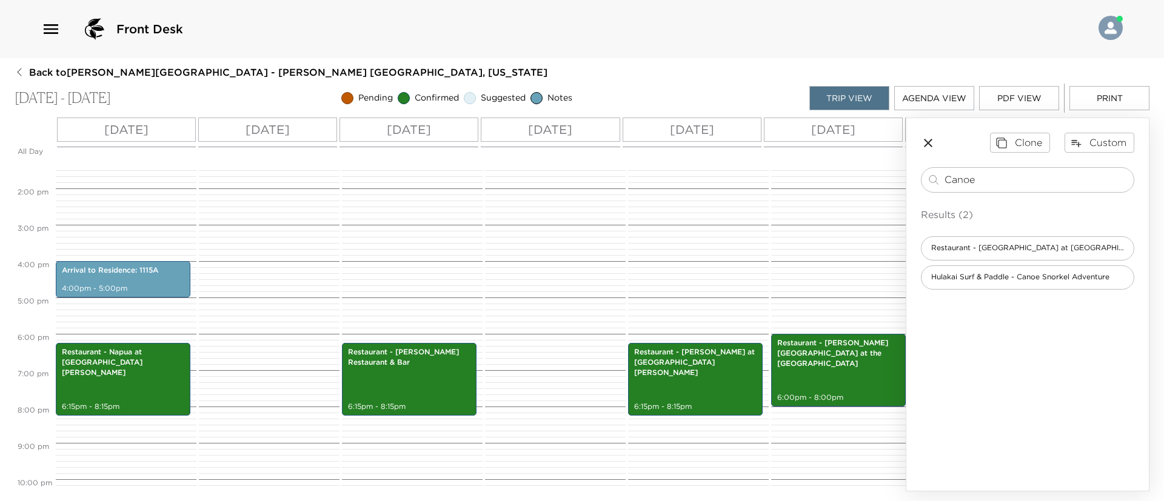
drag, startPoint x: 997, startPoint y: 179, endPoint x: 792, endPoint y: 178, distance: 204.3
click at [792, 178] on div "All Day Mon 09/08 Tue 09/09 Wed 09/10 Thu 09/11 Fri 09/12 Sat 09/13 Sun 09/14 M…" at bounding box center [582, 305] width 1135 height 374
type input "Golf Car"
click at [994, 244] on span "Golf Cart Rental - [GEOGRAPHIC_DATA] Buggies" at bounding box center [1020, 248] width 197 height 10
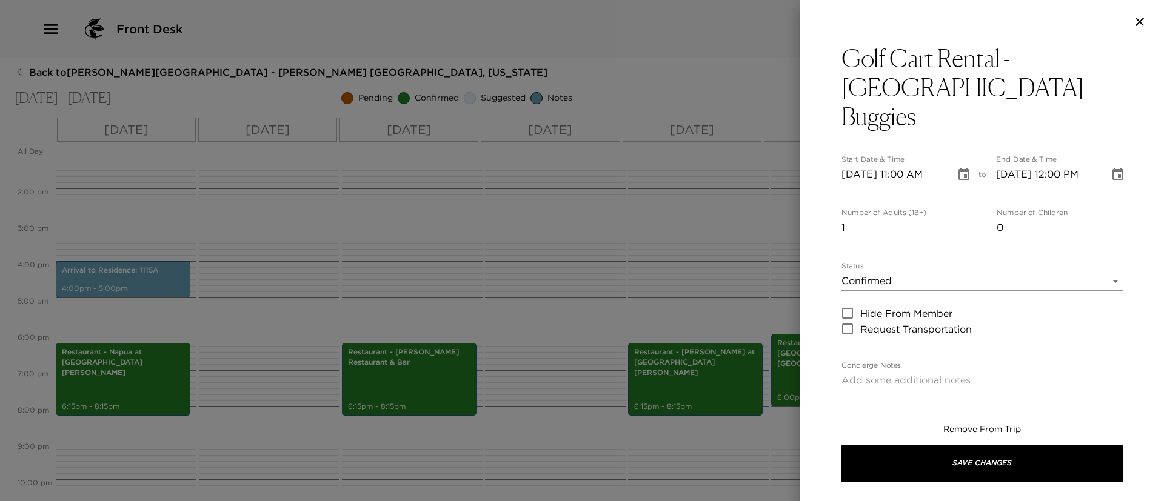
type textarea "Your rental request with Kohala Beach Buggies is confirmed. Delivery Date: Pick…"
click at [908, 165] on input "09/08/2025 11:00 AM" at bounding box center [895, 174] width 106 height 19
type input "09/08/2025 09:00 AM"
click at [1016, 165] on input "09/08/2025 12:00 PM" at bounding box center [1049, 174] width 106 height 19
click at [1053, 165] on input "09/15/2025 10:00 AM" at bounding box center [1049, 174] width 106 height 19
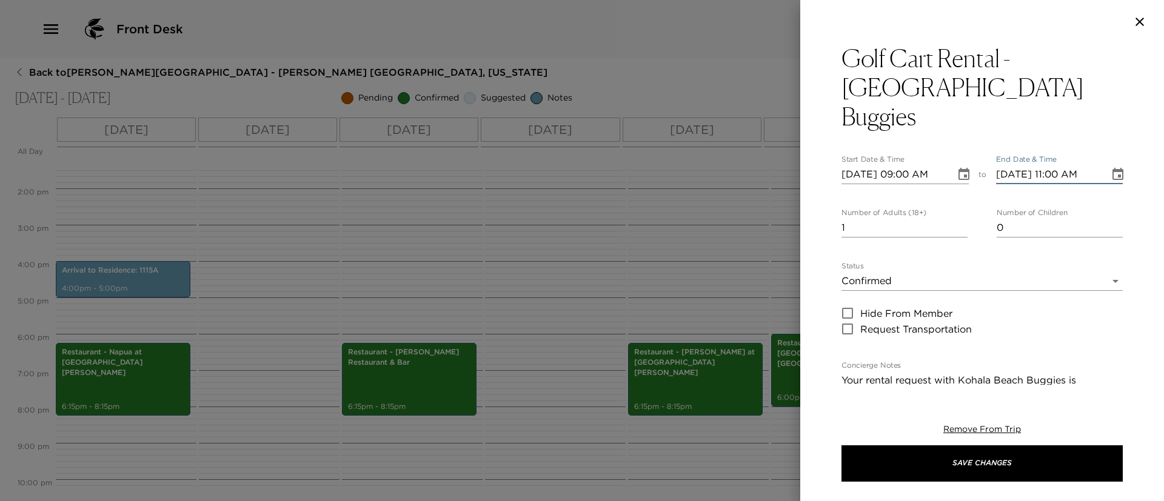
type input "09/15/2025 11:00 AM"
click at [954, 218] on input "2" at bounding box center [905, 227] width 126 height 19
click at [954, 218] on input "3" at bounding box center [905, 227] width 126 height 19
type input "4"
click at [954, 218] on input "4" at bounding box center [905, 227] width 126 height 19
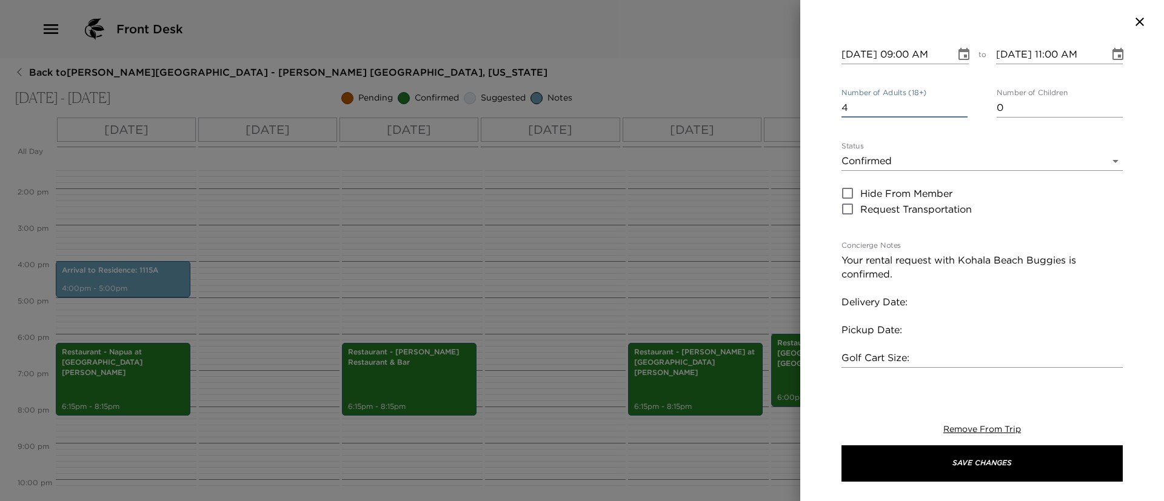
scroll to position [122, 0]
click at [954, 265] on textarea "Your rental request with Kohala Beach Buggies is confirmed. Delivery Date: Pick…" at bounding box center [982, 308] width 281 height 112
click at [928, 303] on textarea "Your rental request with Kohala Beach Buggies is confirmed. Delivery Date: 09/0…" at bounding box center [982, 308] width 281 height 112
click at [931, 324] on textarea "Your rental request with Kohala Beach Buggies is confirmed. Delivery Date: 09/0…" at bounding box center [982, 308] width 281 height 112
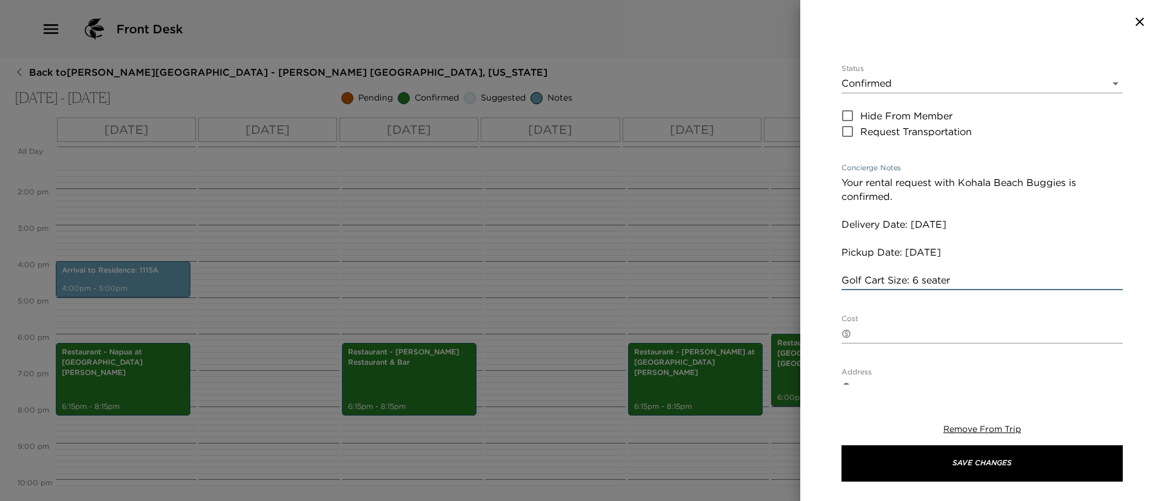
type textarea "Your rental request with Kohala Beach Buggies is confirmed. Delivery Date: 09/0…"
click at [912, 327] on textarea "Cost" at bounding box center [989, 334] width 267 height 14
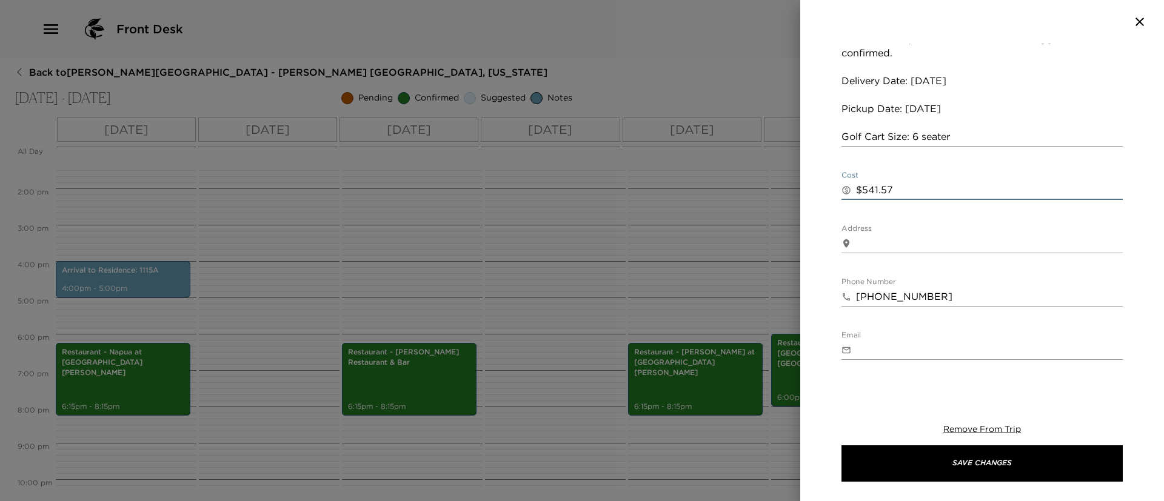
scroll to position [341, 0]
type textarea "$541.57"
click at [987, 106] on textarea "Your rental request with Kohala Beach Buggies is confirmed. Delivery Date: 09/0…" at bounding box center [982, 89] width 281 height 112
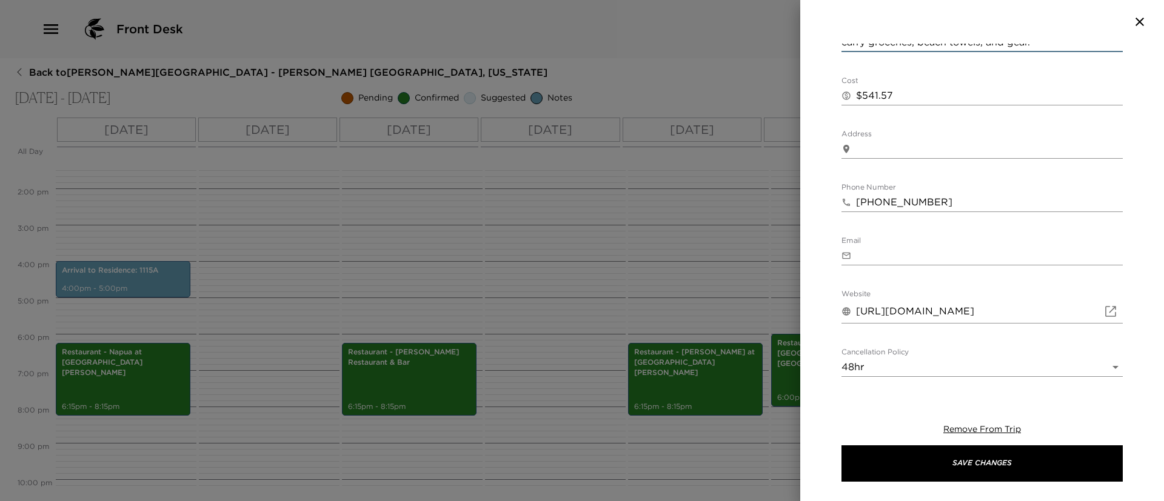
scroll to position [548, 0]
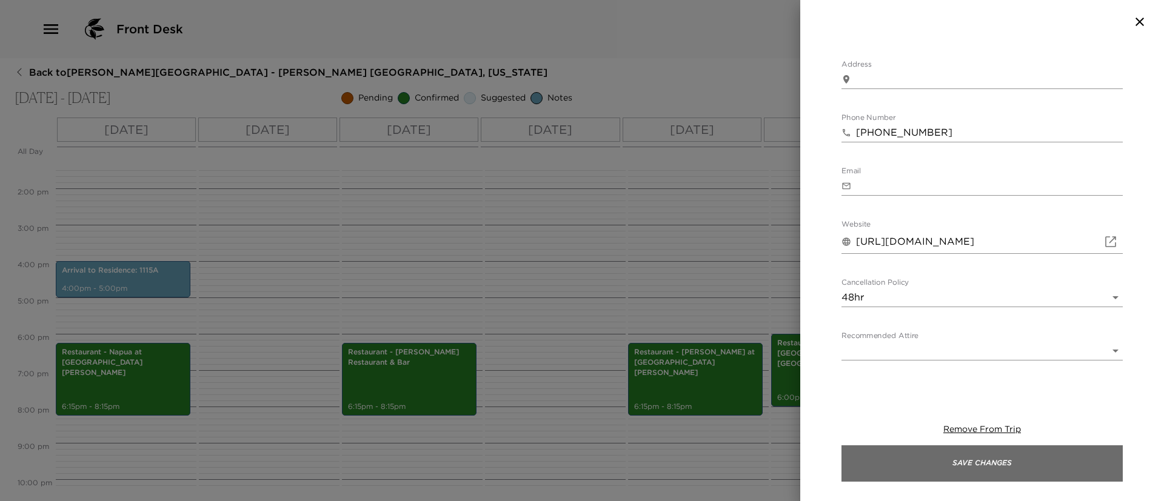
type textarea "Your rental request with Kohala Beach Buggies is confirmed. Delivery Date: 09/0…"
click at [934, 455] on button "Save Changes" at bounding box center [982, 464] width 281 height 36
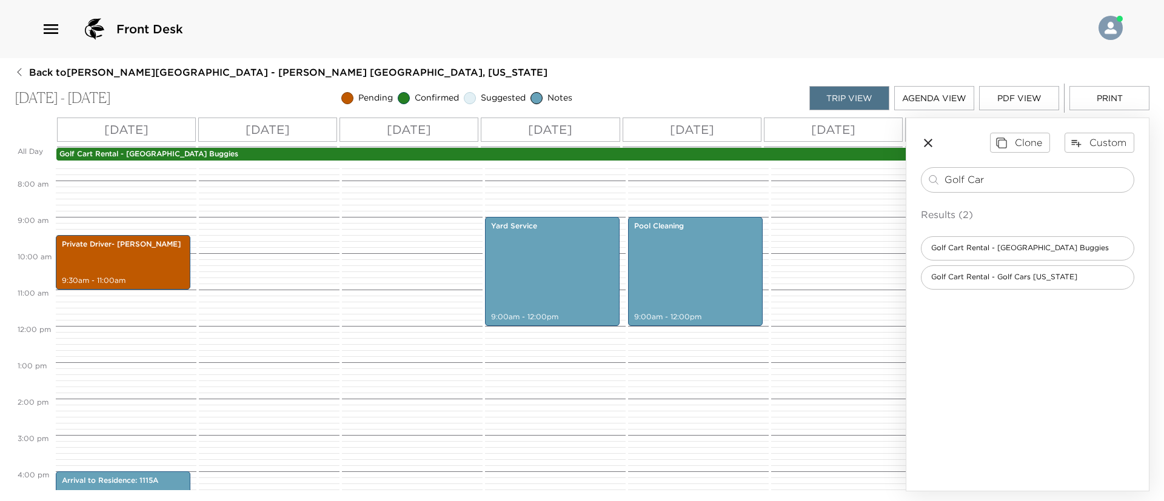
scroll to position [273, 0]
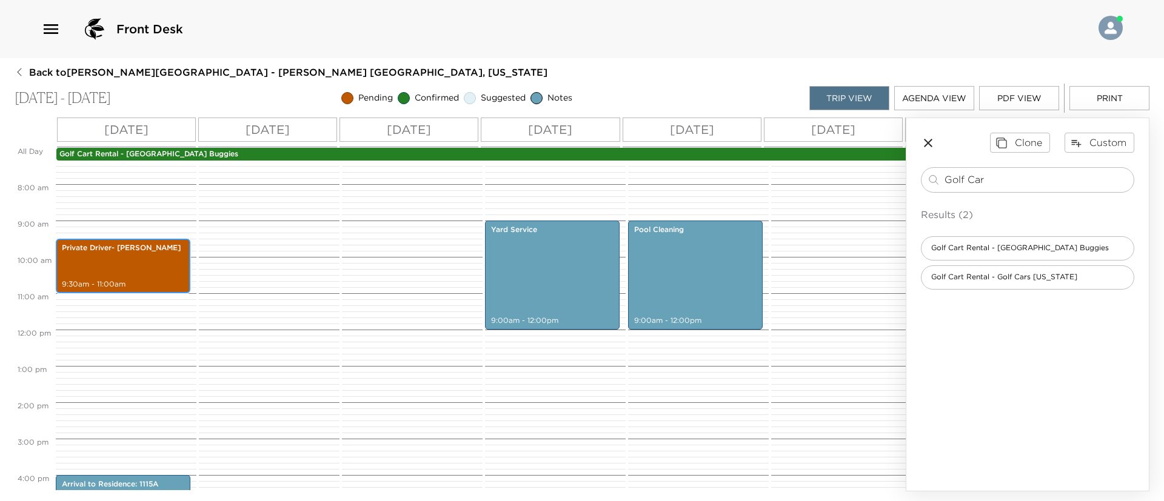
click at [132, 271] on div "Private Driver- Mateo 9:30am - 11:00am" at bounding box center [122, 266] width 127 height 51
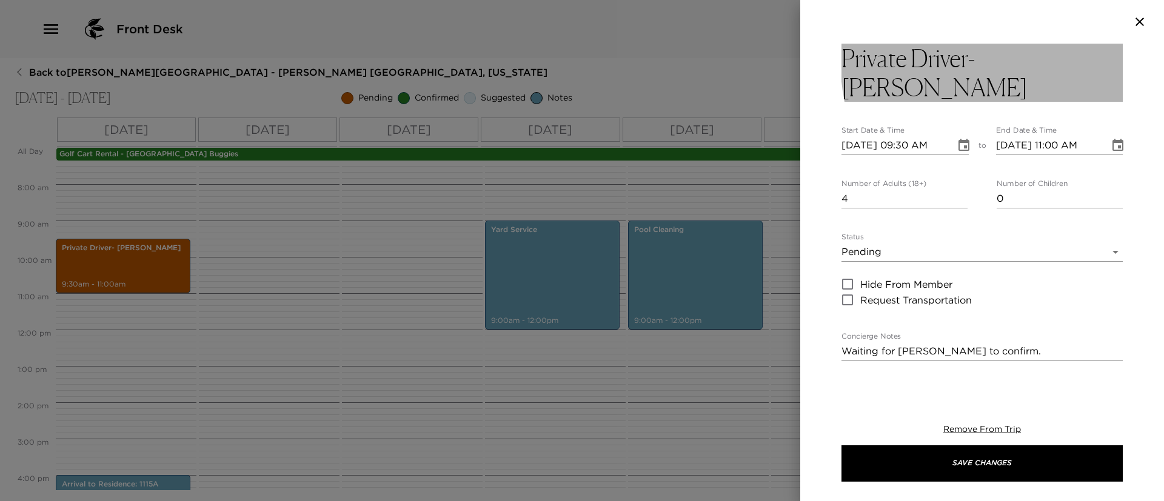
click at [1073, 58] on button "Private Driver- [PERSON_NAME]" at bounding box center [982, 73] width 281 height 58
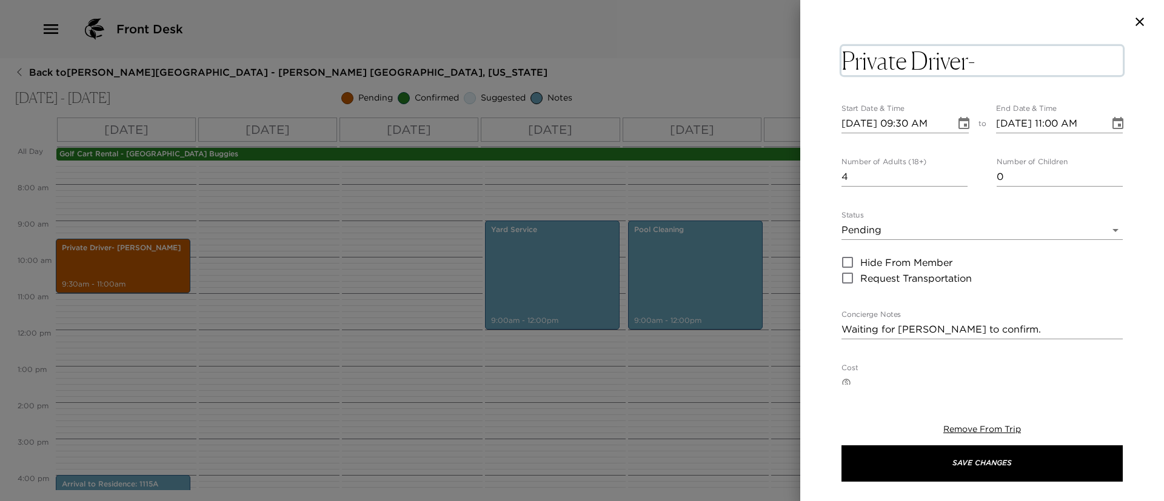
drag, startPoint x: 1074, startPoint y: 57, endPoint x: 817, endPoint y: 59, distance: 256.5
click at [817, 59] on div "Private Driver- Mateo x Start Date & Time 09/08/2025 09:30 AM to End Date & Tim…" at bounding box center [982, 214] width 364 height 341
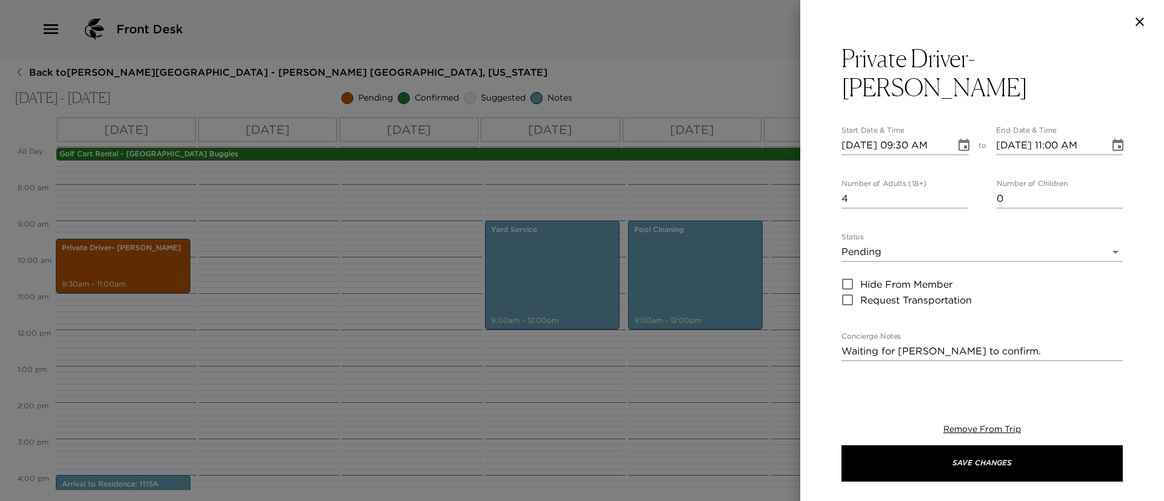
click at [817, 59] on div "Private Driver- Mateo Start Date & Time 09/08/2025 09:30 AM to End Date & Time …" at bounding box center [982, 214] width 364 height 341
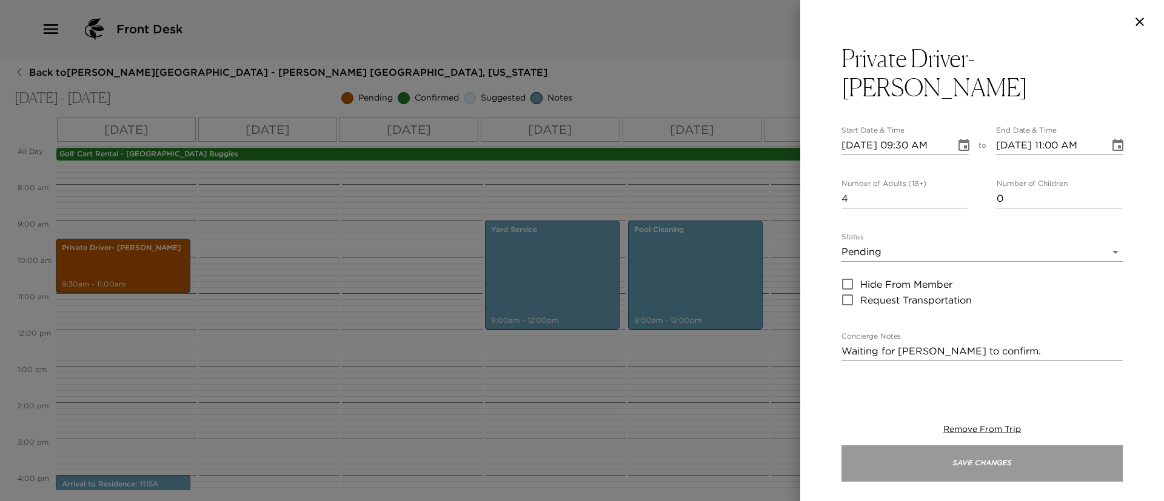
click at [1023, 461] on button "Save Changes" at bounding box center [982, 464] width 281 height 36
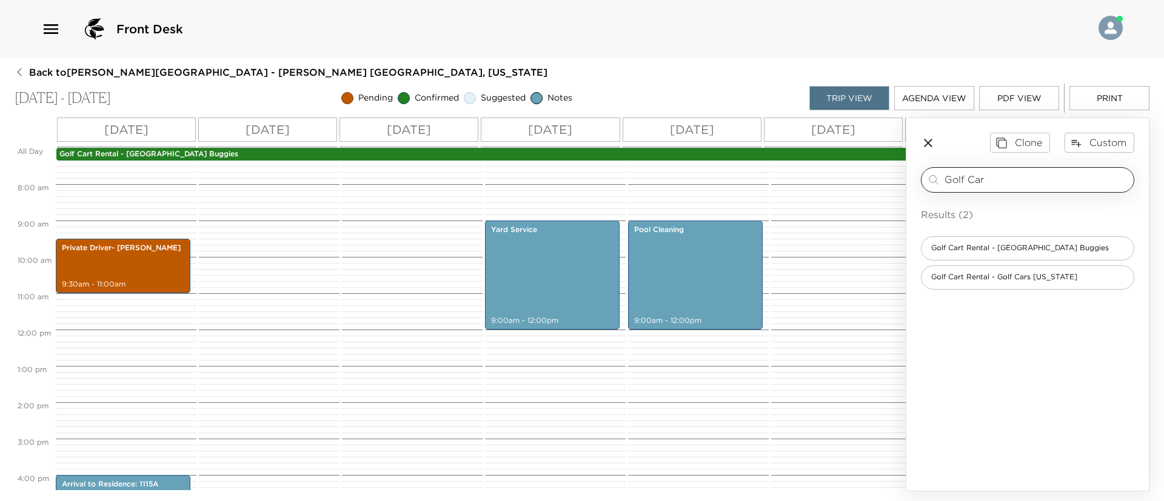
click at [1027, 179] on input "Golf Car" at bounding box center [1037, 180] width 184 height 14
click at [1111, 144] on button "Custom" at bounding box center [1100, 142] width 70 height 19
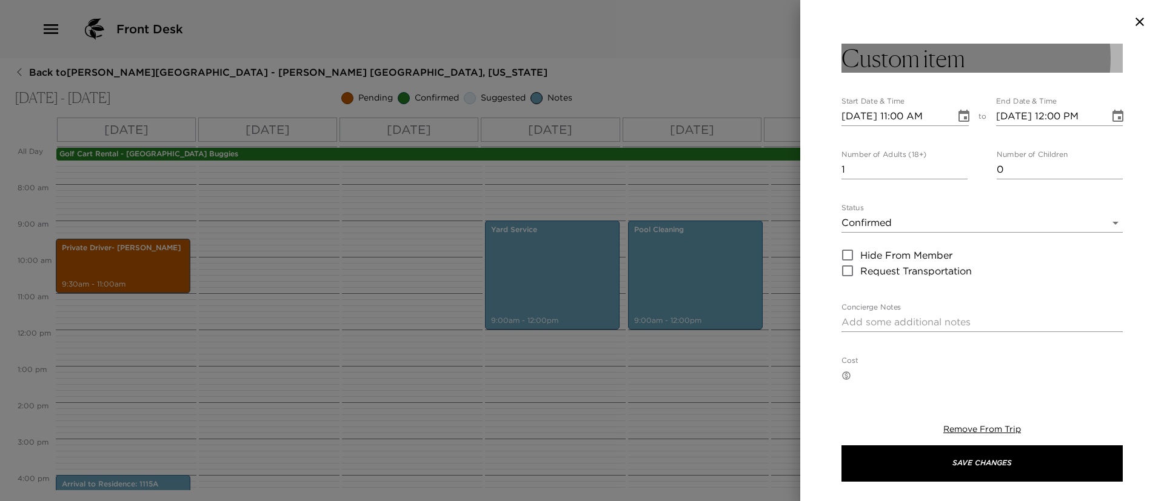
click at [1053, 62] on button "Custom item" at bounding box center [982, 58] width 281 height 29
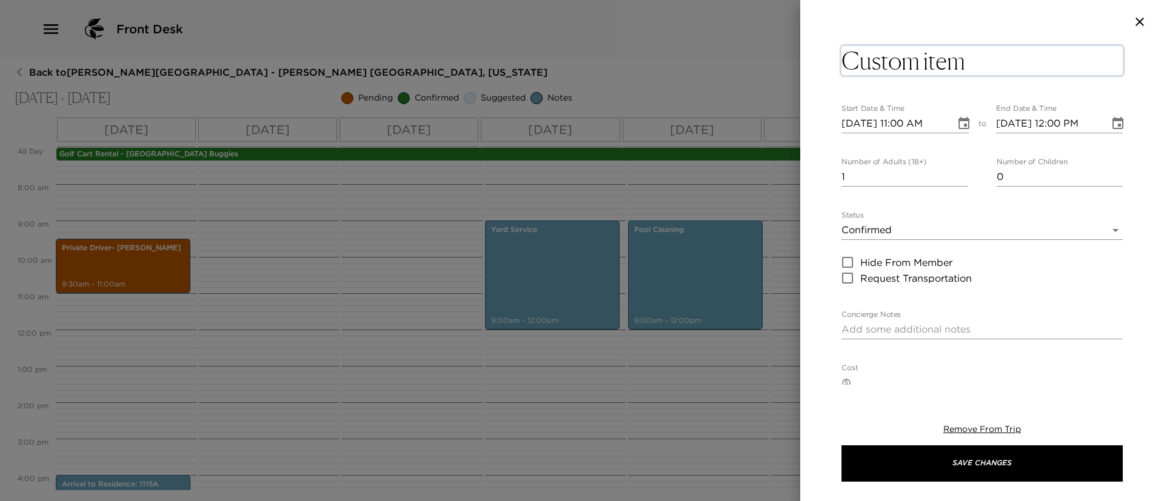
drag, startPoint x: 1043, startPoint y: 63, endPoint x: 793, endPoint y: 73, distance: 250.0
click at [793, 73] on div "Custom item x Start Date & Time 09/08/2025 11:00 AM to End Date & Time 09/08/20…" at bounding box center [582, 250] width 1164 height 501
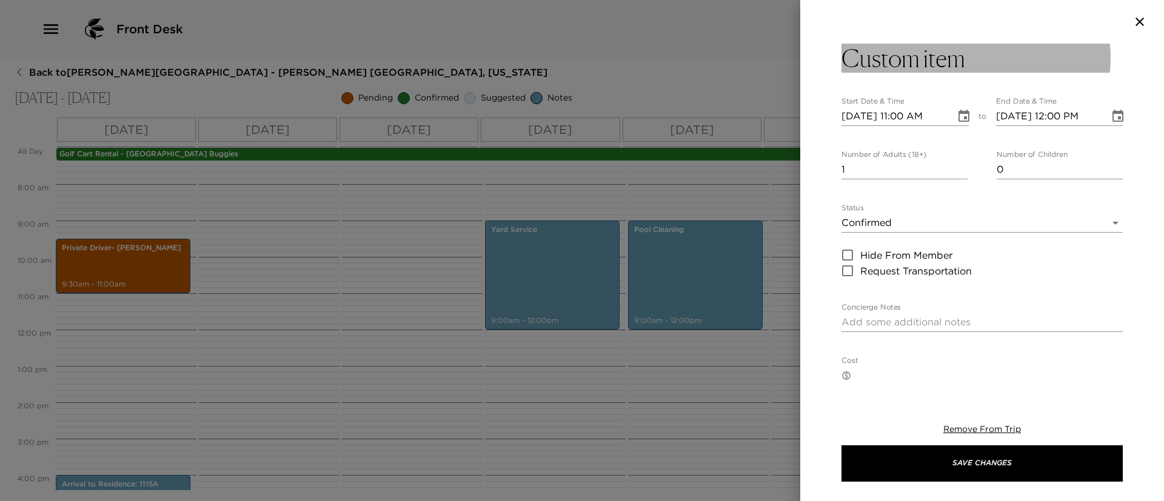
click at [990, 64] on button "Custom item" at bounding box center [982, 58] width 281 height 29
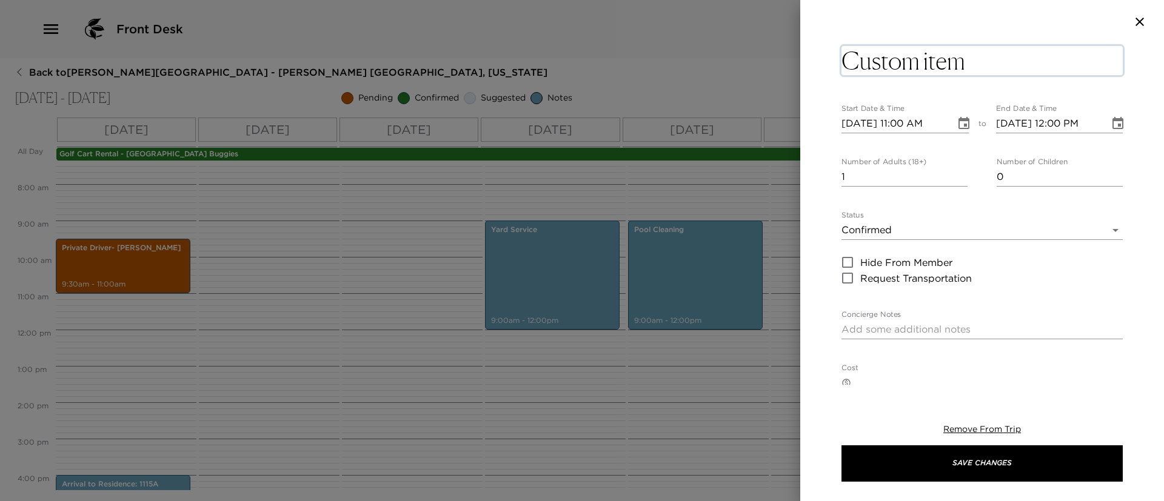
click at [990, 64] on textarea "Custom item" at bounding box center [982, 60] width 281 height 29
type textarea "C"
type textarea "Private Driver- [PERSON_NAME]"
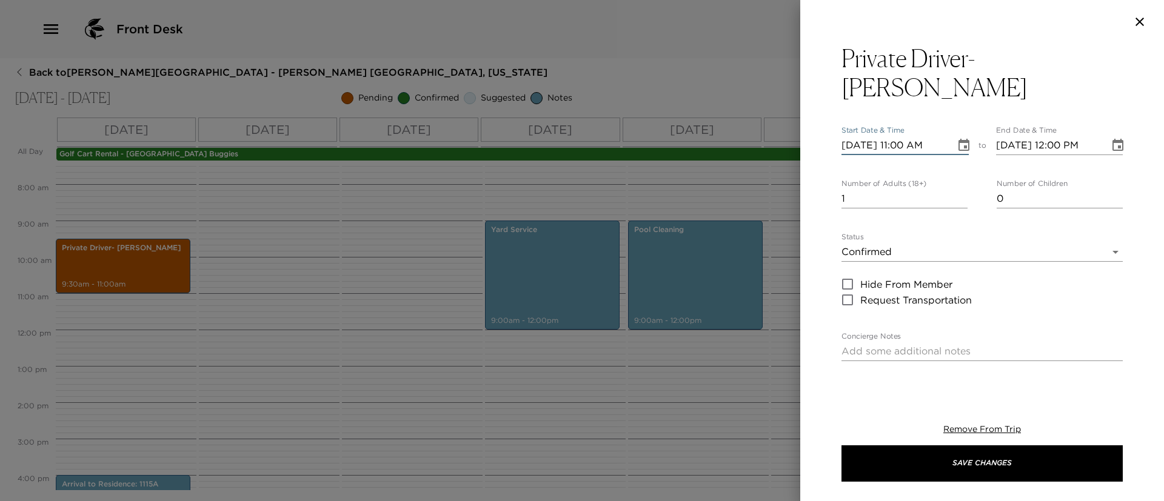
click at [864, 136] on input "09/08/2025 11:00 AM" at bounding box center [895, 145] width 106 height 19
type input "09/01/2025 11:00 AM"
type input "09/01/2025 12:00 PM"
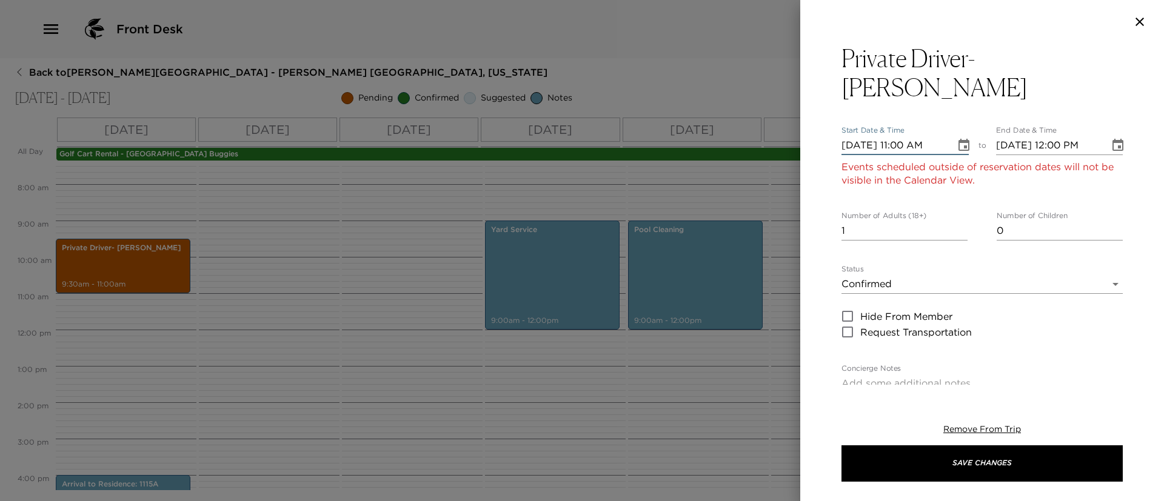
type input "09/15/2025 11:00 AM"
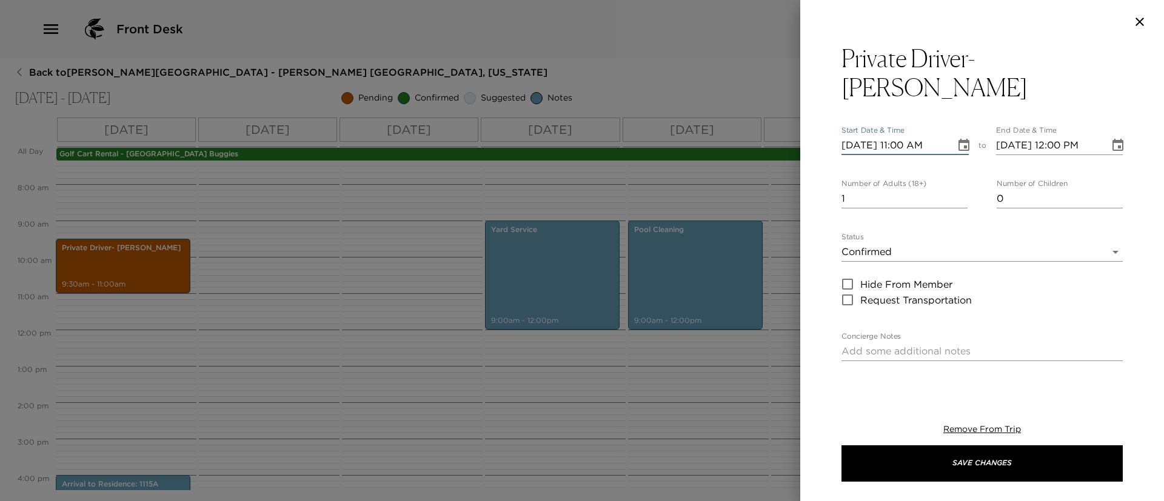
type input "09/15/2025 12:00 PM"
click at [919, 136] on input "09/15/2025 11:00 AM" at bounding box center [895, 145] width 106 height 19
type input "09/15/2025 11:30 AM"
click at [1053, 136] on input "09/15/2025 12:00 PM" at bounding box center [1049, 145] width 106 height 19
click at [959, 189] on input "2" at bounding box center [905, 198] width 126 height 19
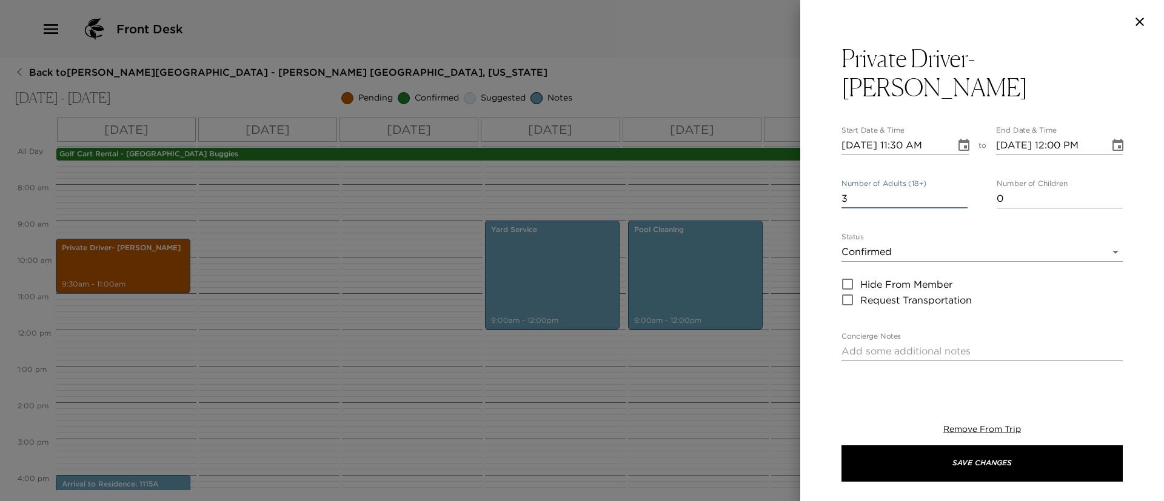
click at [959, 189] on input "3" at bounding box center [905, 198] width 126 height 19
type input "4"
click at [959, 189] on input "4" at bounding box center [905, 198] width 126 height 19
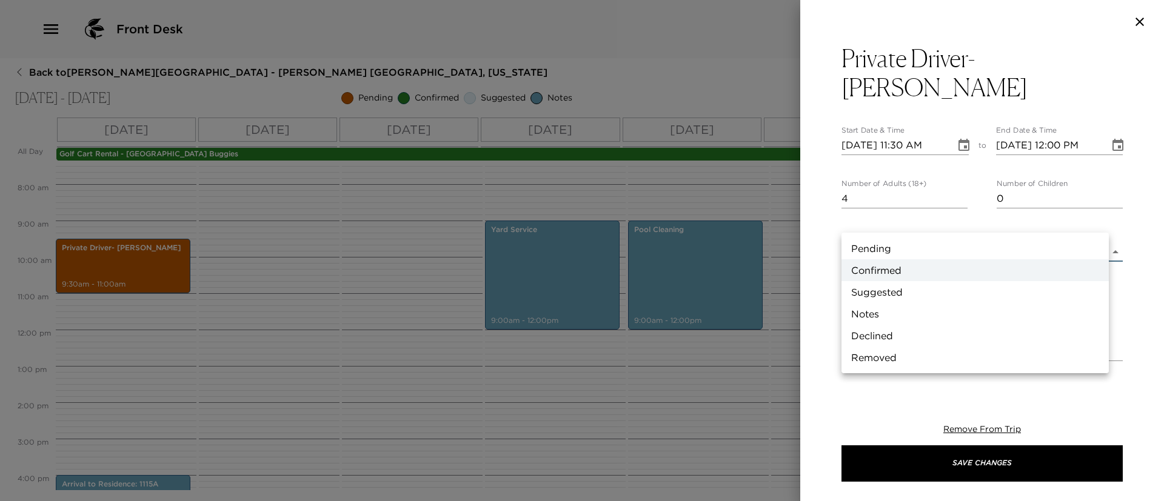
click at [962, 224] on body "Front Desk Back to Beverly Simpson Reservation - Hale Luana 1115A Kohala Coast,…" at bounding box center [582, 250] width 1164 height 501
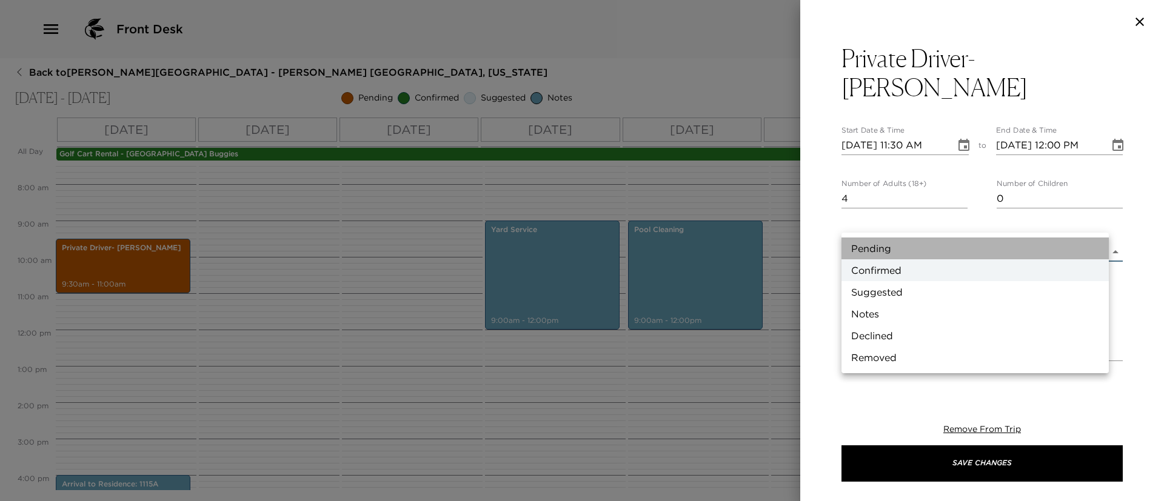
click at [959, 243] on li "Pending" at bounding box center [975, 249] width 267 height 22
type input "Pending"
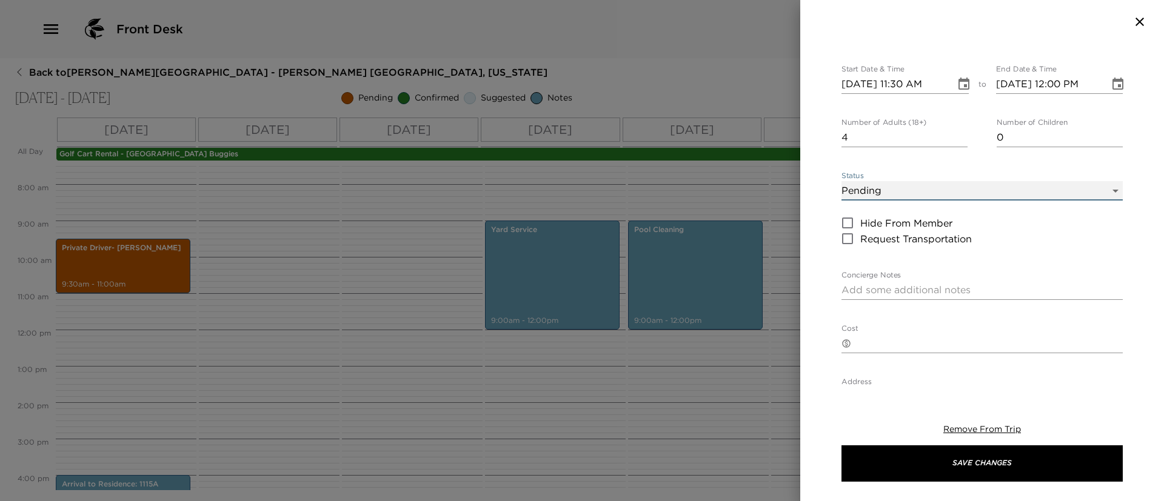
scroll to position [62, 0]
click at [948, 283] on textarea "Concierge Notes" at bounding box center [982, 290] width 281 height 14
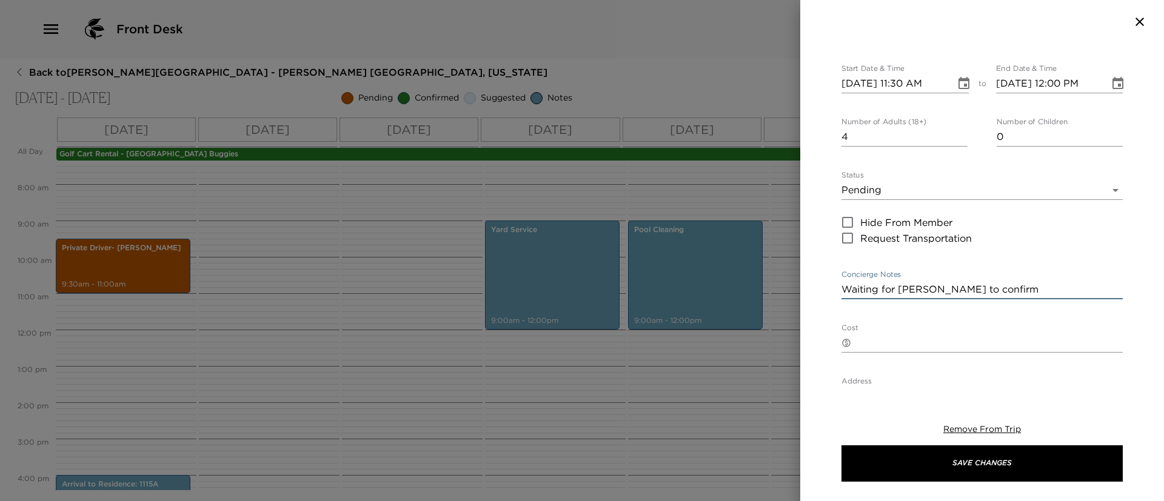
scroll to position [151, 0]
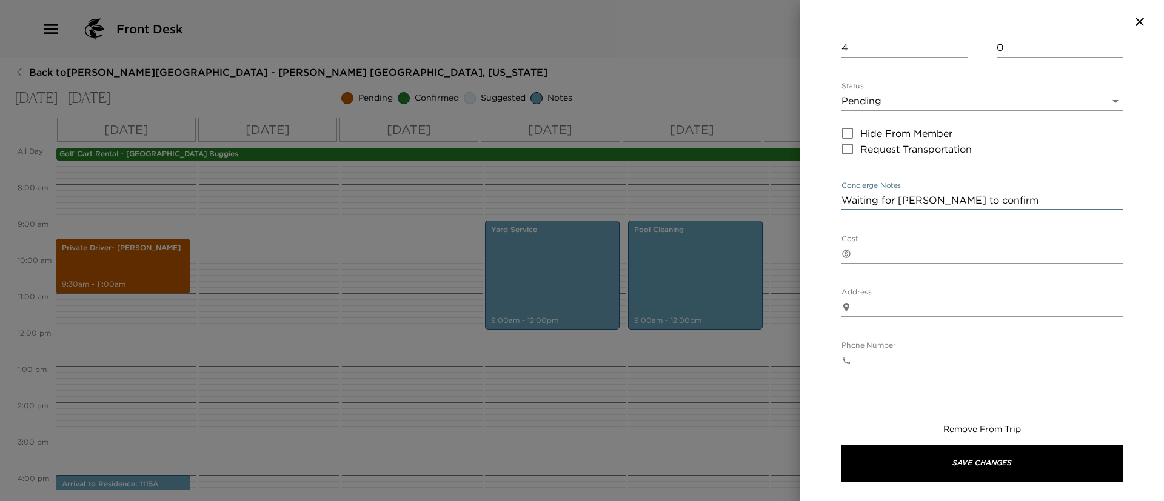
type textarea "Waiting for Mateo to confirm"
click at [936, 351] on input "Phone Number" at bounding box center [989, 360] width 267 height 19
type input "808-443-6198"
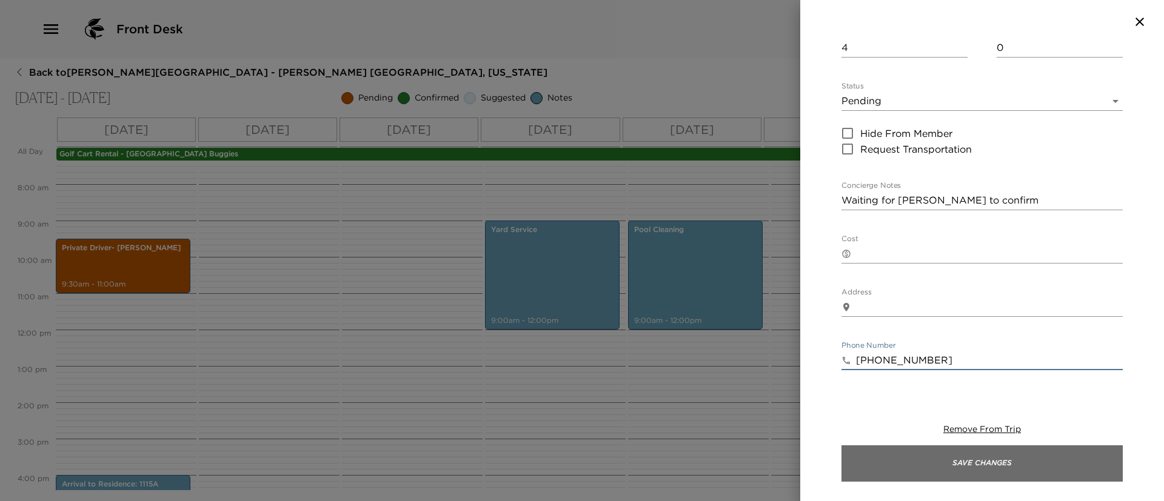
click at [974, 456] on button "Save Changes" at bounding box center [982, 464] width 281 height 36
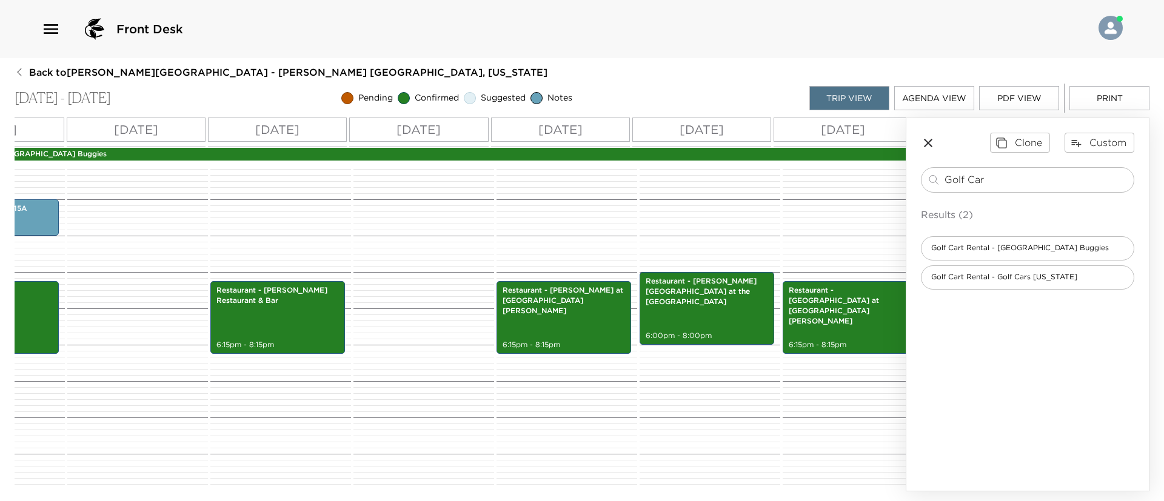
scroll to position [0, 0]
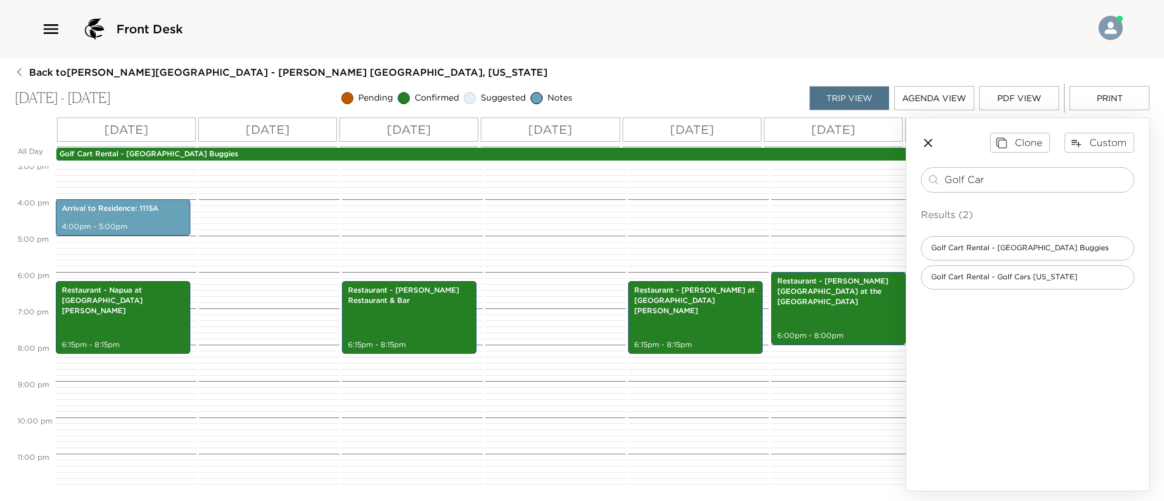
drag, startPoint x: 1021, startPoint y: 186, endPoint x: 868, endPoint y: 190, distance: 152.9
click at [868, 190] on div "All Day Mon 09/08 Tue 09/09 Wed 09/10 Thu 09/11 Fri 09/12 Sat 09/13 Sun 09/14 M…" at bounding box center [582, 305] width 1135 height 374
type input "knead"
click at [1001, 243] on span "Restaurant - Knead & Bake Pizza" at bounding box center [991, 248] width 139 height 10
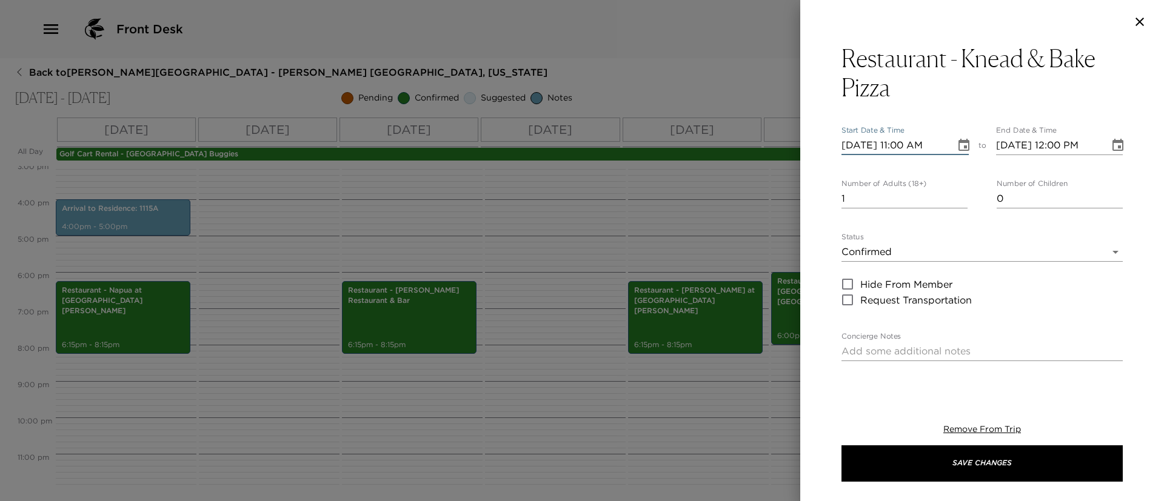
click at [866, 144] on input "09/08/2025 11:00 AM" at bounding box center [895, 145] width 106 height 19
type input "09/09/2025 11:00 AM"
type input "09/09/2025 12:00 PM"
click at [907, 144] on input "09/09/2025 11:00 AM" at bounding box center [895, 145] width 106 height 19
click at [938, 146] on input "09/09/2025 06:00 AM" at bounding box center [895, 145] width 106 height 19
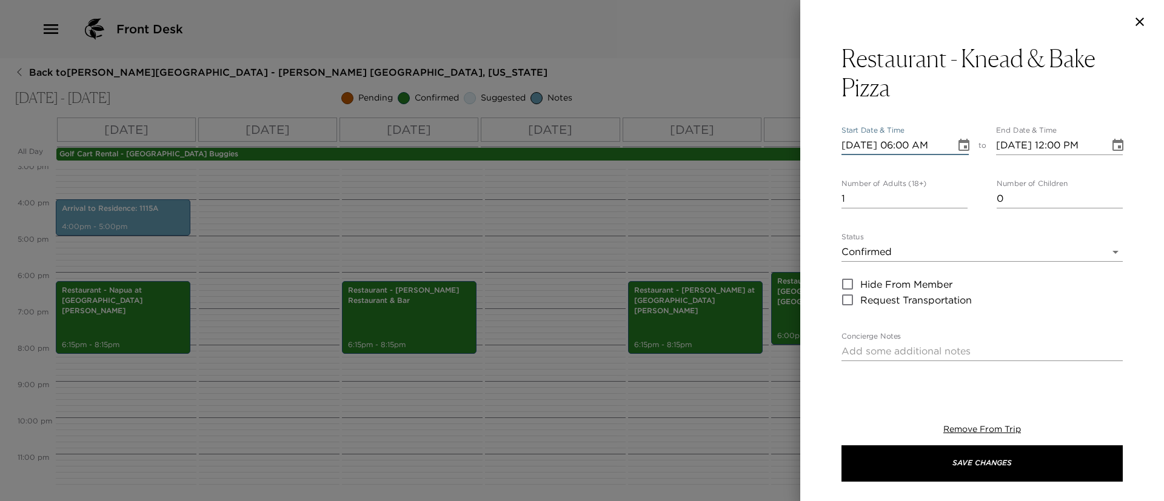
type input "09/09/2025 06:00 PM"
type input "09/09/2025 07:00 PM"
type input "09/09/2025 06:00 PM"
click at [956, 193] on input "2" at bounding box center [905, 198] width 126 height 19
click at [956, 193] on input "3" at bounding box center [905, 198] width 126 height 19
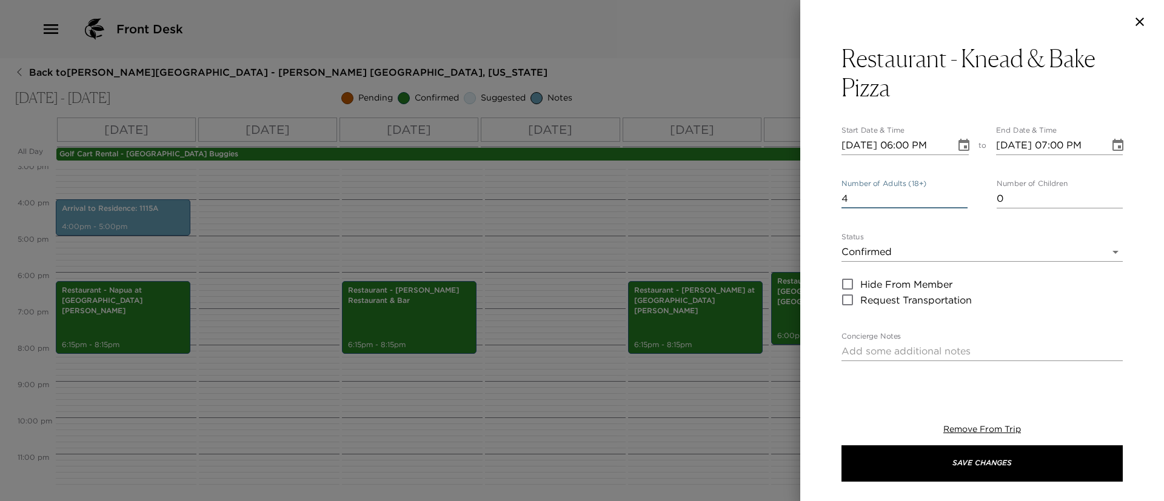
type input "4"
click at [956, 193] on input "4" at bounding box center [905, 198] width 126 height 19
click at [943, 250] on body "Front Desk Back to Beverly Simpson Reservation - Hale Luana 1115A Kohala Coast,…" at bounding box center [582, 250] width 1164 height 501
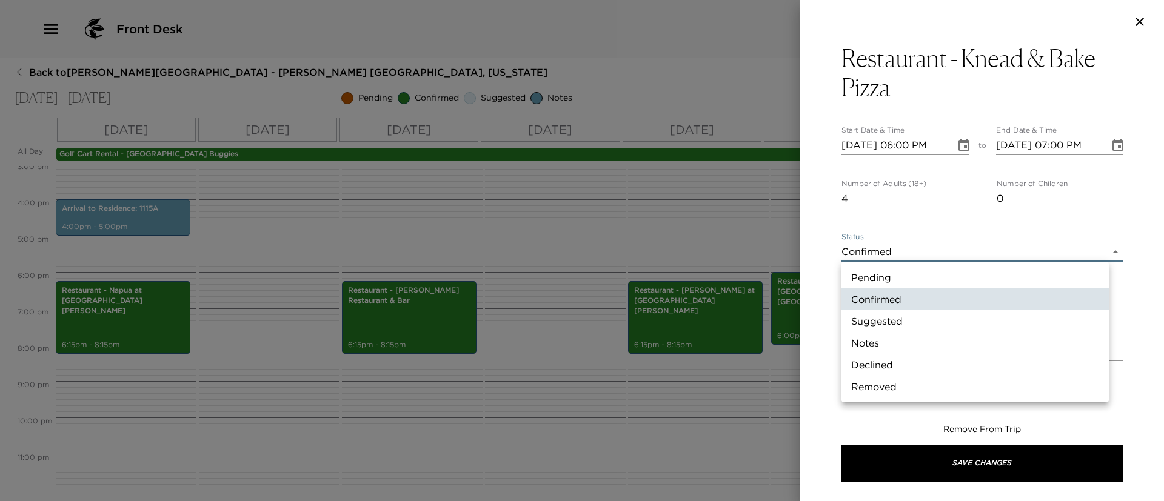
click at [926, 315] on li "Suggested" at bounding box center [975, 321] width 267 height 22
type input "Suggestion"
type textarea "Knead & Bake Pizza serves delicious, handcrafted pizzas made with fresh, high-q…"
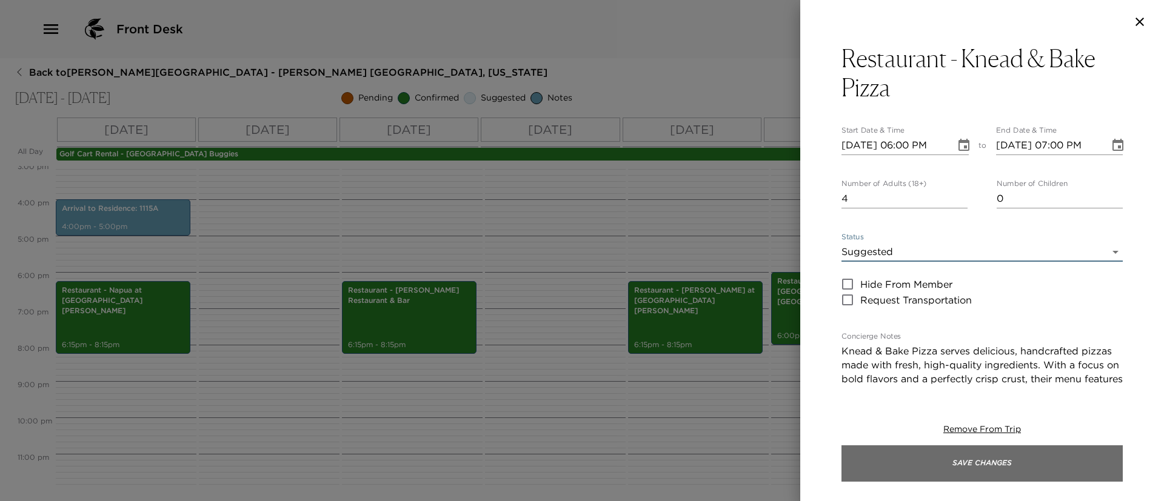
click at [913, 461] on button "Save Changes" at bounding box center [982, 464] width 281 height 36
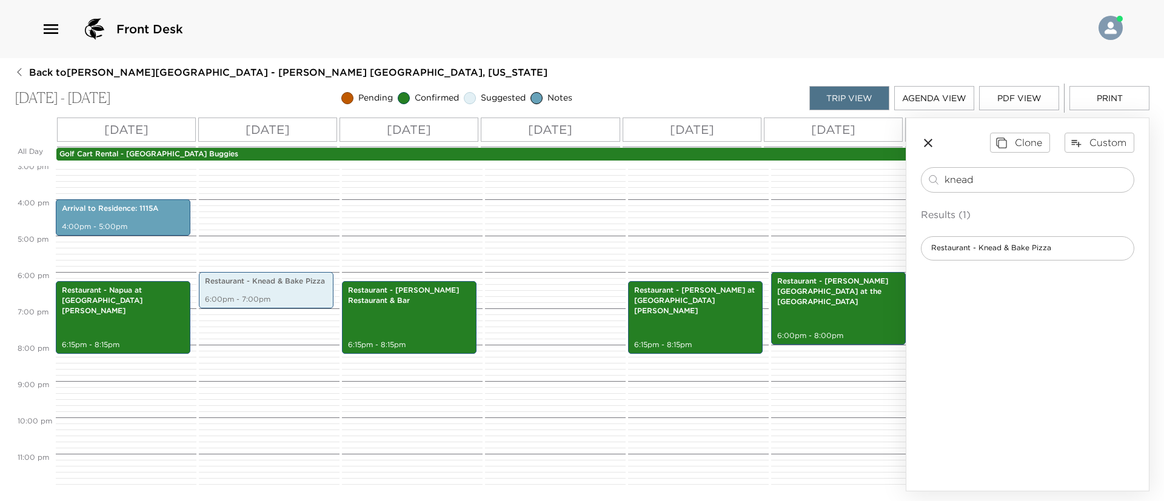
drag, startPoint x: 1042, startPoint y: 181, endPoint x: 869, endPoint y: 184, distance: 173.4
click at [869, 184] on div "All Day Mon 09/08 Tue 09/09 Wed 09/10 Thu 09/11 Fri 09/12 Sat 09/13 Sun 09/14 M…" at bounding box center [582, 305] width 1135 height 374
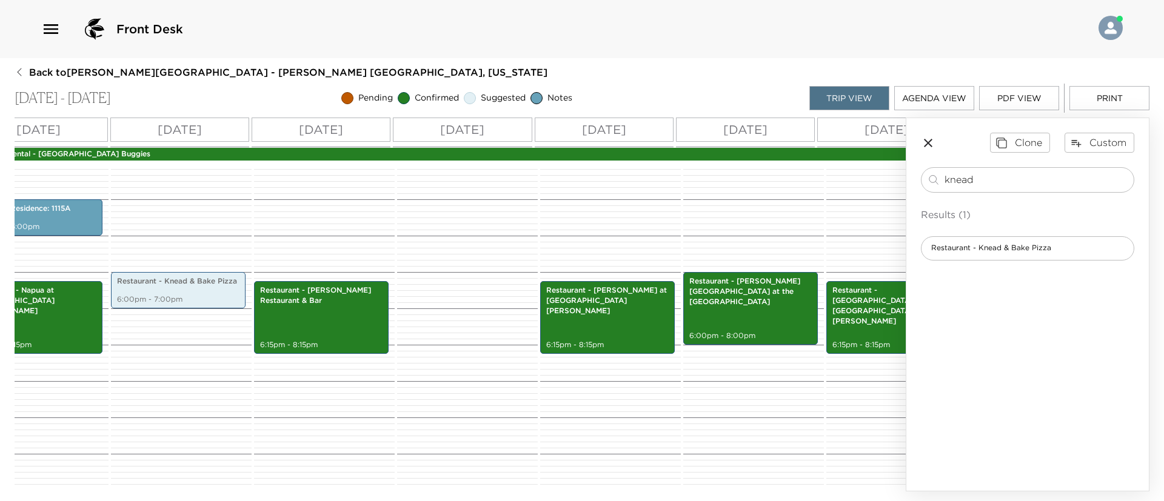
scroll to position [0, 35]
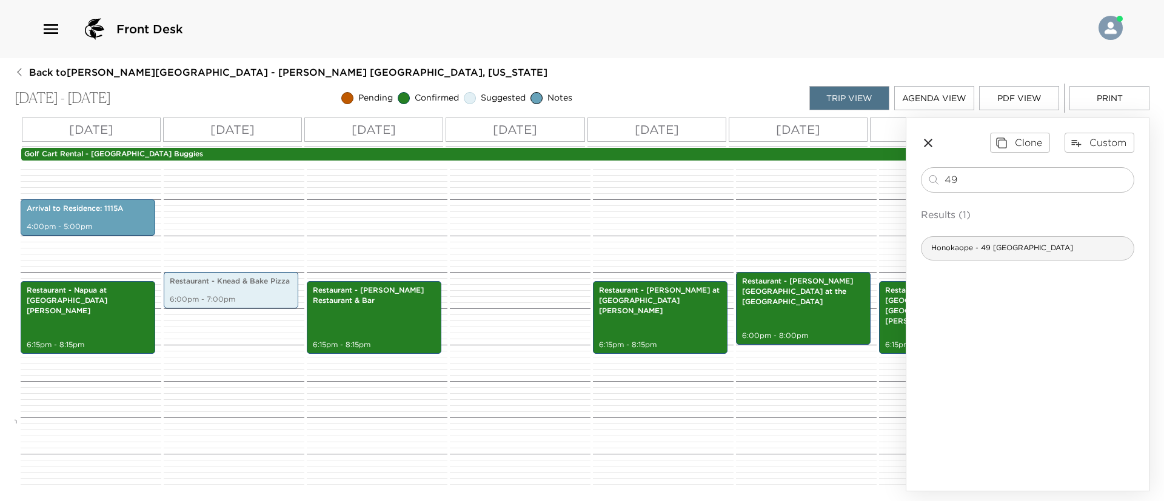
type input "49"
click at [1056, 241] on div "Honokaope - 49 [GEOGRAPHIC_DATA]" at bounding box center [1027, 248] width 213 height 24
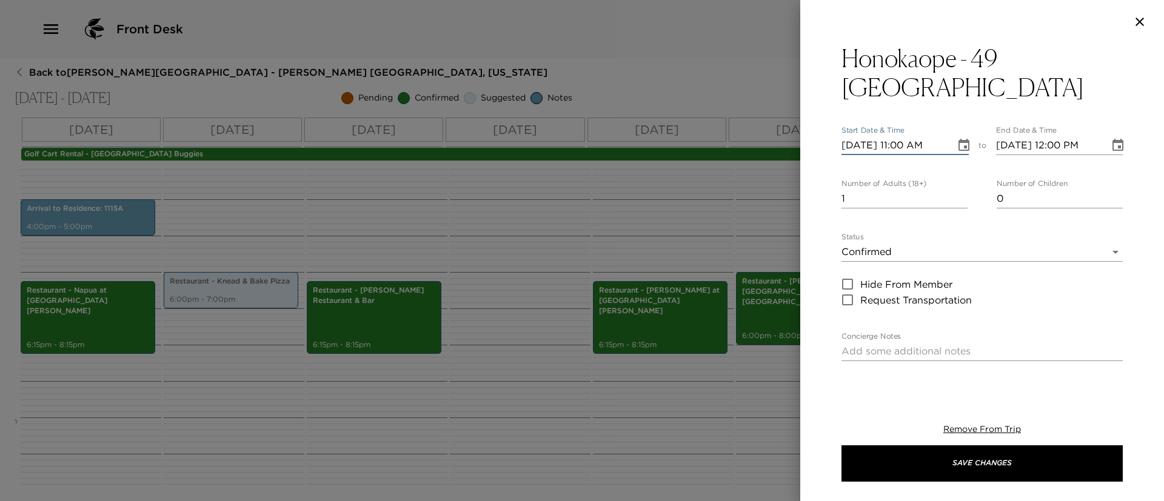
click at [871, 144] on input "09/08/2025 11:00 AM" at bounding box center [895, 145] width 106 height 19
type input "09/09/2025 11:00 AM"
type input "09/09/2025 12:00 PM"
click at [907, 145] on input "09/09/2025 11:00 AM" at bounding box center [895, 145] width 106 height 19
type input "09/09/2025 10:00 AM"
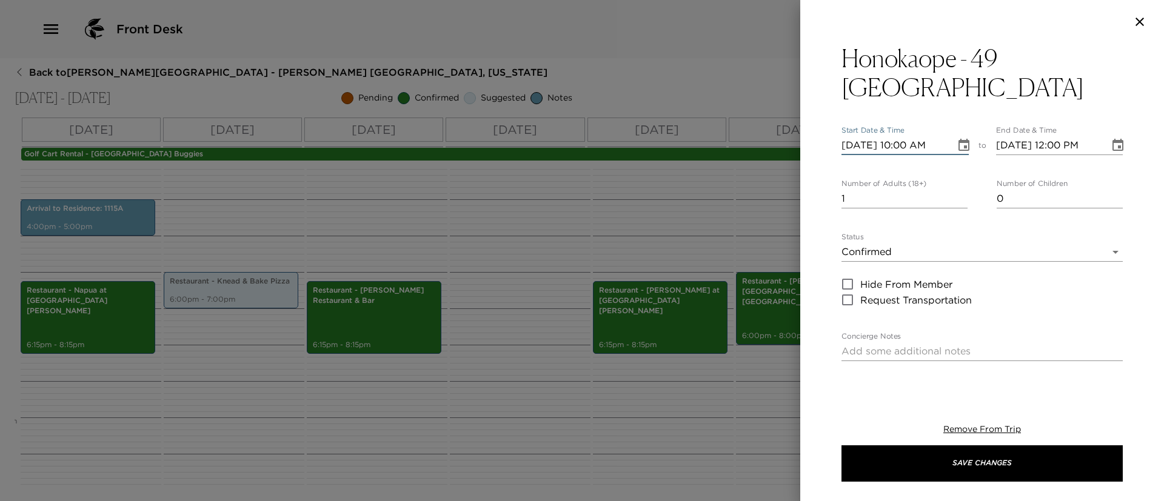
click at [1060, 147] on input "09/09/2025 12:00 PM" at bounding box center [1049, 145] width 106 height 19
type input "09/09/2025 02:00 PM"
click at [957, 196] on input "2" at bounding box center [905, 198] width 126 height 19
click at [957, 196] on input "3" at bounding box center [905, 198] width 126 height 19
type input "4"
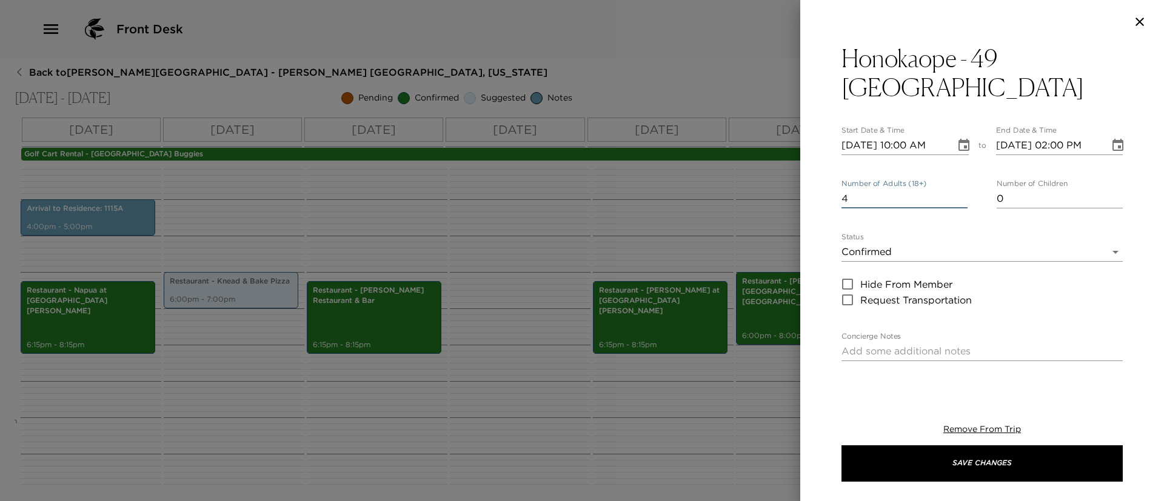
click at [957, 196] on input "4" at bounding box center [905, 198] width 126 height 19
click at [953, 253] on body "Front Desk Back to Beverly Simpson Reservation - Hale Luana 1115A Kohala Coast,…" at bounding box center [582, 250] width 1164 height 501
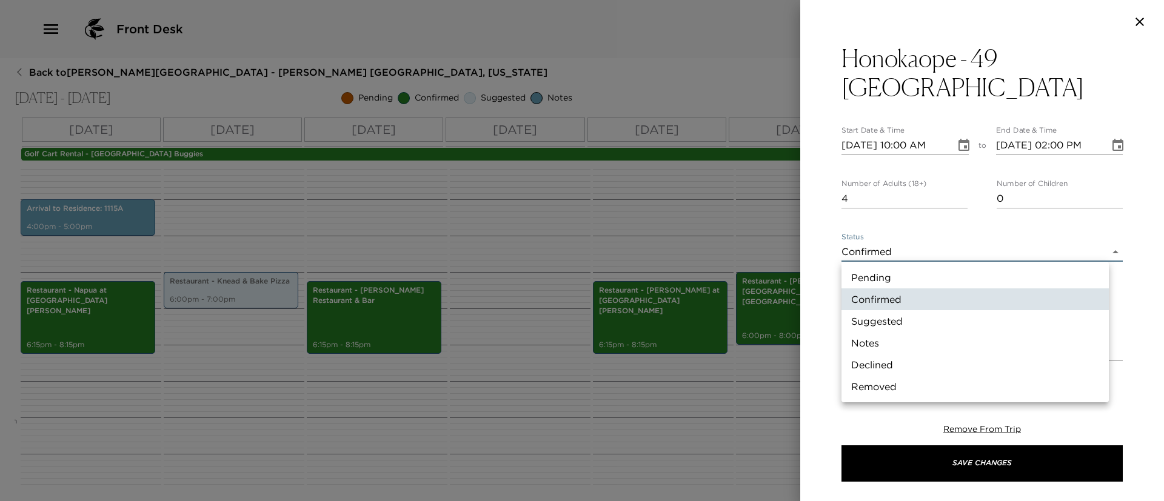
click at [943, 313] on li "Suggested" at bounding box center [975, 321] width 267 height 22
type input "Suggestion"
type textarea "49 Black Sand Beach at Mauna Lani is a breathtaking costal gem featuring striki…"
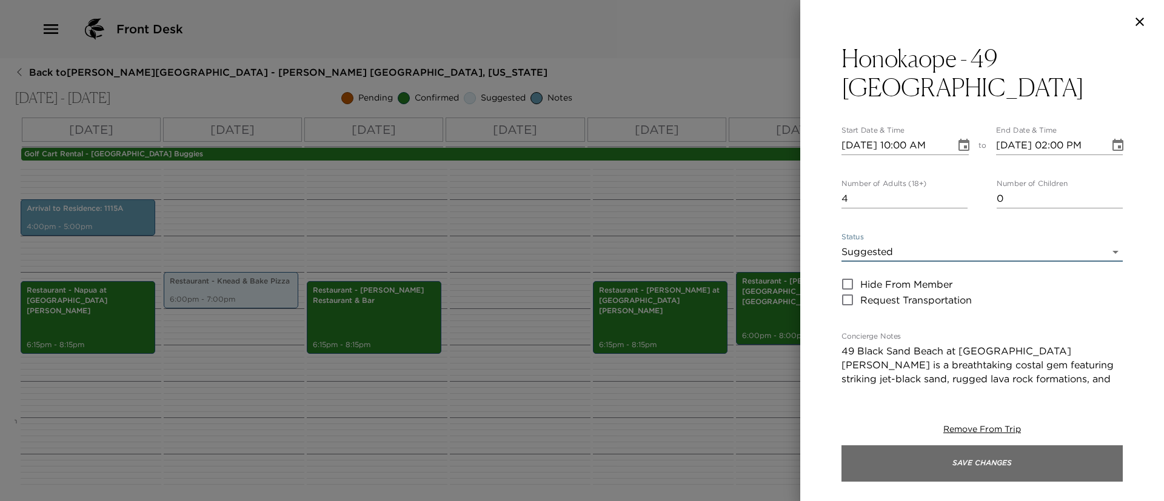
click at [945, 463] on button "Save Changes" at bounding box center [982, 464] width 281 height 36
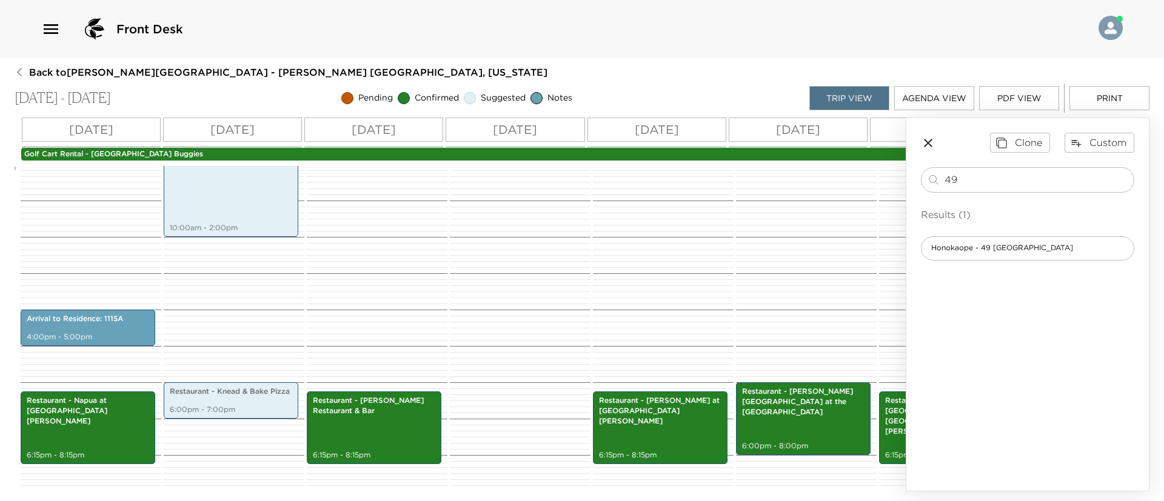
scroll to position [464, 0]
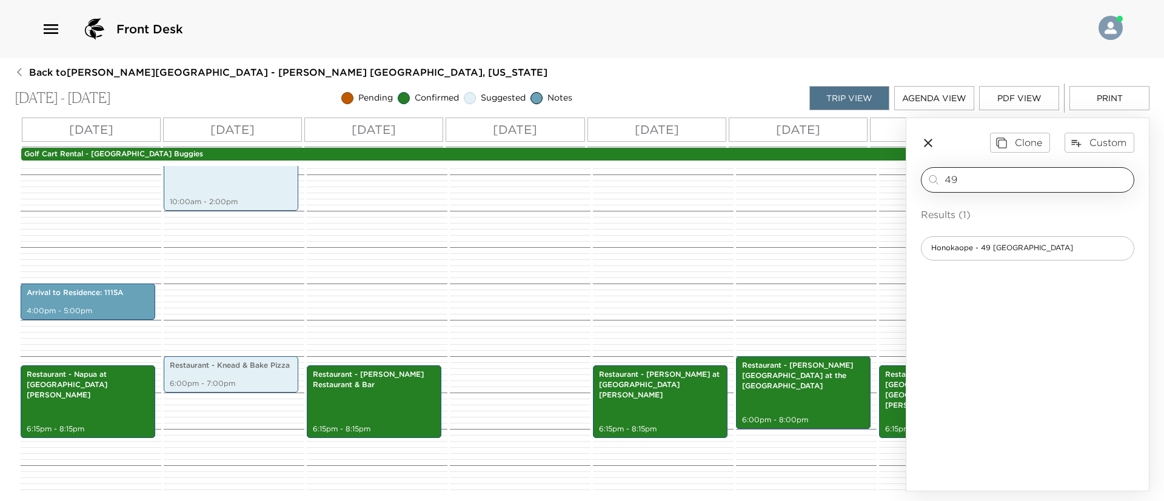
click at [979, 181] on input "49" at bounding box center [1037, 180] width 184 height 14
type input "4"
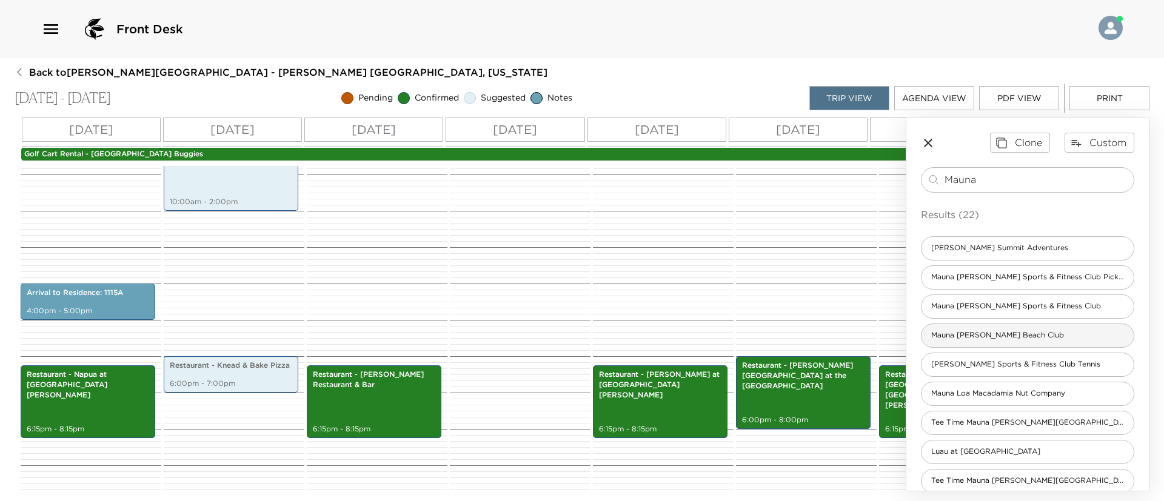
type input "Mauna"
click at [1020, 332] on span "Mauna [PERSON_NAME] Beach Club" at bounding box center [998, 335] width 152 height 10
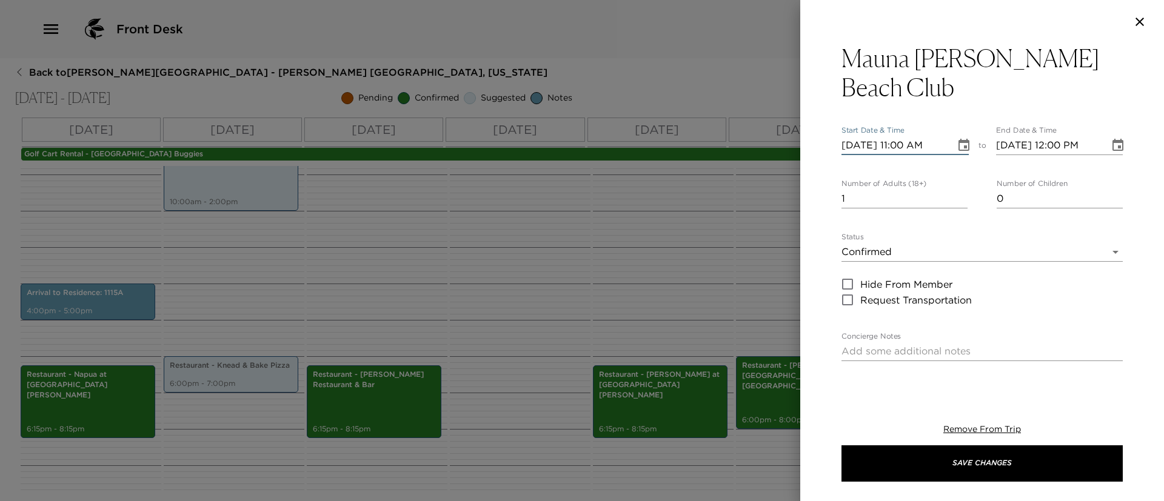
click at [869, 136] on input "09/08/2025 11:00 AM" at bounding box center [895, 145] width 106 height 19
type input "09/01/2025 11:00 AM"
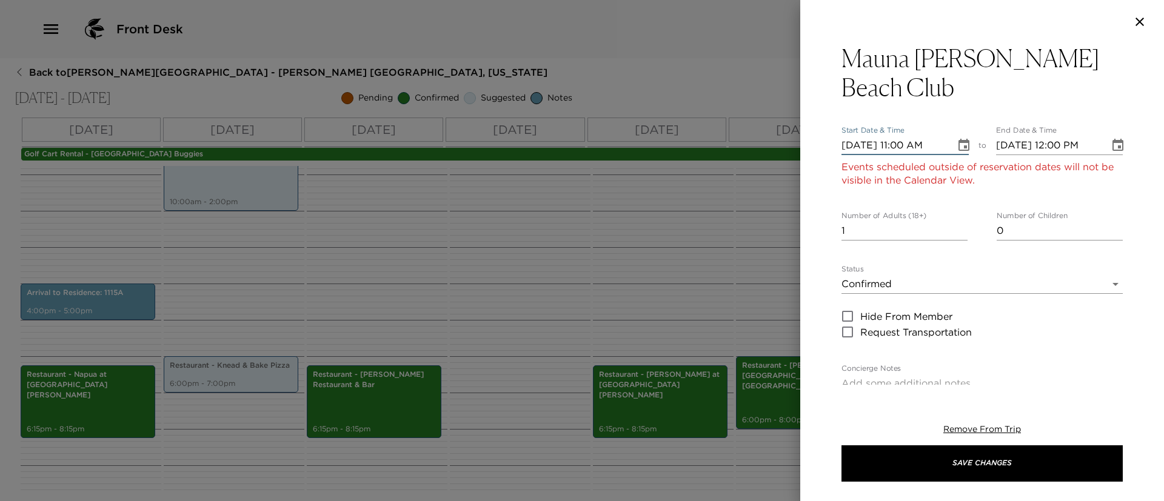
type input "09/01/2025 12:00 PM"
type input "09/11/2025 11:00 AM"
type input "09/11/2025 12:00 PM"
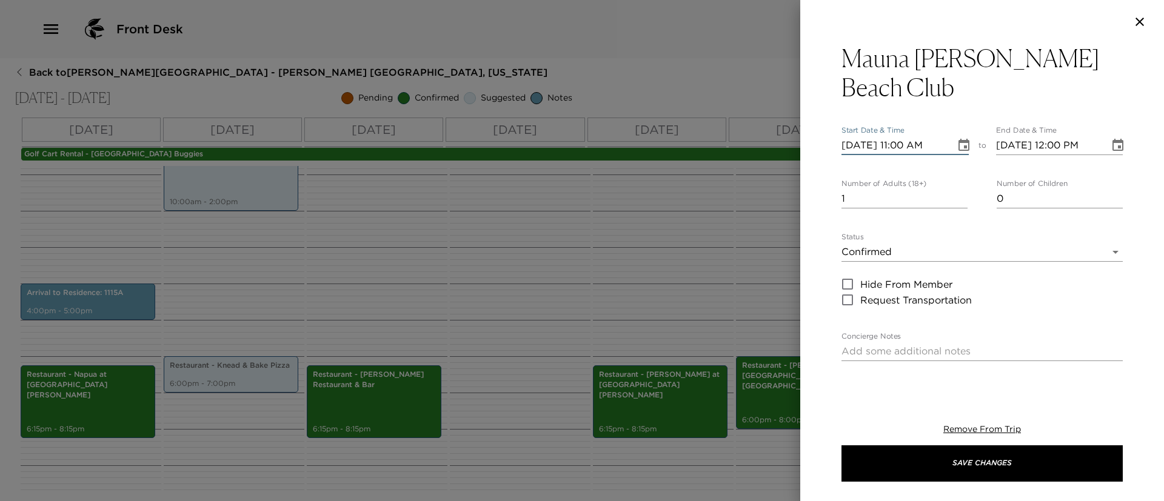
click at [902, 136] on input "09/11/2025 11:00 AM" at bounding box center [895, 145] width 106 height 19
type input "09/11/2025 10:00 AM"
click at [1054, 136] on input "09/11/2025 12:00 PM" at bounding box center [1049, 145] width 106 height 19
type input "09/11/2025 03:00 PM"
click at [955, 189] on input "1" at bounding box center [905, 198] width 126 height 19
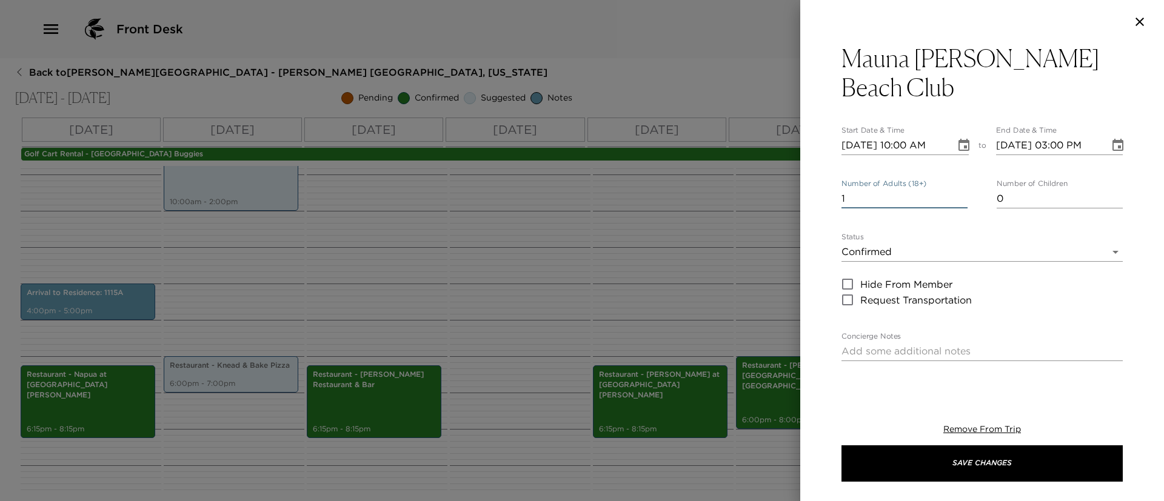
click at [955, 189] on input "1" at bounding box center [905, 198] width 126 height 19
click at [956, 189] on input "1" at bounding box center [905, 198] width 126 height 19
click at [951, 189] on input "2" at bounding box center [905, 198] width 126 height 19
click at [958, 189] on input "3" at bounding box center [905, 198] width 126 height 19
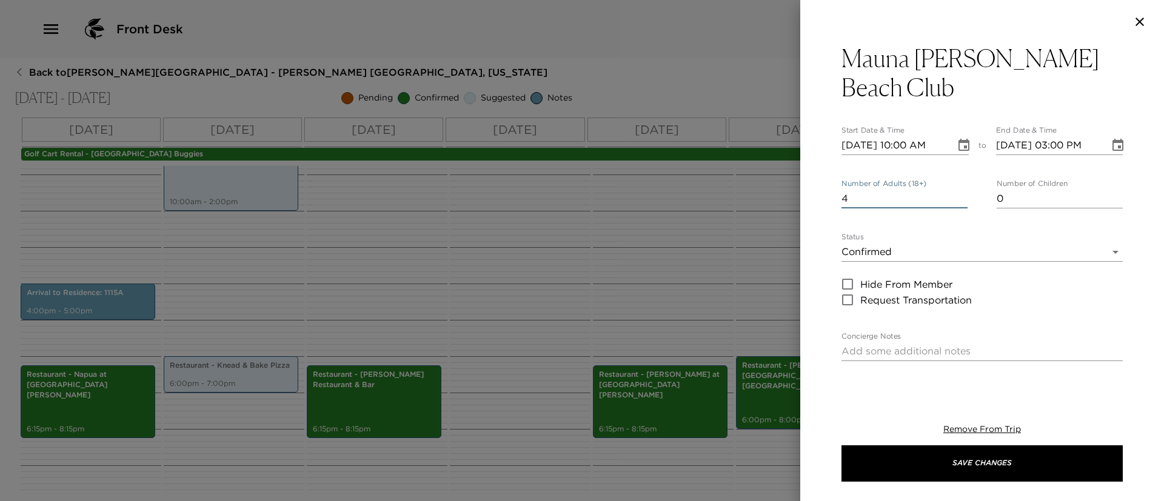
type input "4"
click at [958, 189] on input "4" at bounding box center [905, 198] width 126 height 19
click at [1053, 136] on input "09/11/2025 03:00 PM" at bounding box center [1049, 145] width 106 height 19
type input "09/11/2025 04:00 PM"
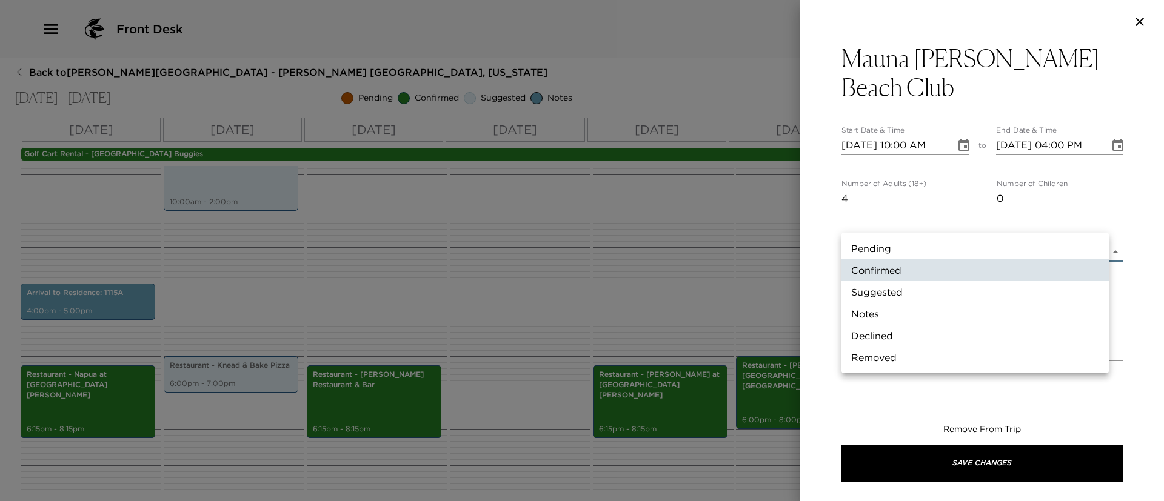
click at [971, 218] on body "Front Desk Back to Beverly Simpson Reservation - Hale Luana 1115A Kohala Coast,…" at bounding box center [582, 250] width 1164 height 501
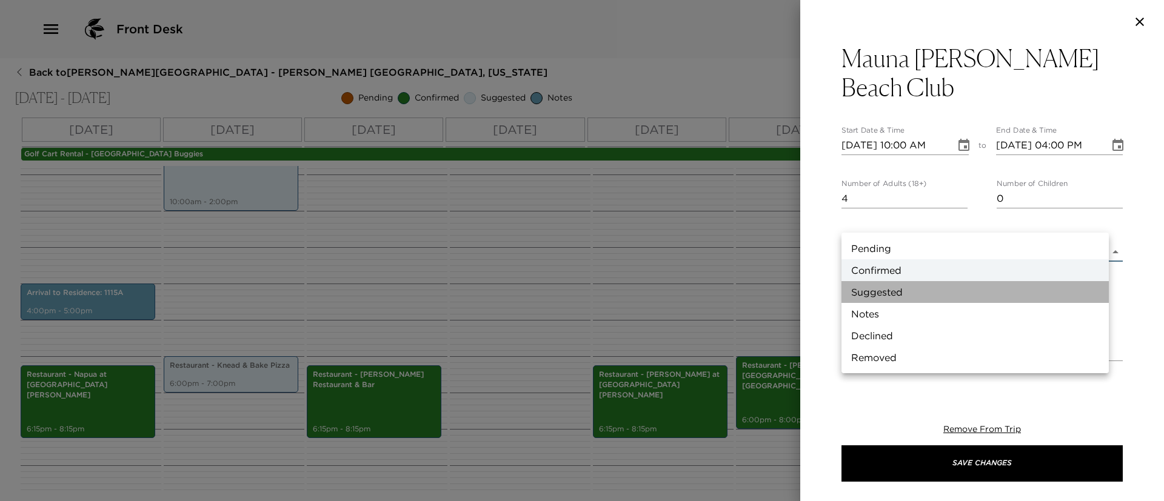
click at [941, 298] on li "Suggested" at bounding box center [975, 292] width 267 height 22
type input "Suggestion"
type textarea "Mauna Lani Beach Club is a beautiful, secluded bay perfect for swimming, snorke…"
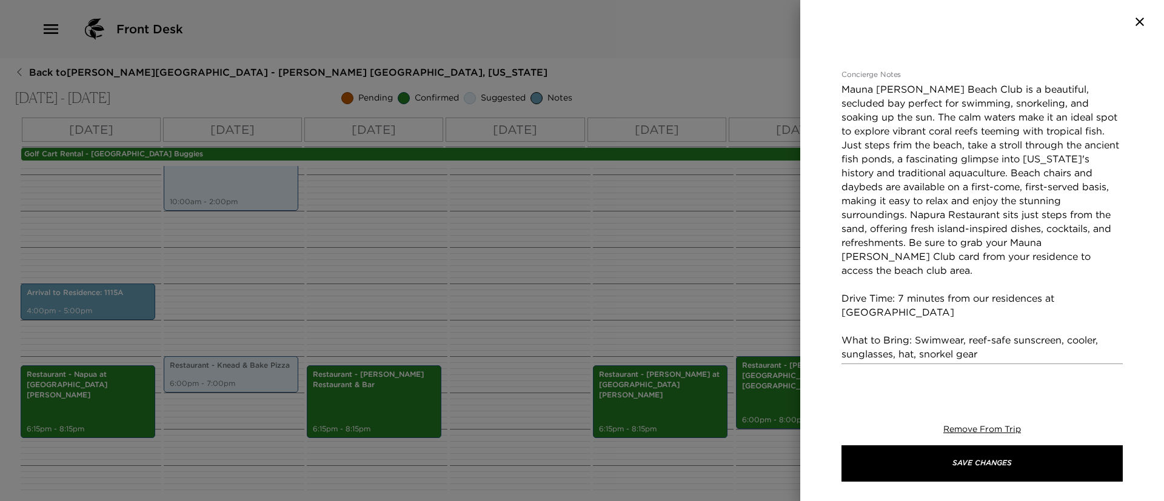
scroll to position [264, 0]
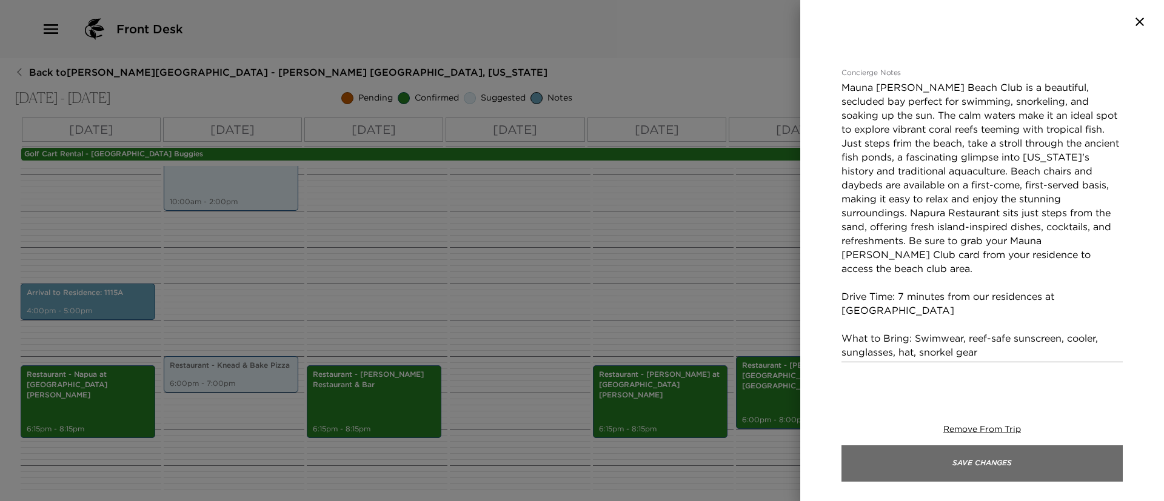
click at [1009, 466] on button "Save Changes" at bounding box center [982, 464] width 281 height 36
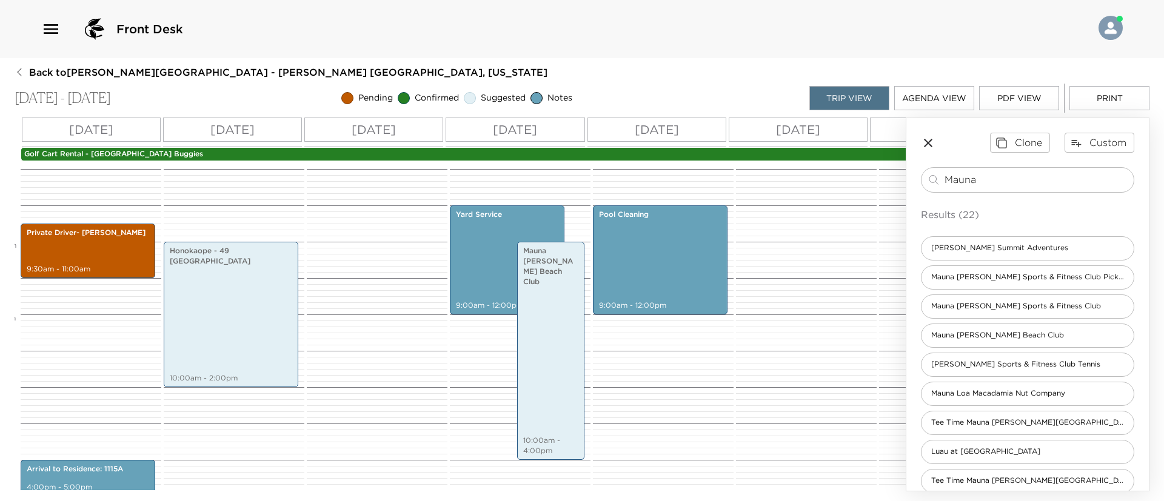
scroll to position [290, 0]
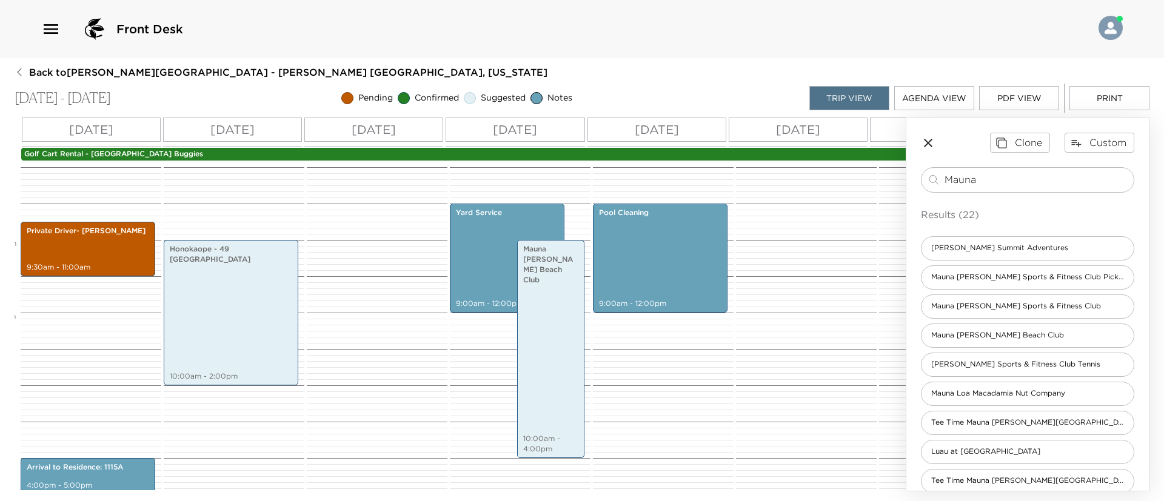
drag, startPoint x: 1020, startPoint y: 182, endPoint x: 862, endPoint y: 195, distance: 158.8
click at [862, 195] on div "All Day Mon 09/08 Tue 09/09 Wed 09/10 Thu 09/11 Fri 09/12 Sat 09/13 Sun 09/14 M…" at bounding box center [582, 305] width 1135 height 374
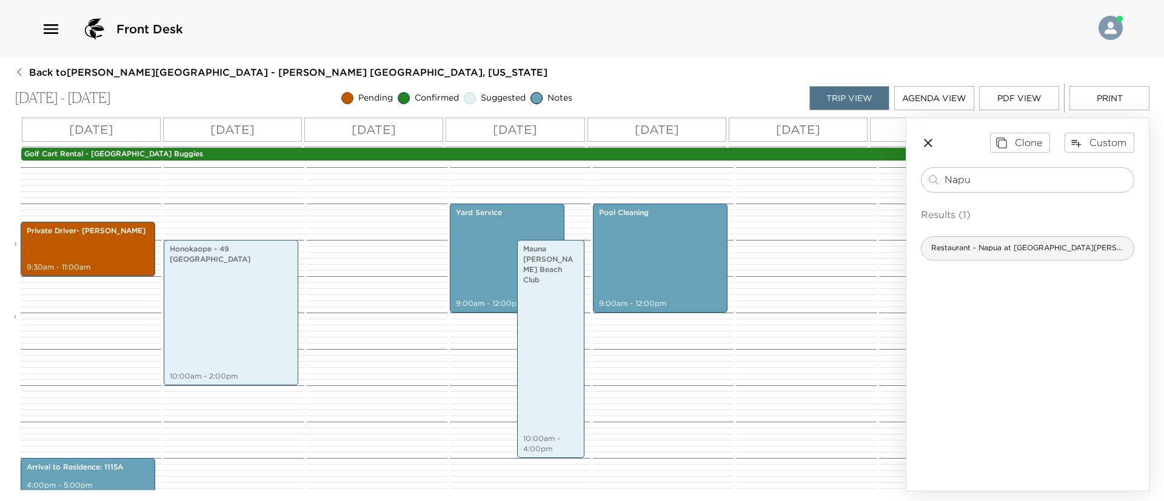
type input "Napu"
click at [1010, 240] on div "Restaurant - Napua at [GEOGRAPHIC_DATA][PERSON_NAME]" at bounding box center [1027, 248] width 213 height 24
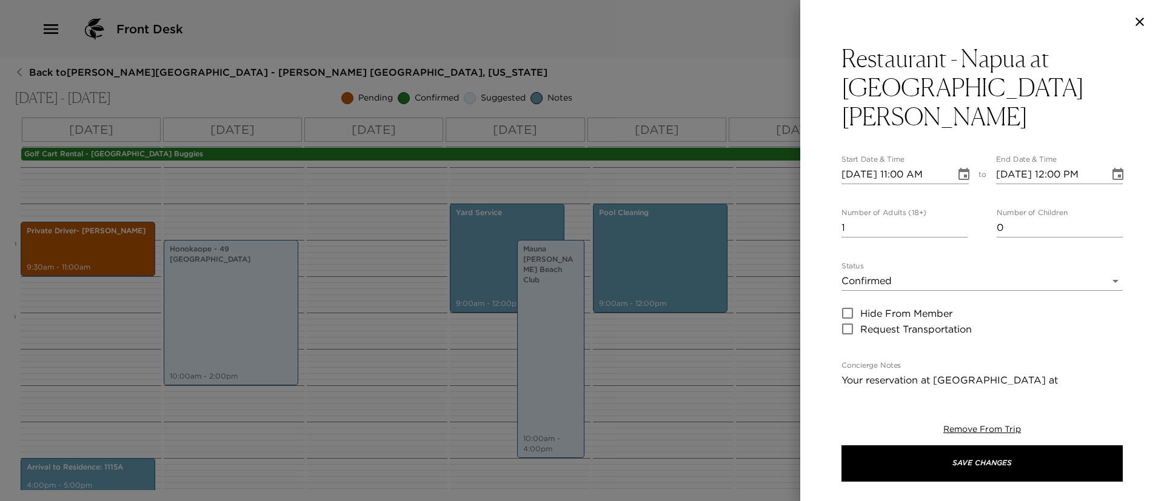
click at [868, 165] on input "09/08/2025 11:00 AM" at bounding box center [895, 174] width 106 height 19
type input "09/01/2025 11:00 AM"
type input "09/01/2025 12:00 PM"
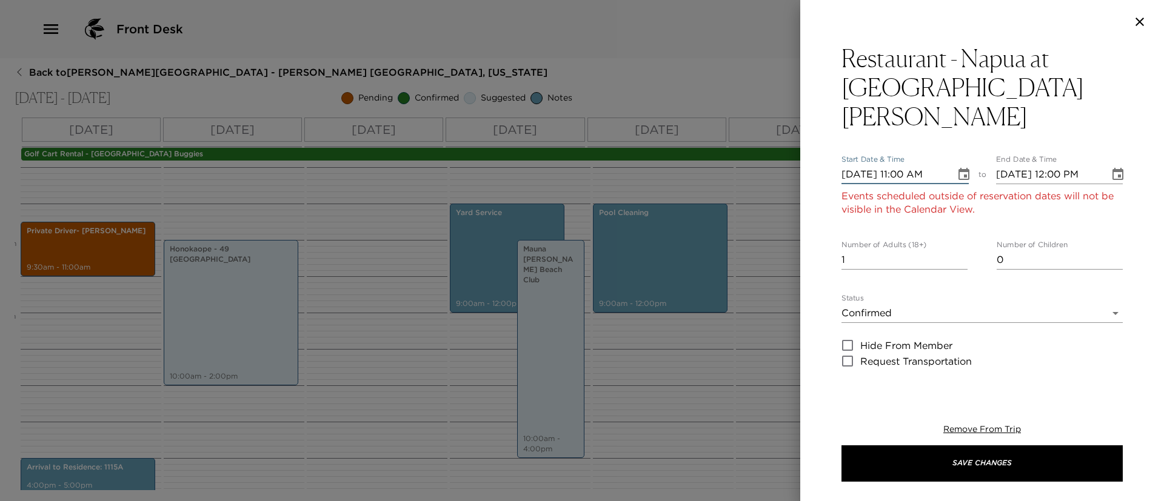
type input "09/11/2025 11:00 AM"
type input "09/11/2025 12:00 PM"
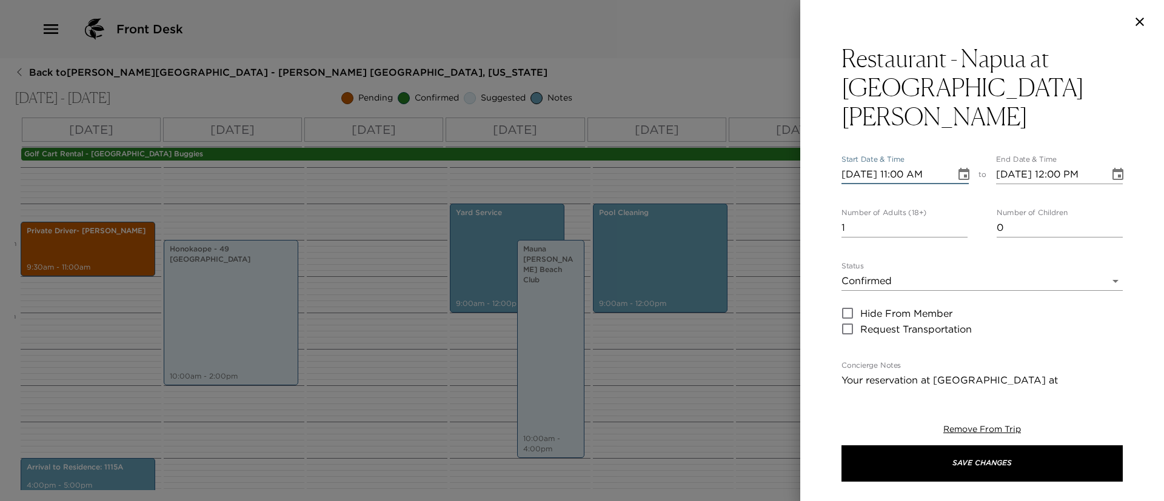
click at [899, 165] on input "09/11/2025 11:00 AM" at bounding box center [895, 174] width 106 height 19
click at [941, 165] on div "09/11/2025 12:00 AM" at bounding box center [905, 174] width 127 height 19
click at [938, 165] on input "09/11/2025 12:00 AM" at bounding box center [895, 174] width 106 height 19
type input "09/11/2025 12:00 PM"
click at [1048, 165] on input "09/11/2025 12:00 PM" at bounding box center [1049, 174] width 106 height 19
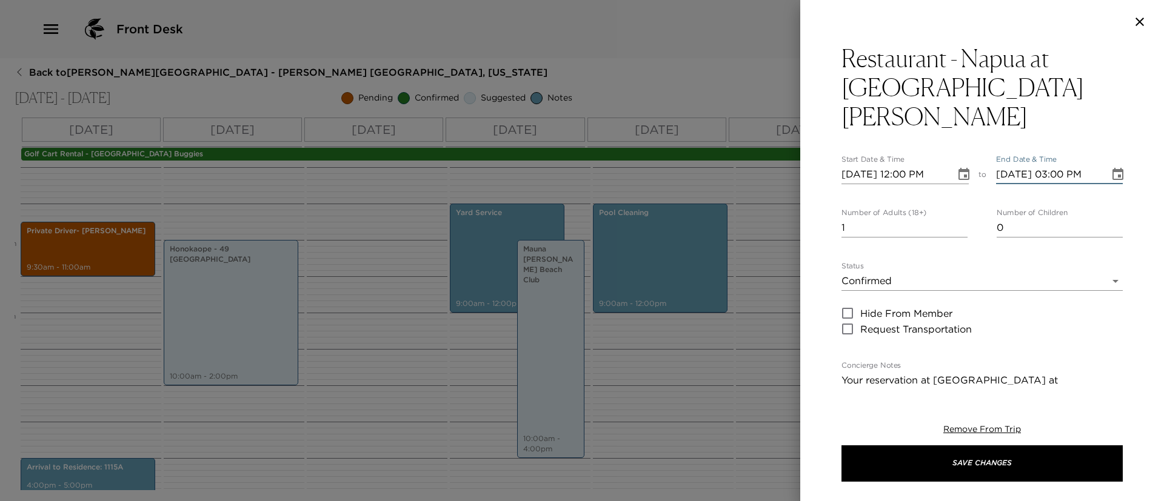
click at [1048, 165] on input "09/11/2025 03:00 PM" at bounding box center [1049, 174] width 106 height 19
type input "09/11/2025 01:30 PM"
click at [956, 218] on input "2" at bounding box center [905, 227] width 126 height 19
click at [956, 218] on input "3" at bounding box center [905, 227] width 126 height 19
type input "4"
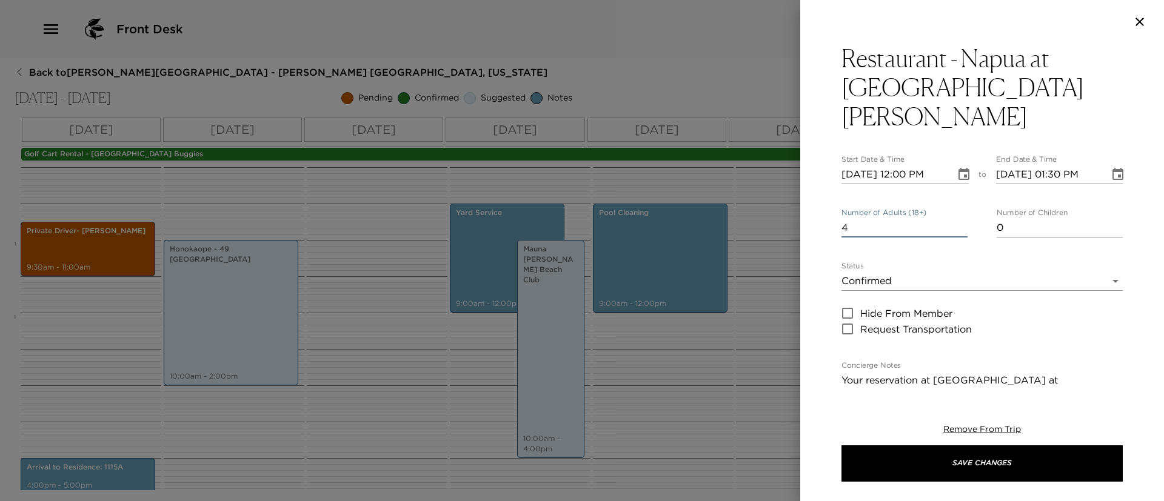
click at [956, 218] on input "4" at bounding box center [905, 227] width 126 height 19
click at [954, 257] on body "Front Desk Back to Beverly Simpson Reservation - Hale Luana 1115A Kohala Coast,…" at bounding box center [582, 250] width 1164 height 501
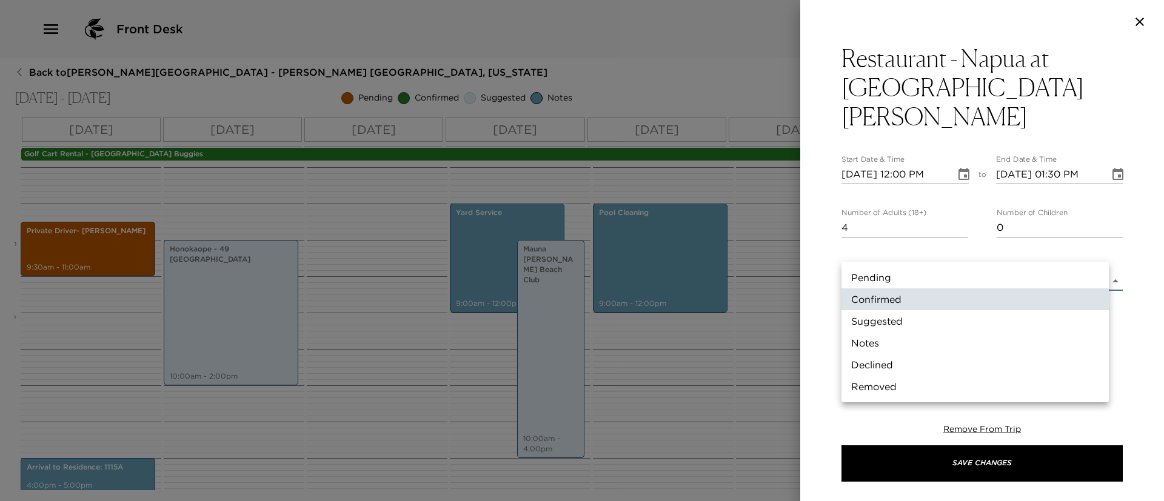
click at [935, 317] on li "Suggested" at bounding box center [975, 321] width 267 height 22
type input "Suggestion"
type textarea "A delicious little secret, tucked away in a private ocean cove along the appeti…"
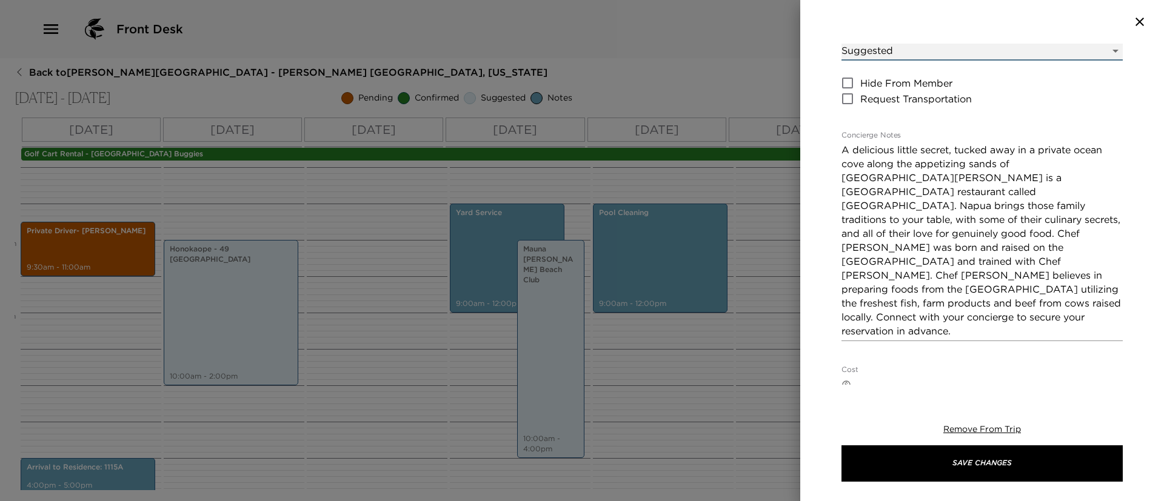
scroll to position [280, 0]
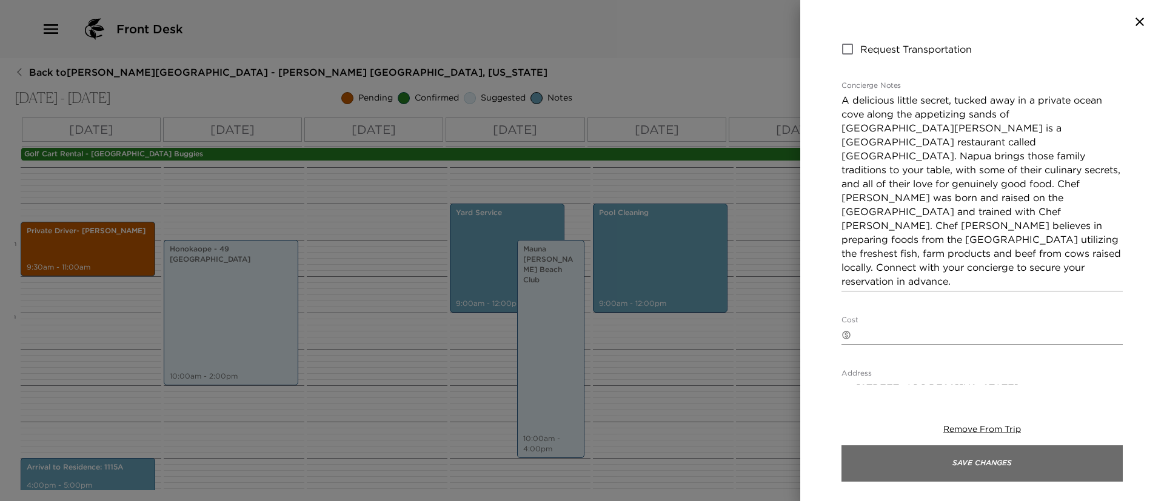
click at [928, 469] on button "Save Changes" at bounding box center [982, 464] width 281 height 36
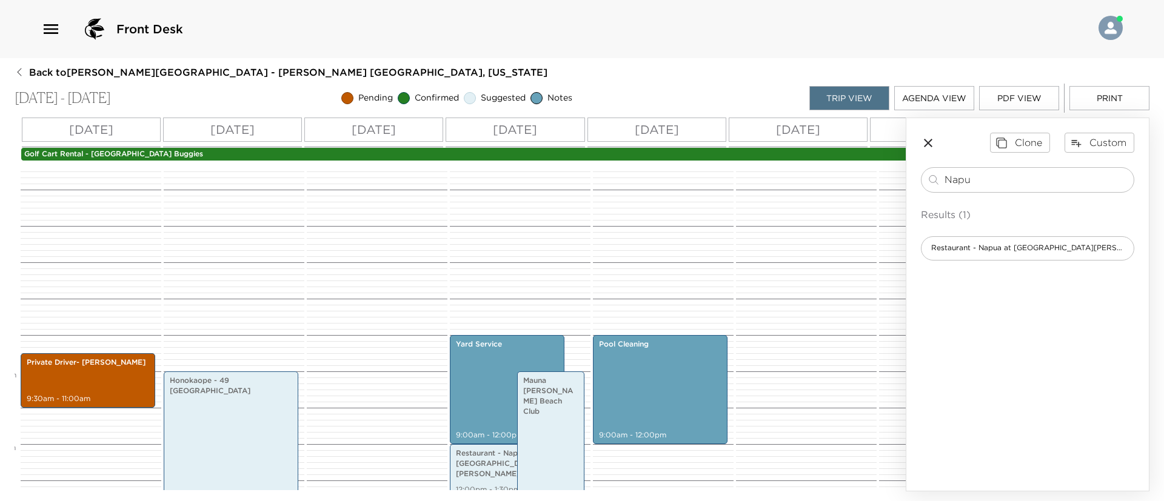
scroll to position [157, 0]
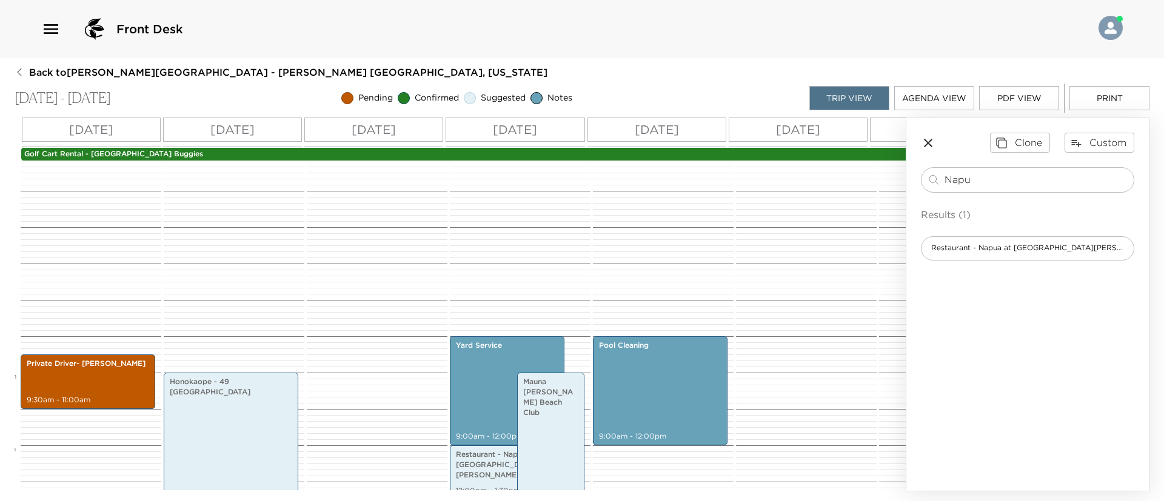
drag, startPoint x: 909, startPoint y: 184, endPoint x: 860, endPoint y: 179, distance: 49.4
click at [860, 179] on div "All Day Mon 09/08 Tue 09/09 Wed 09/10 Thu 09/11 Fri 09/12 Sat 09/13 Sun 09/14 M…" at bounding box center [582, 305] width 1135 height 374
click at [860, 179] on div "Restaurant - Brown's Beach House at the Fairmont Orchid 6:00pm - 8:00pm" at bounding box center [804, 445] width 137 height 873
click at [990, 183] on input "Napu" at bounding box center [1037, 180] width 184 height 14
type input "N"
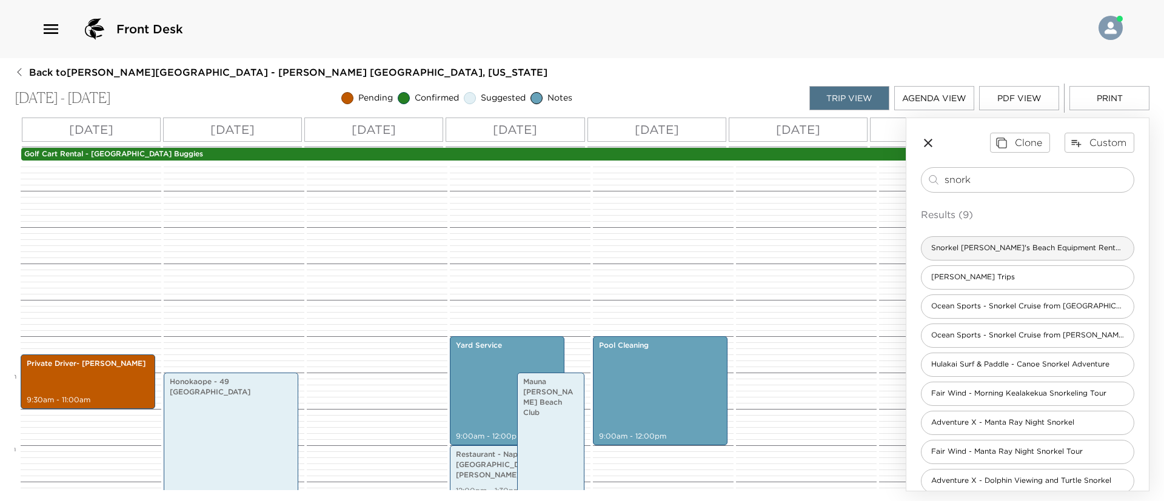
type input "snork"
click at [1034, 241] on div "Snorkel [PERSON_NAME]'s Beach Equipment Rentals" at bounding box center [1027, 248] width 213 height 24
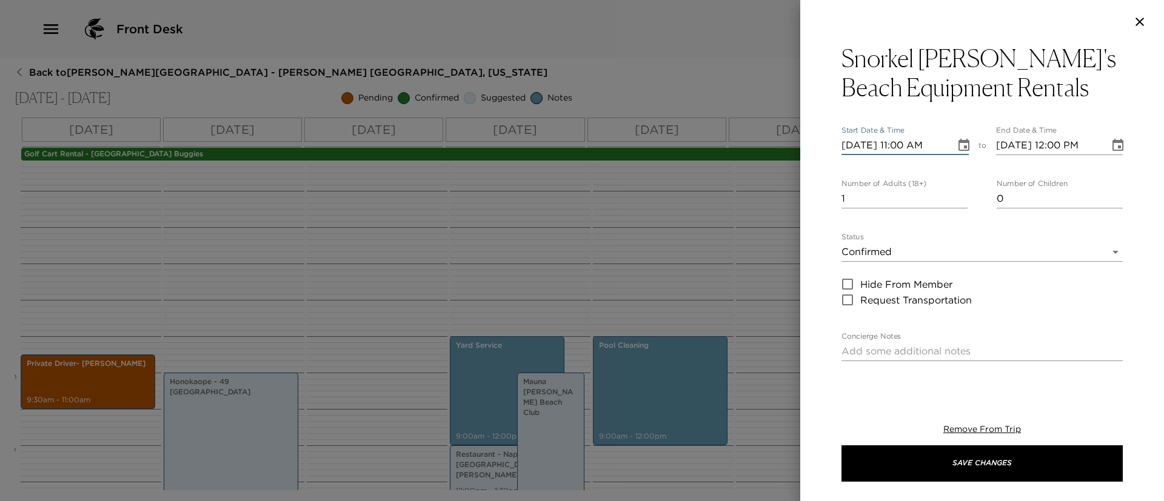
click at [862, 146] on input "09/08/2025 11:00 AM" at bounding box center [895, 145] width 106 height 19
type input "09/09/2025 11:00 AM"
type input "09/09/2025 12:00 PM"
click at [905, 149] on input "09/09/2025 11:00 AM" at bounding box center [895, 145] width 106 height 19
click at [920, 143] on input "09/09/2025 09:23 aa" at bounding box center [895, 145] width 106 height 19
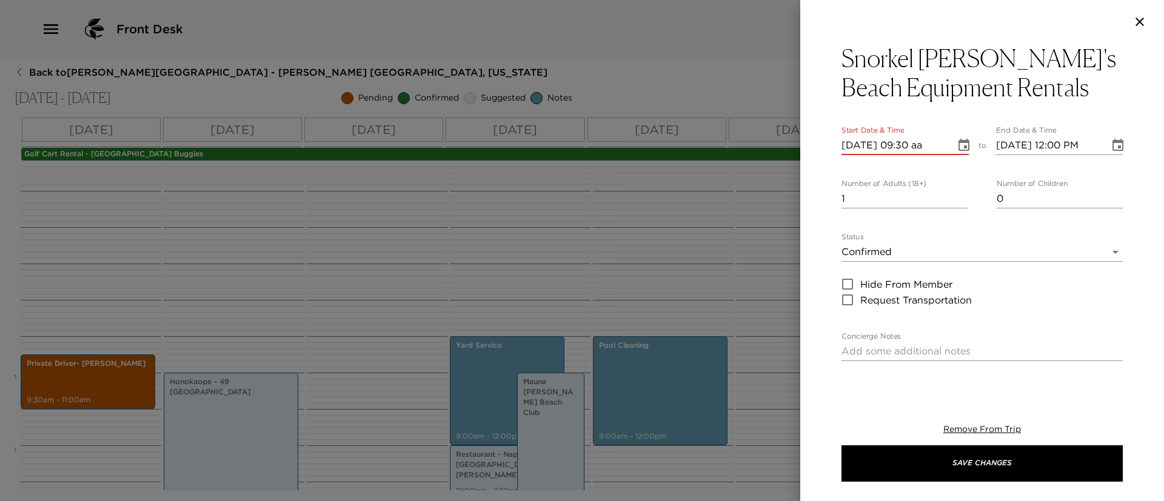
type input "09/09/2025 09:30 aa"
click at [955, 190] on input "1" at bounding box center [905, 198] width 126 height 19
click at [955, 193] on input "2" at bounding box center [905, 198] width 126 height 19
click at [955, 193] on input "3" at bounding box center [905, 198] width 126 height 19
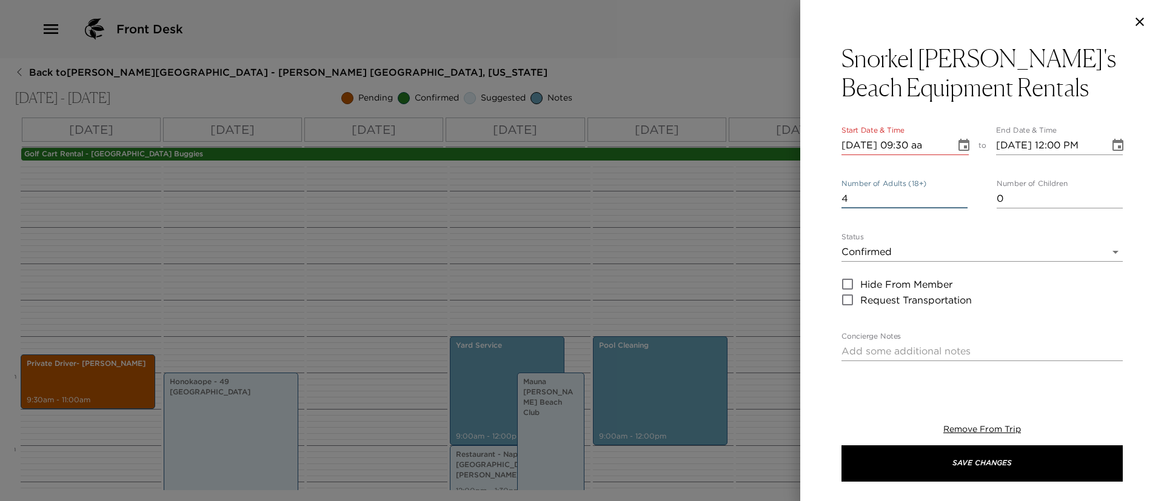
type input "4"
click at [955, 193] on input "4" at bounding box center [905, 198] width 126 height 19
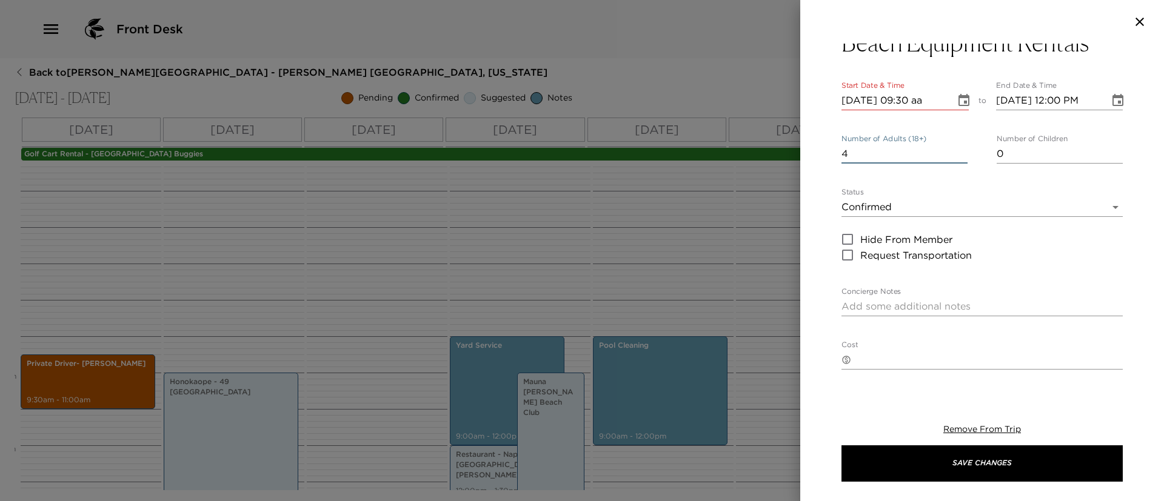
scroll to position [45, 0]
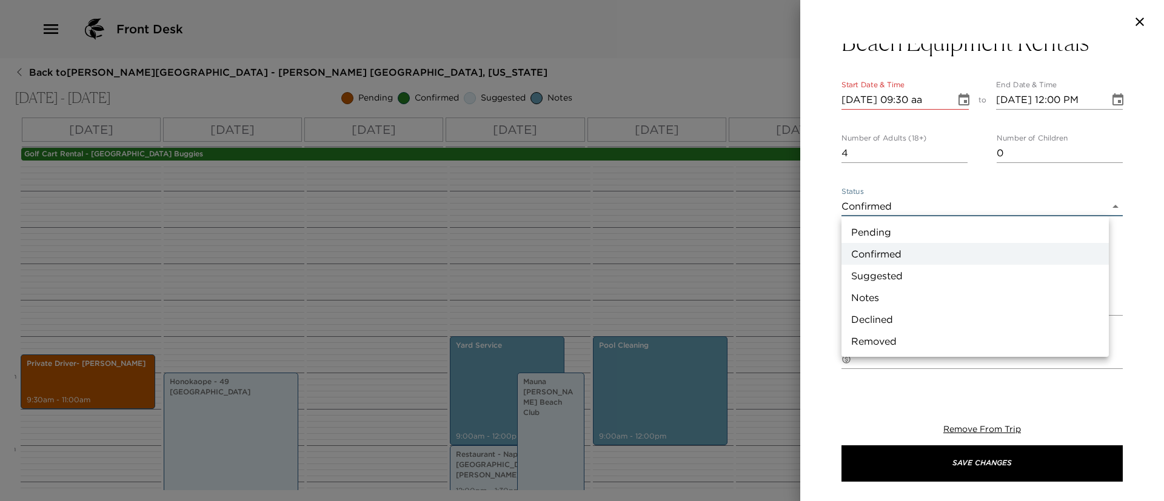
click at [933, 204] on body "Front Desk Back to Beverly Simpson Reservation - Hale Luana 1115A Kohala Coast,…" at bounding box center [582, 250] width 1164 height 501
click at [919, 270] on li "Suggested" at bounding box center [975, 276] width 267 height 22
type input "Suggestion"
type textarea "Snorkel Bob's offers top-quality snorkel gear rentals for your island adventure…"
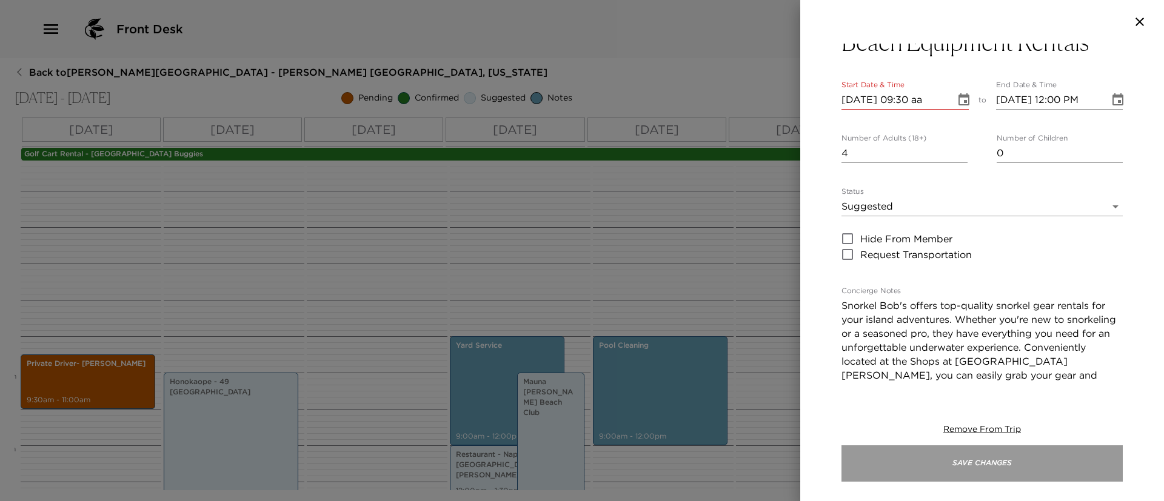
click at [974, 458] on button "Save Changes" at bounding box center [982, 464] width 281 height 36
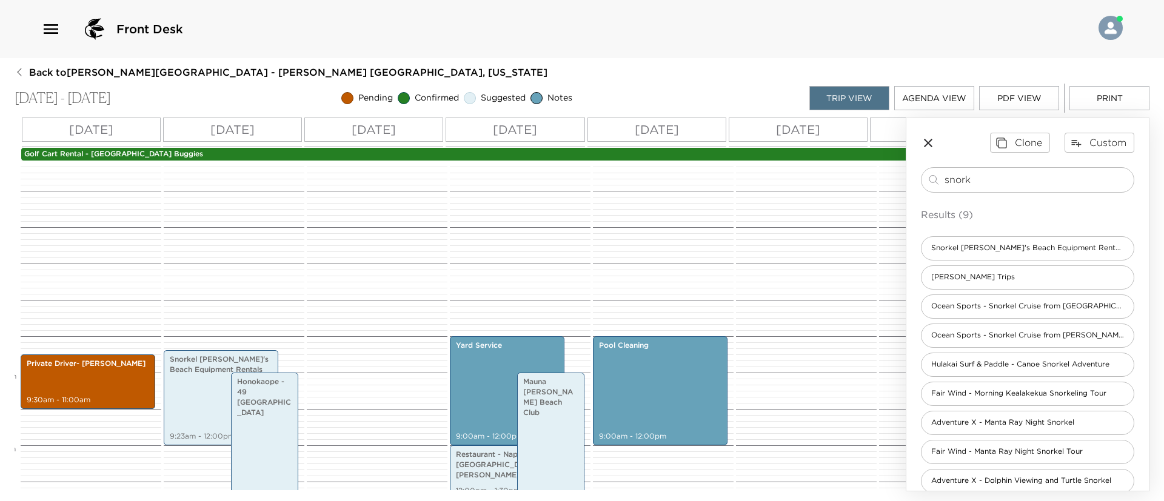
scroll to position [187, 0]
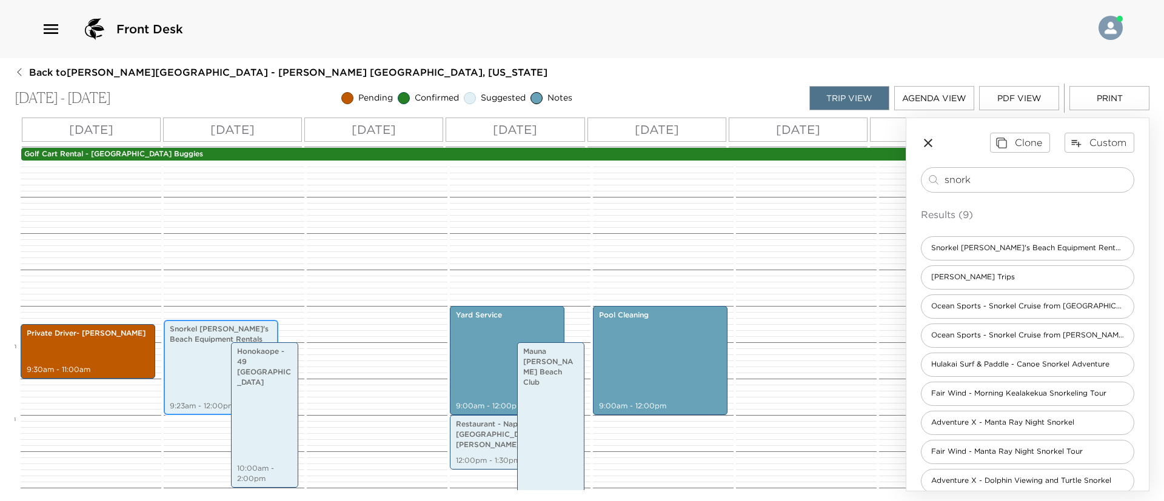
click at [206, 340] on p "Snorkel [PERSON_NAME]'s Beach Equipment Rentals" at bounding box center [221, 334] width 102 height 21
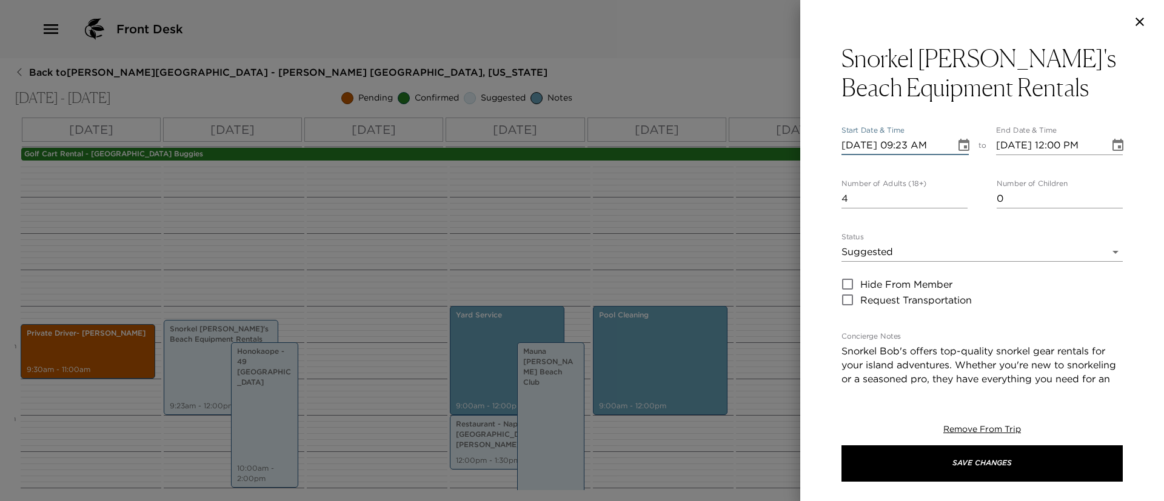
click at [922, 144] on input "09/09/2025 09:23 AM" at bounding box center [895, 145] width 106 height 19
type input "09/09/2025 09:00 AM"
click at [1014, 146] on input "09/09/2025 12:00 PM" at bounding box center [1049, 145] width 106 height 19
click at [1054, 146] on input "09/14/2025 10:00 AM" at bounding box center [1049, 145] width 106 height 19
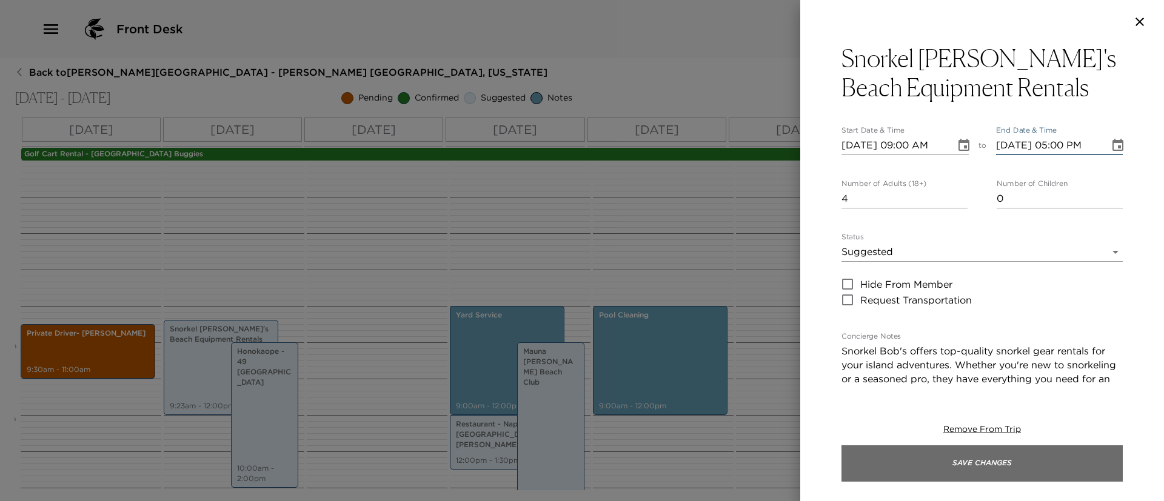
type input "09/14/2025 05:00 PM"
click at [1046, 446] on button "Save Changes" at bounding box center [982, 464] width 281 height 36
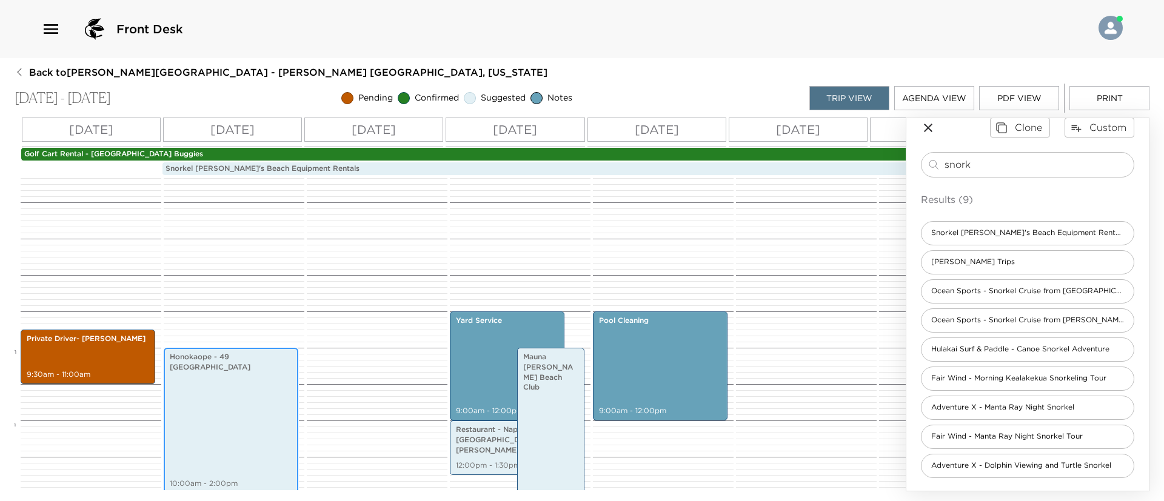
scroll to position [188, 0]
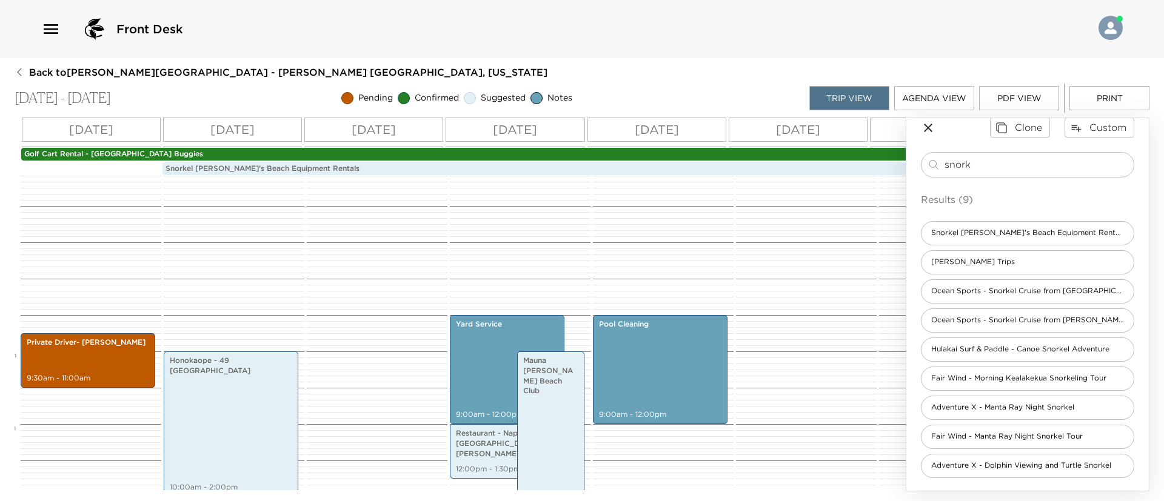
click at [1099, 90] on button "Print" at bounding box center [1110, 98] width 80 height 24
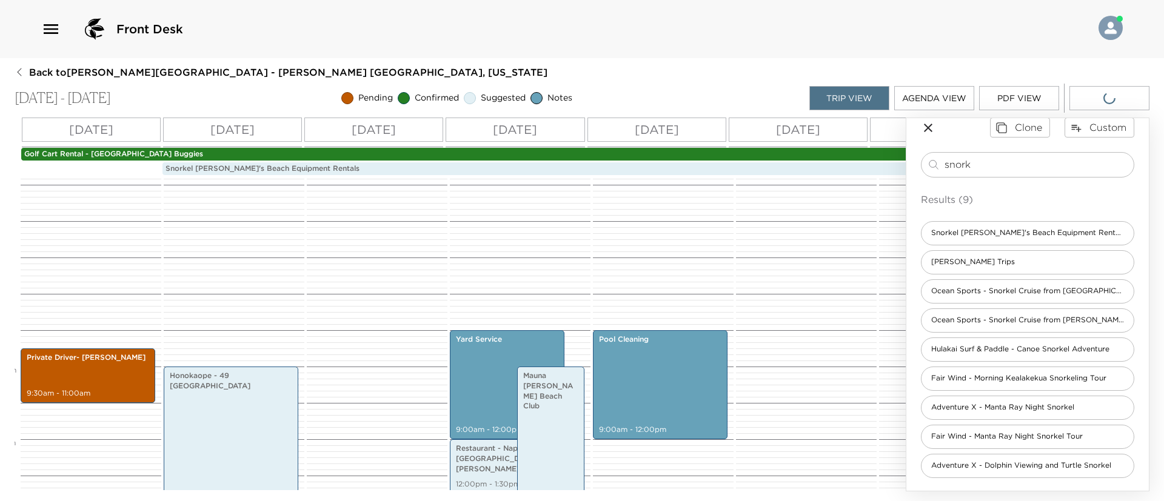
scroll to position [173, 0]
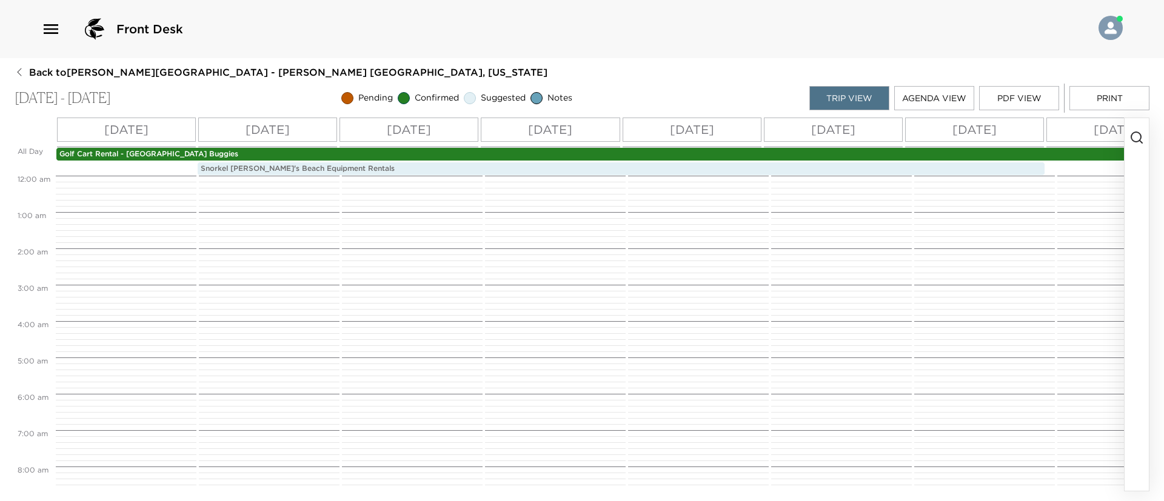
scroll to position [327, 0]
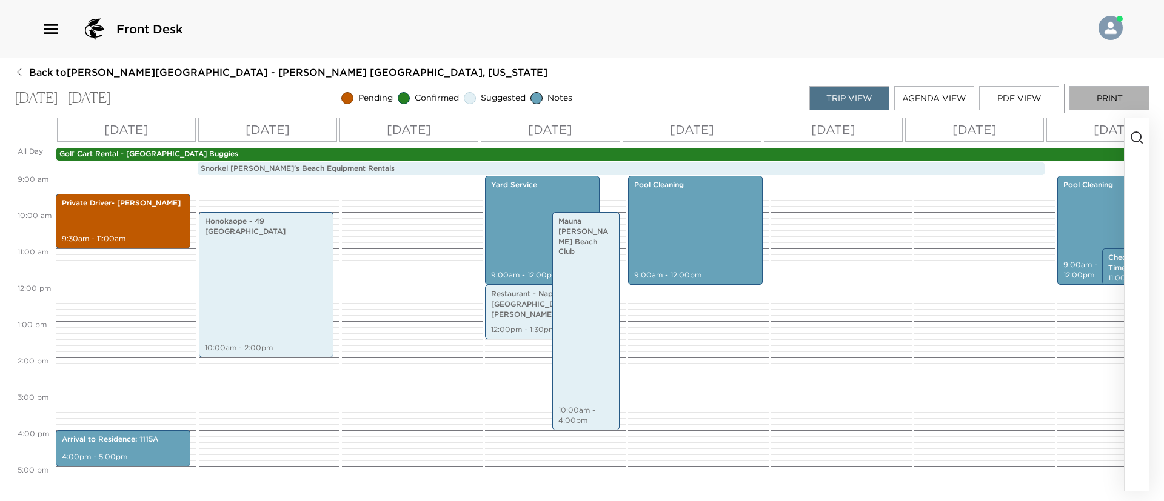
click at [1105, 95] on button "Print" at bounding box center [1110, 98] width 80 height 24
